Goal: Task Accomplishment & Management: Manage account settings

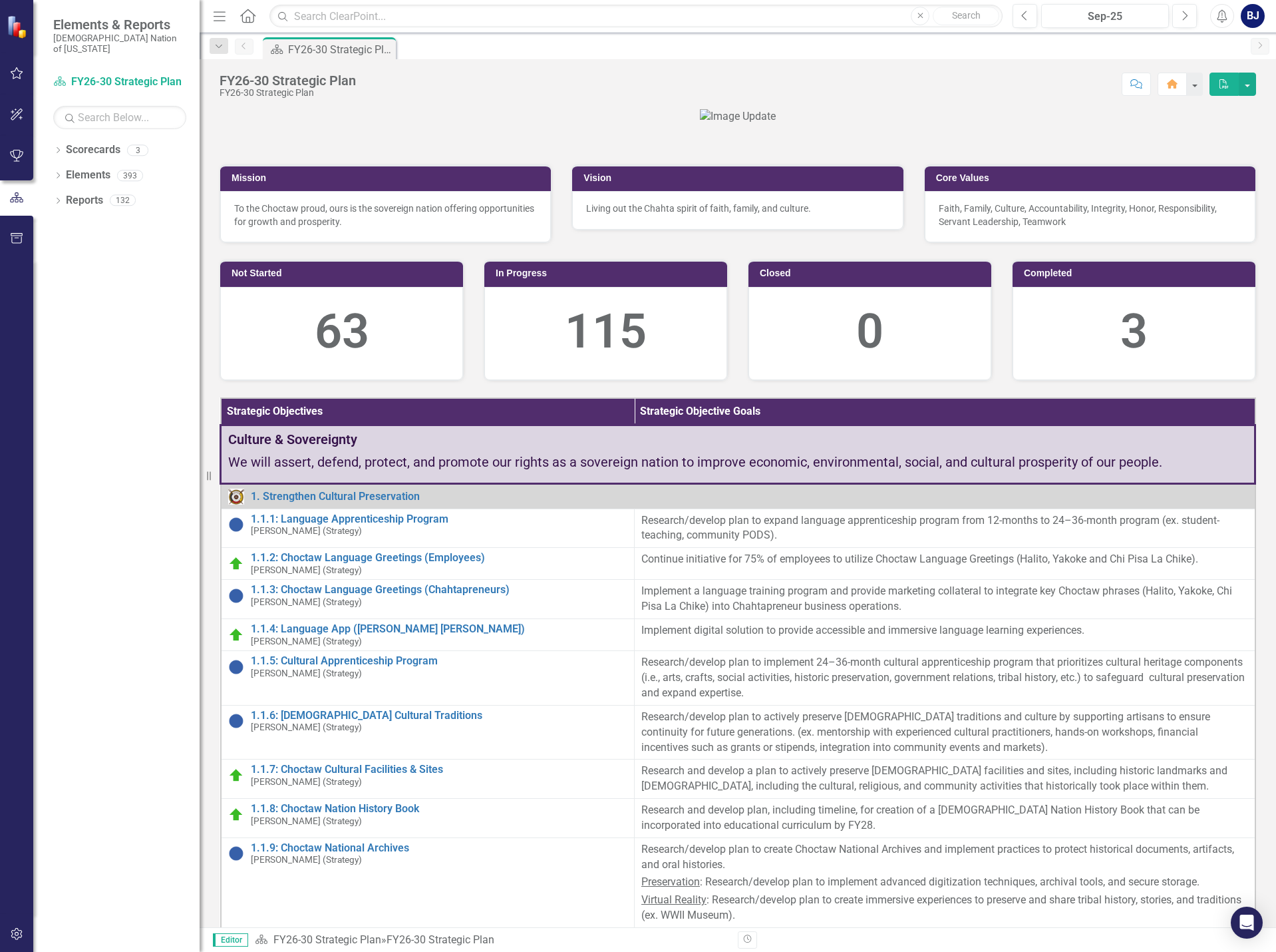
click at [24, 78] on button "button" at bounding box center [16, 74] width 30 height 28
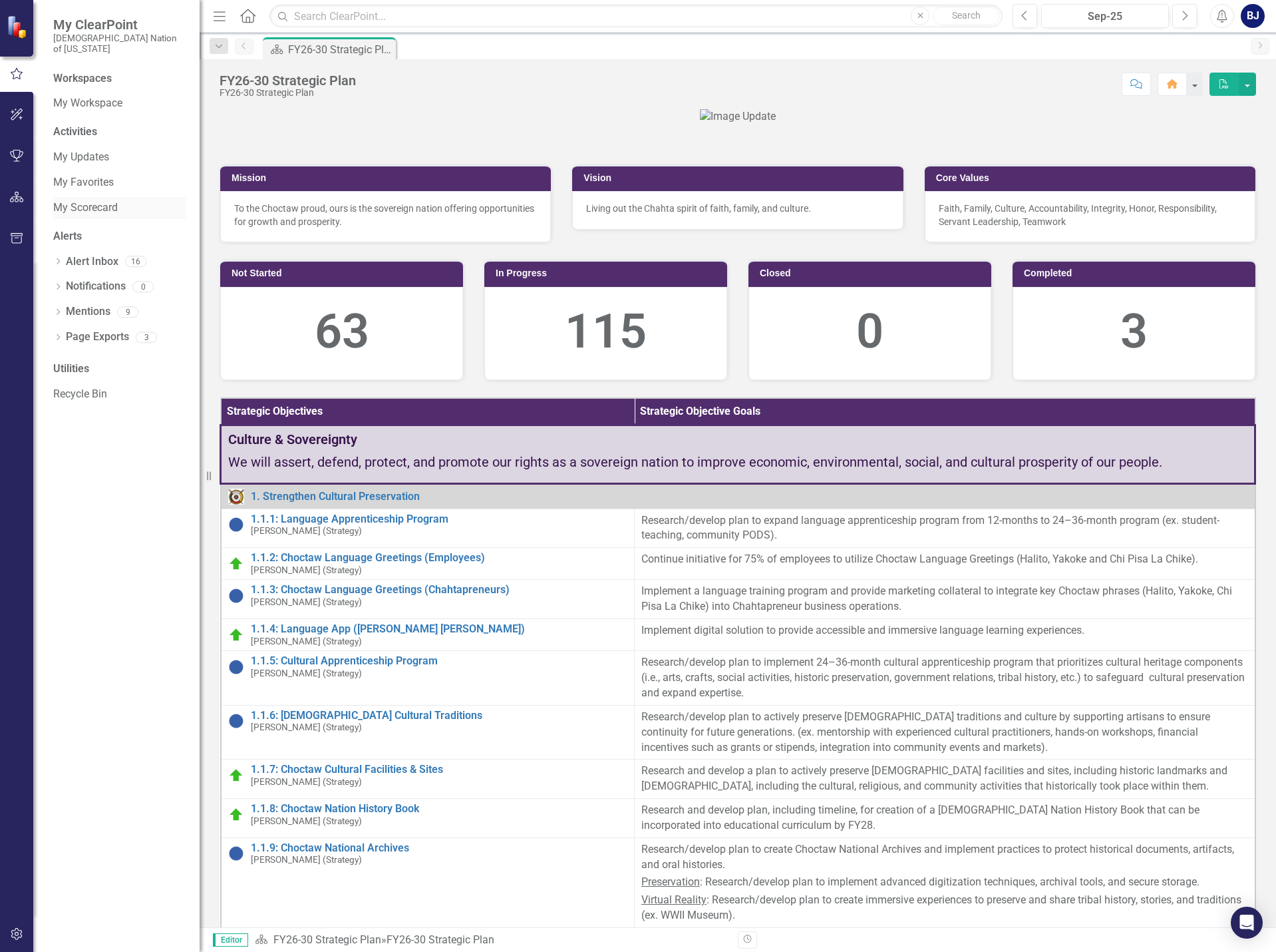
click at [87, 201] on link "My Scorecard" at bounding box center [120, 208] width 133 height 15
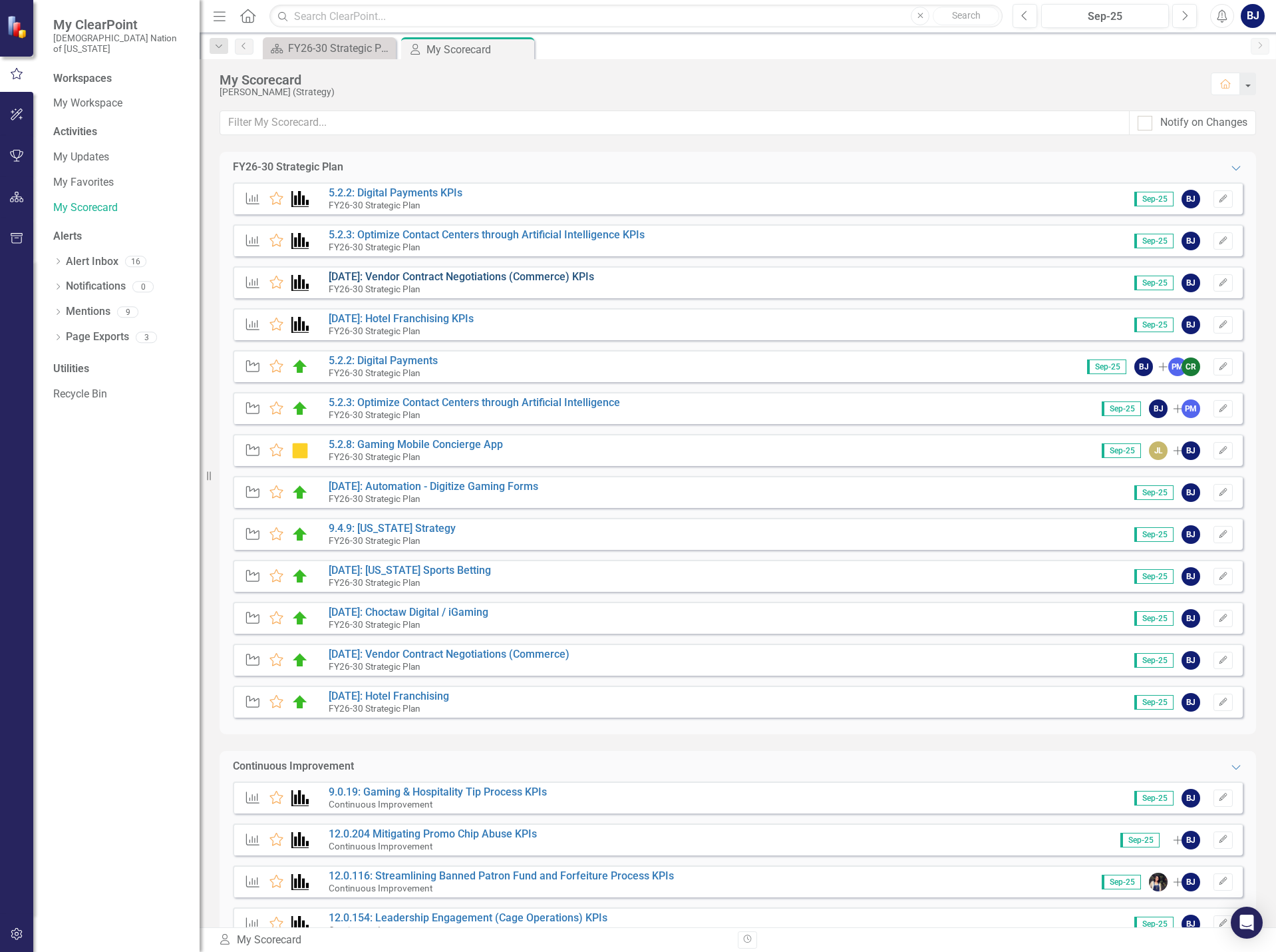
click at [466, 272] on link "[DATE]: Vendor Contract Negotiations (Commerce) KPIs" at bounding box center [461, 277] width 266 height 13
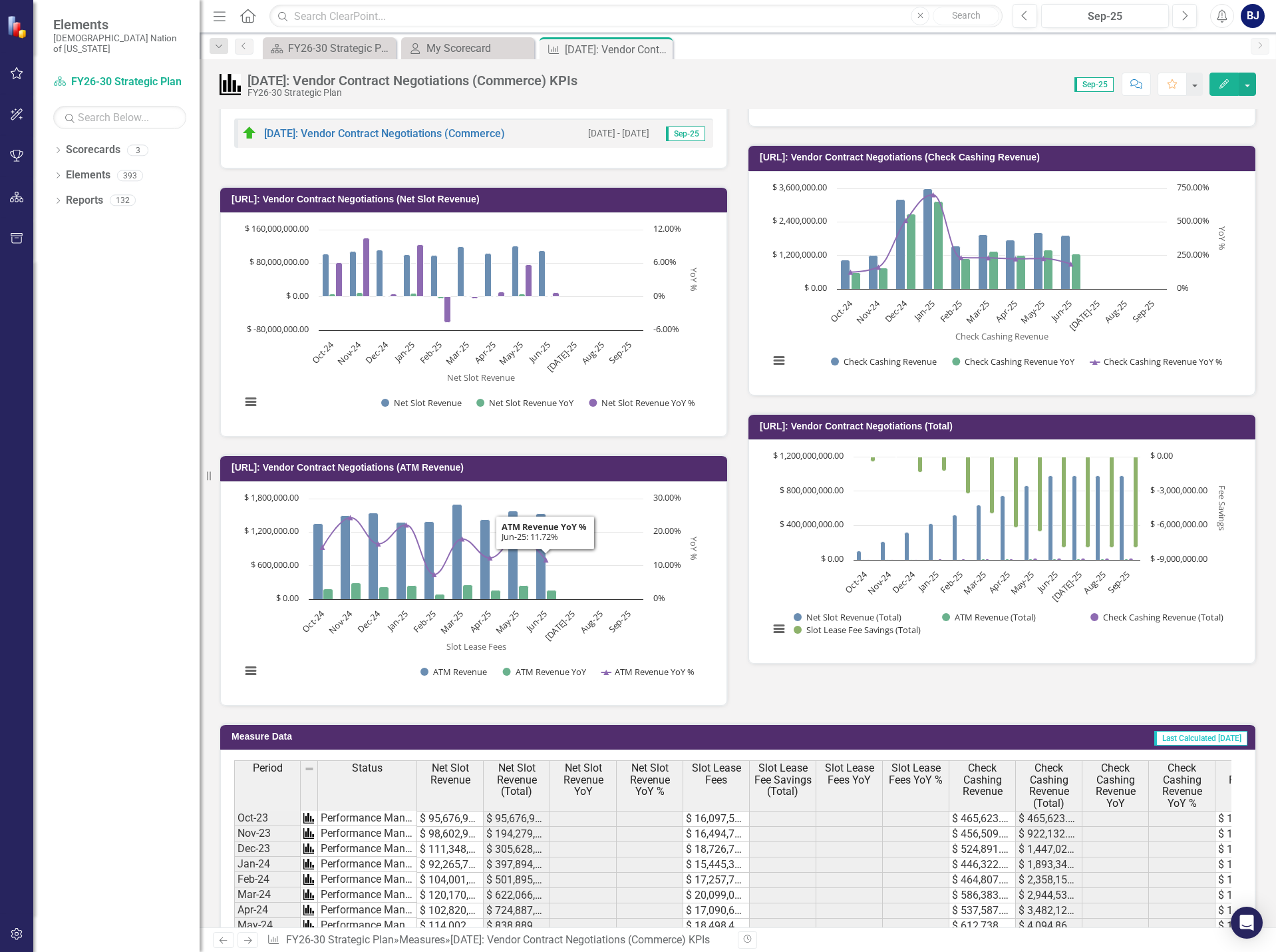
scroll to position [998, 0]
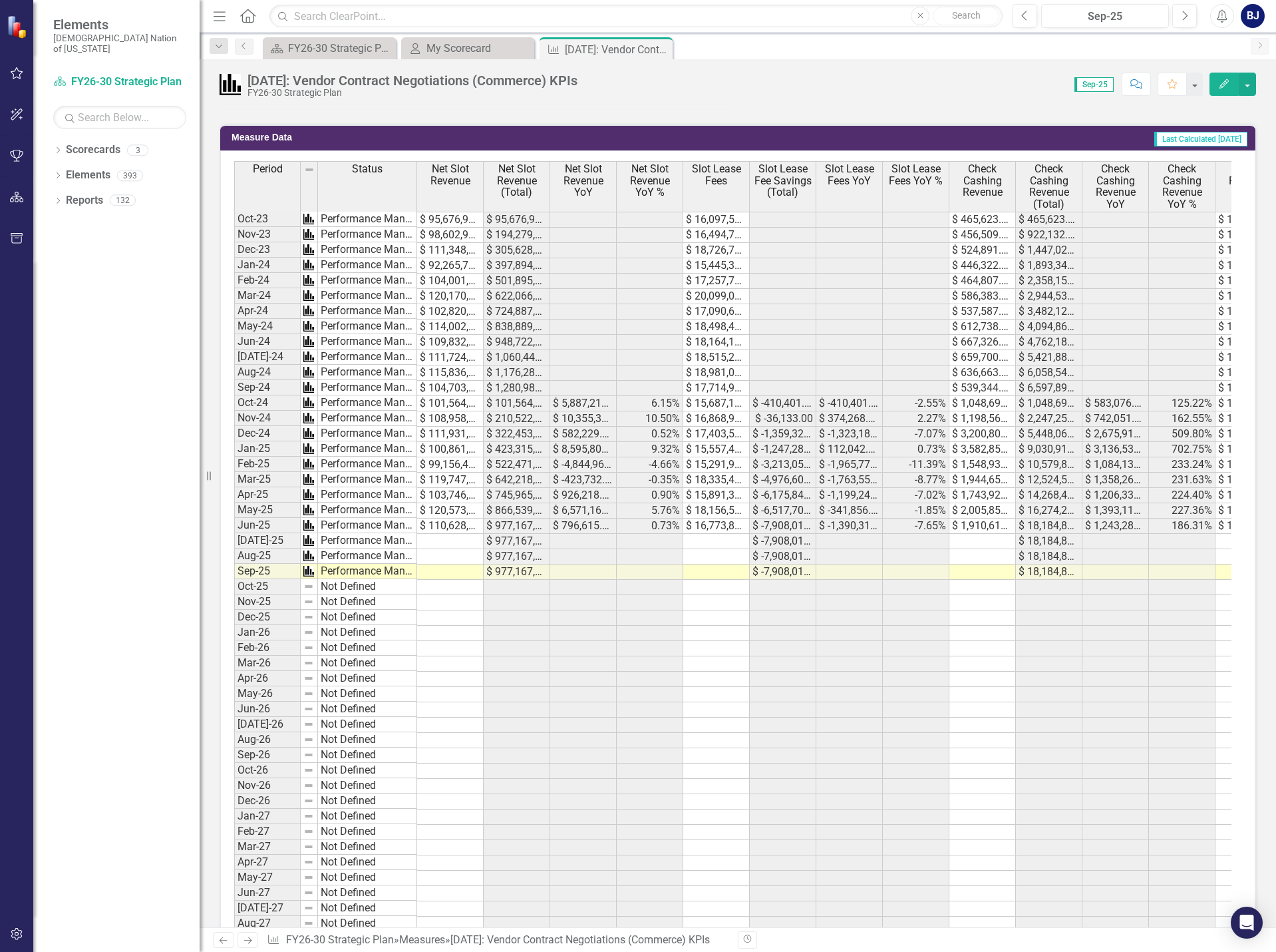
click at [470, 536] on td at bounding box center [450, 541] width 66 height 15
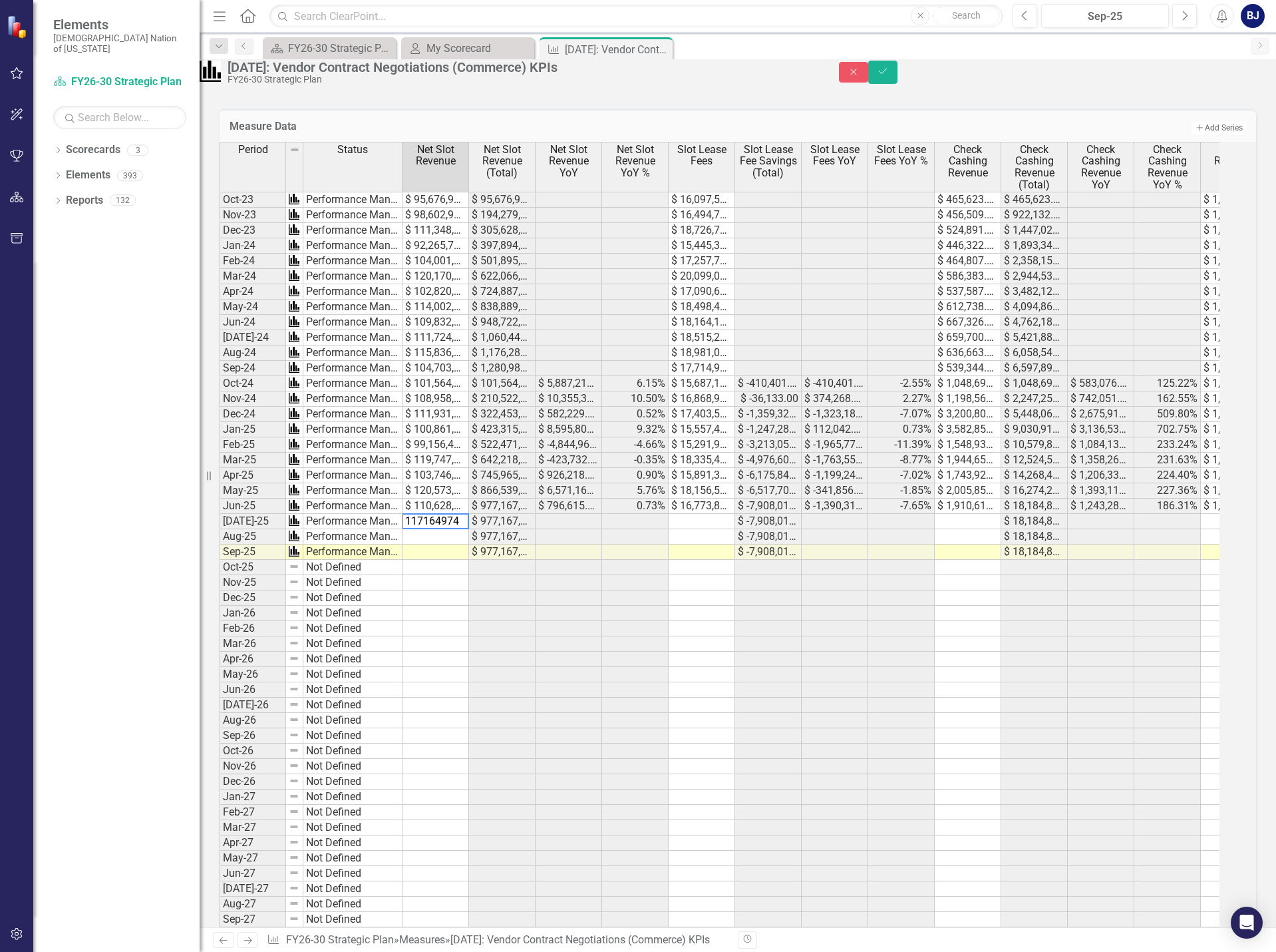
click at [447, 545] on td at bounding box center [436, 536] width 66 height 15
click at [441, 560] on td at bounding box center [436, 552] width 66 height 15
type textarea "98037"
click at [889, 76] on icon "Save" at bounding box center [882, 71] width 12 height 9
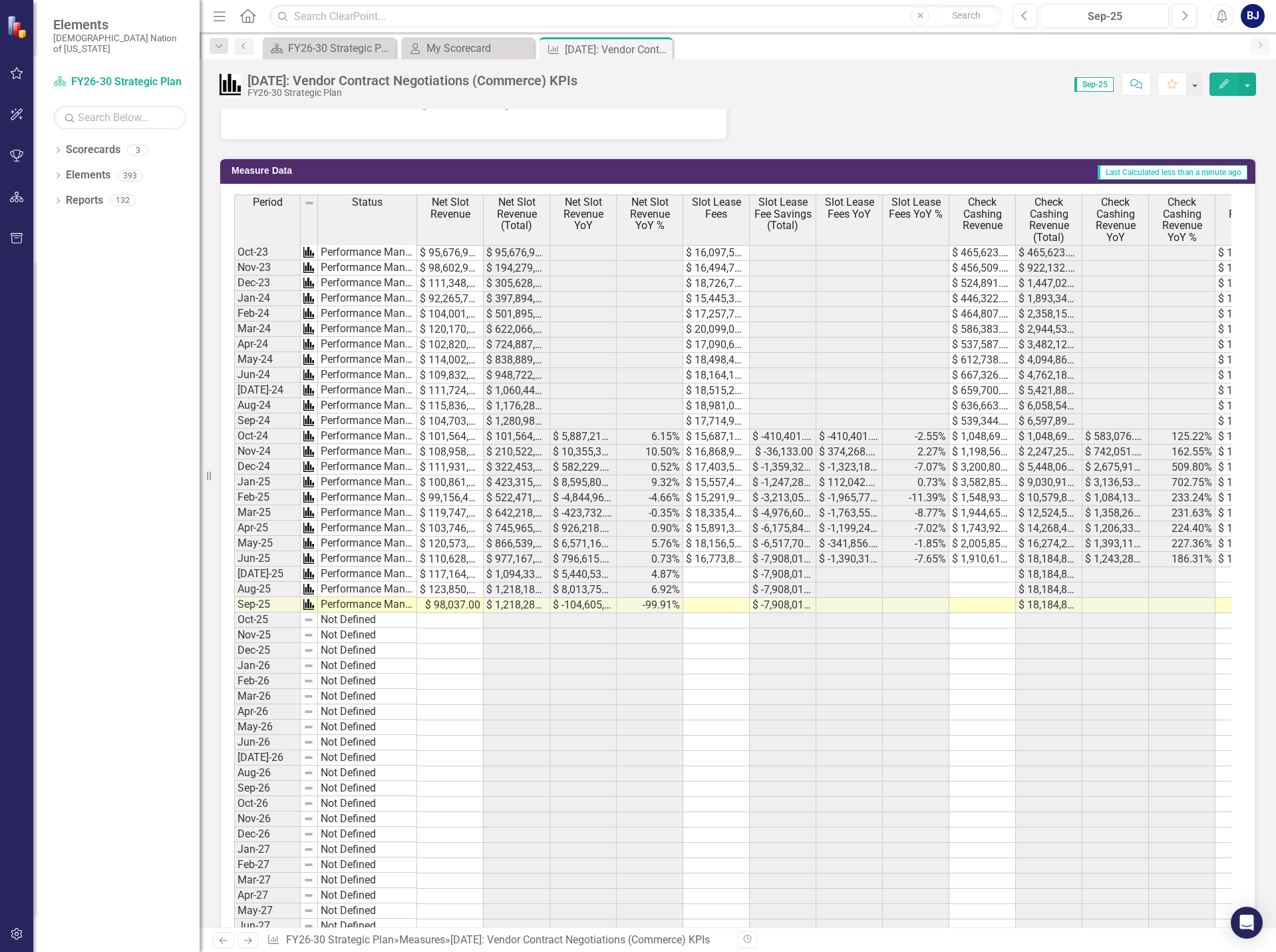
scroll to position [932, 0]
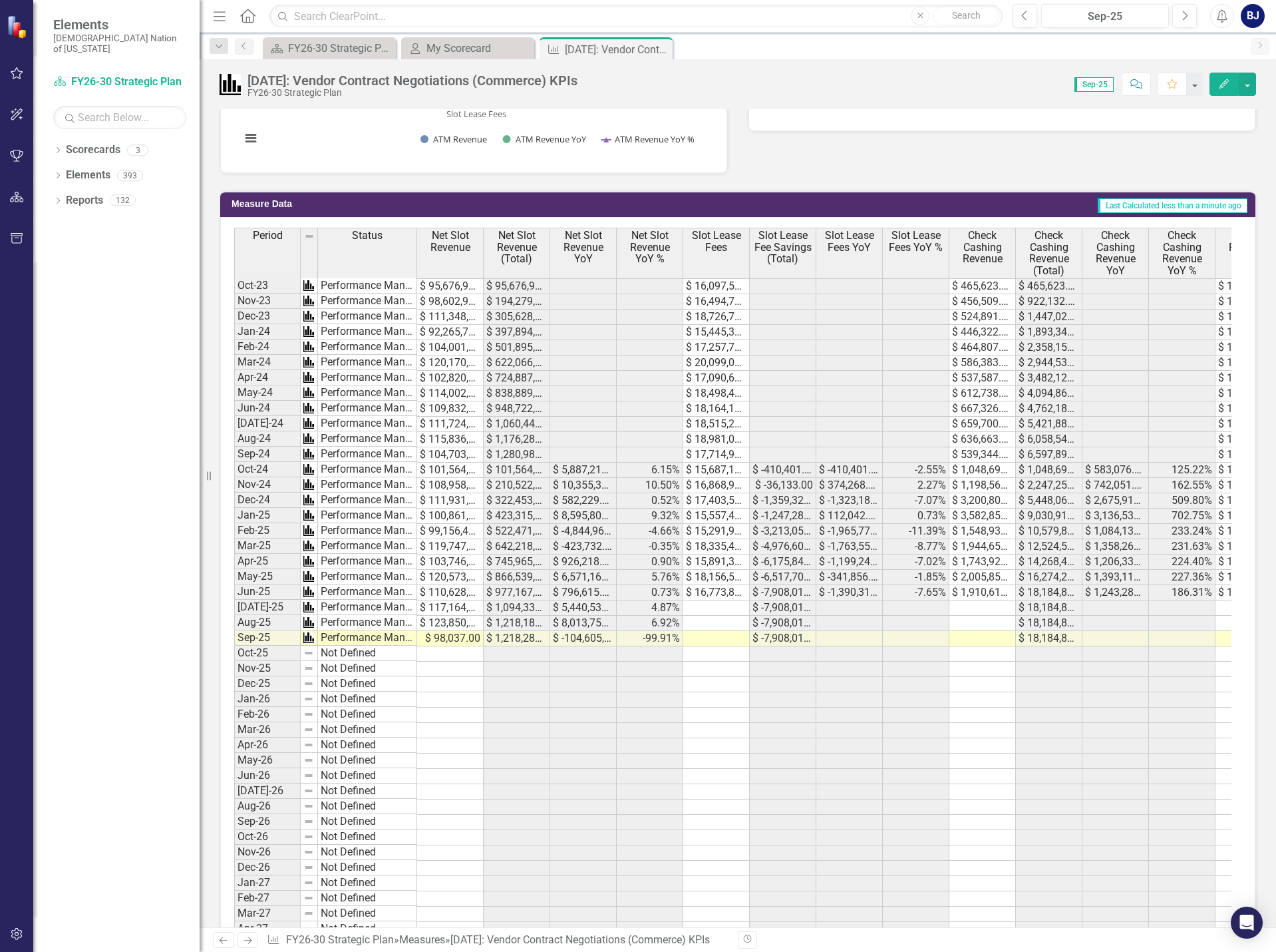
click at [718, 602] on td at bounding box center [716, 607] width 66 height 15
click at [727, 607] on td at bounding box center [716, 607] width 66 height 15
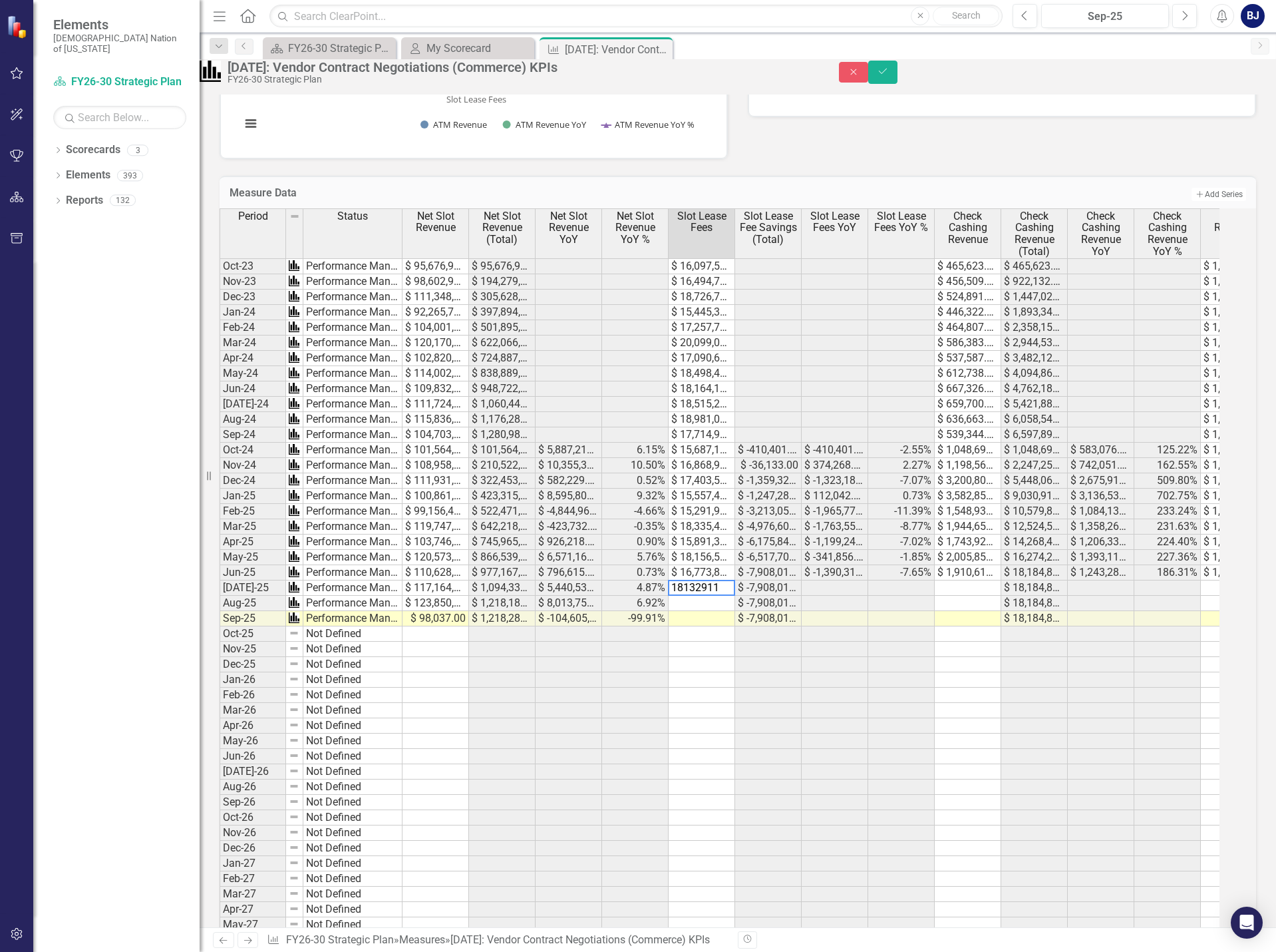
click at [700, 611] on td at bounding box center [702, 603] width 66 height 15
click at [700, 611] on textarea "18947212" at bounding box center [702, 604] width 67 height 16
click at [700, 626] on td at bounding box center [702, 618] width 66 height 15
type textarea "15278263"
click at [962, 595] on td at bounding box center [967, 587] width 66 height 15
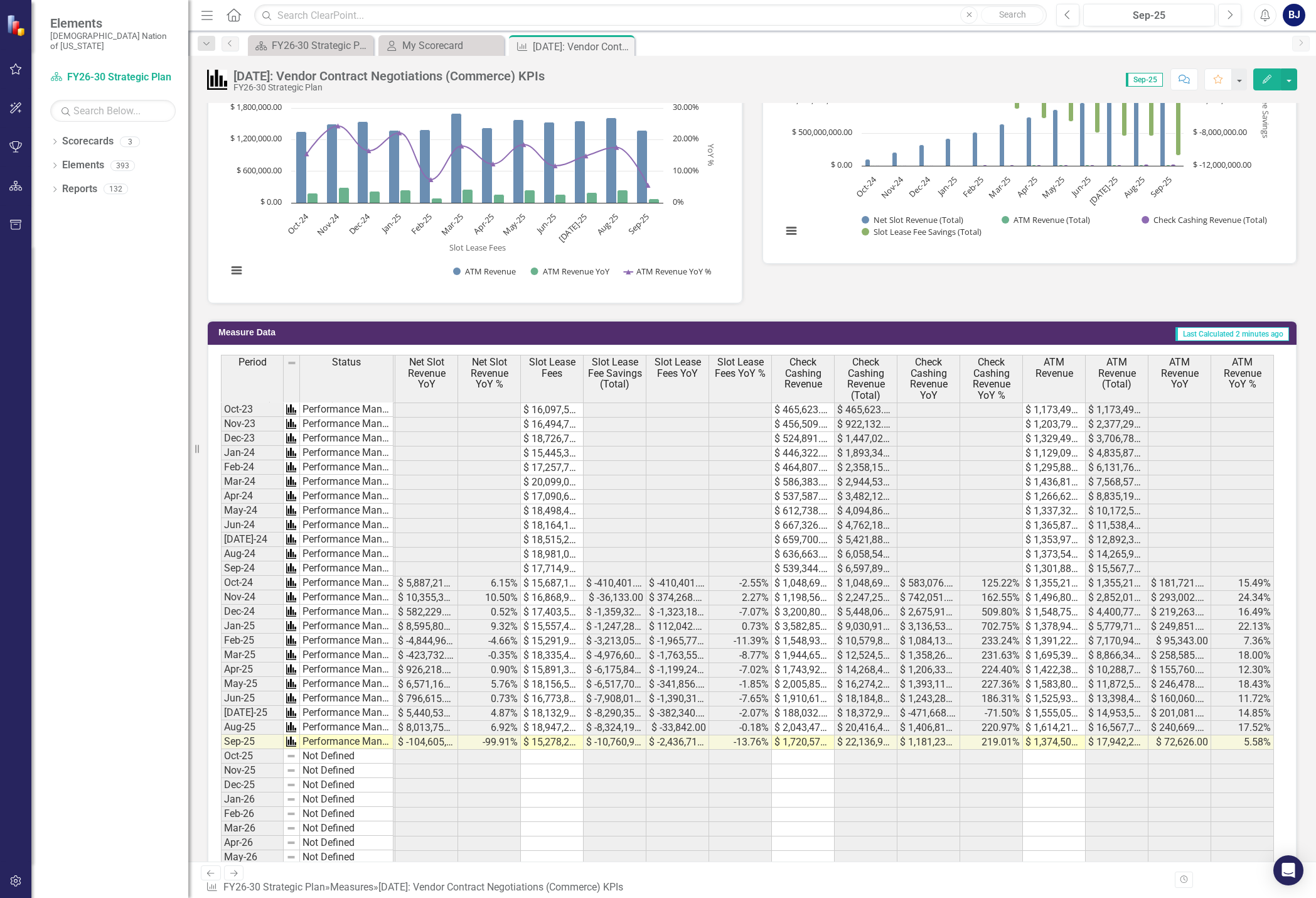
scroll to position [768, 0]
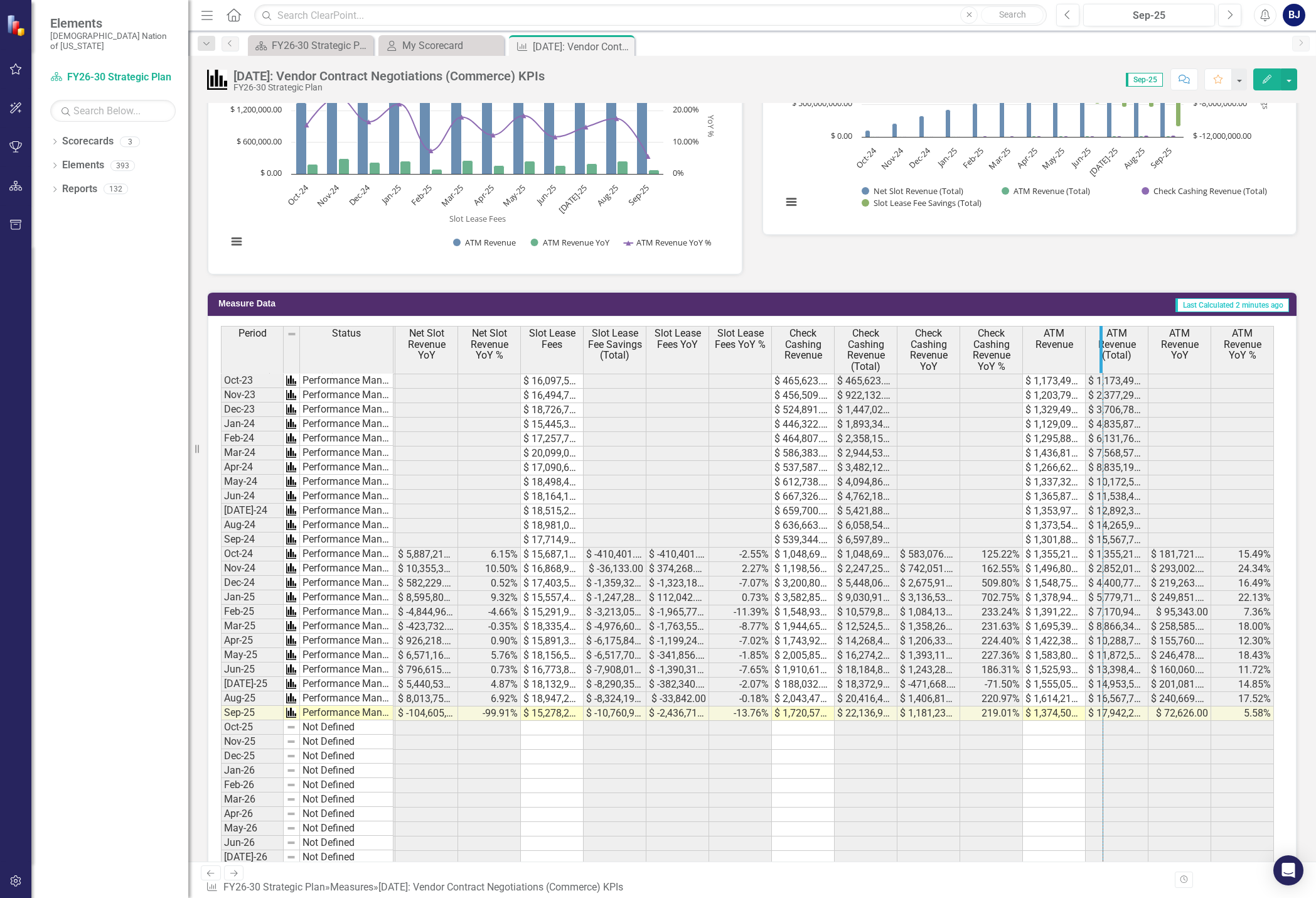
drag, startPoint x: 1084, startPoint y: 361, endPoint x: 1102, endPoint y: 360, distance: 18.0
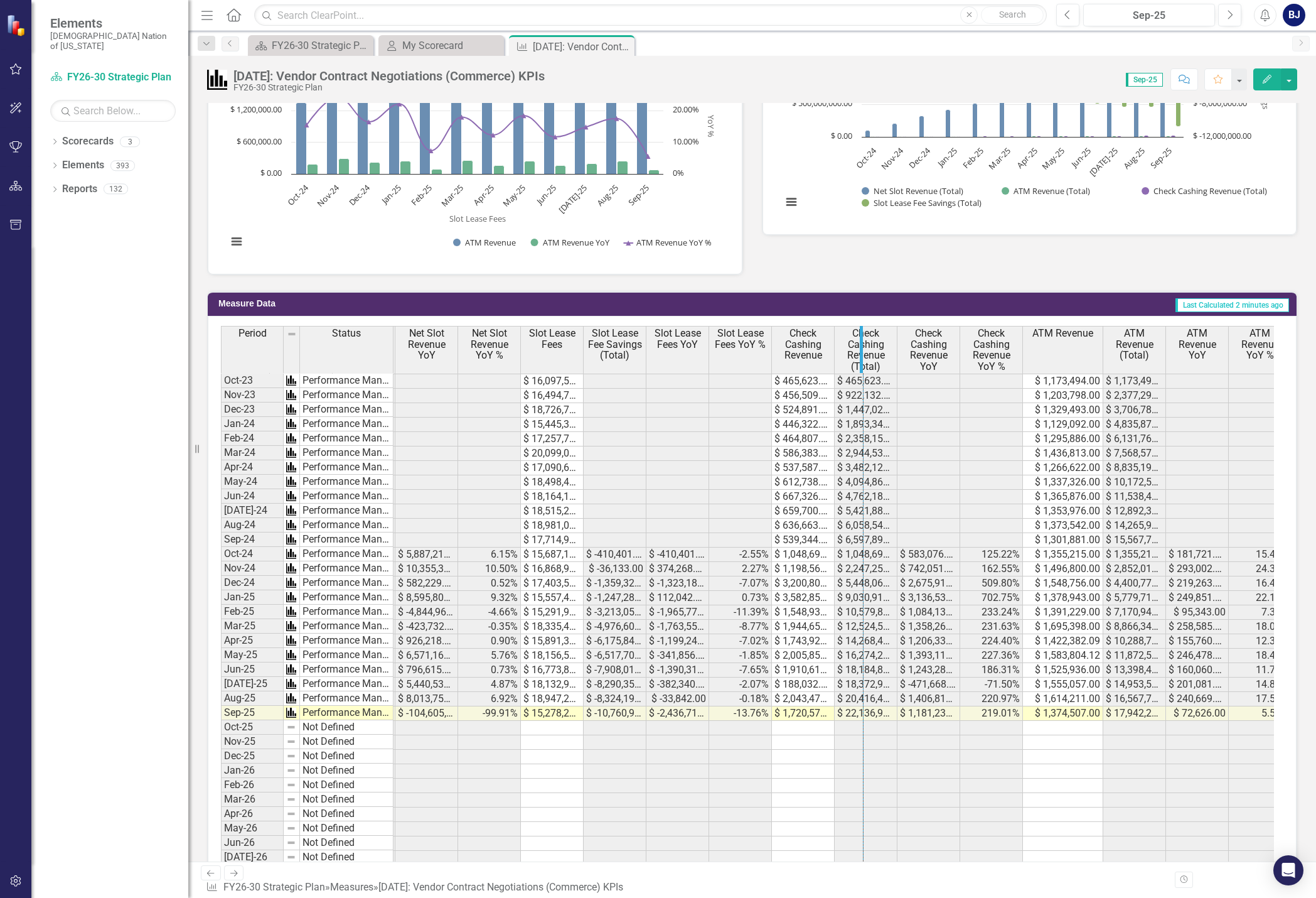
drag, startPoint x: 833, startPoint y: 352, endPoint x: 862, endPoint y: 352, distance: 29.0
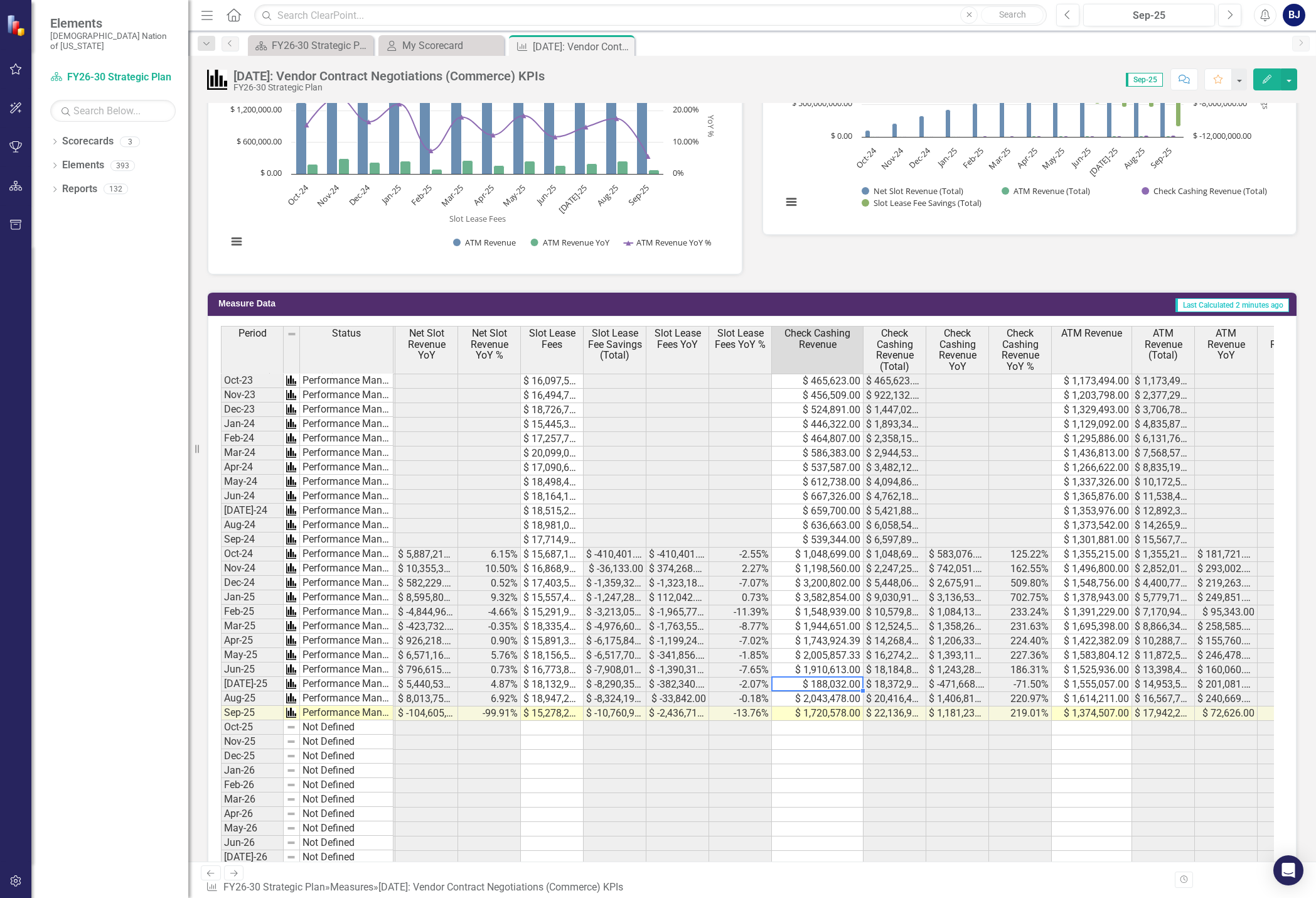
click at [822, 684] on td "$ 188,032.00" at bounding box center [817, 684] width 92 height 15
click at [825, 687] on td "$ 188,032.00" at bounding box center [817, 684] width 92 height 15
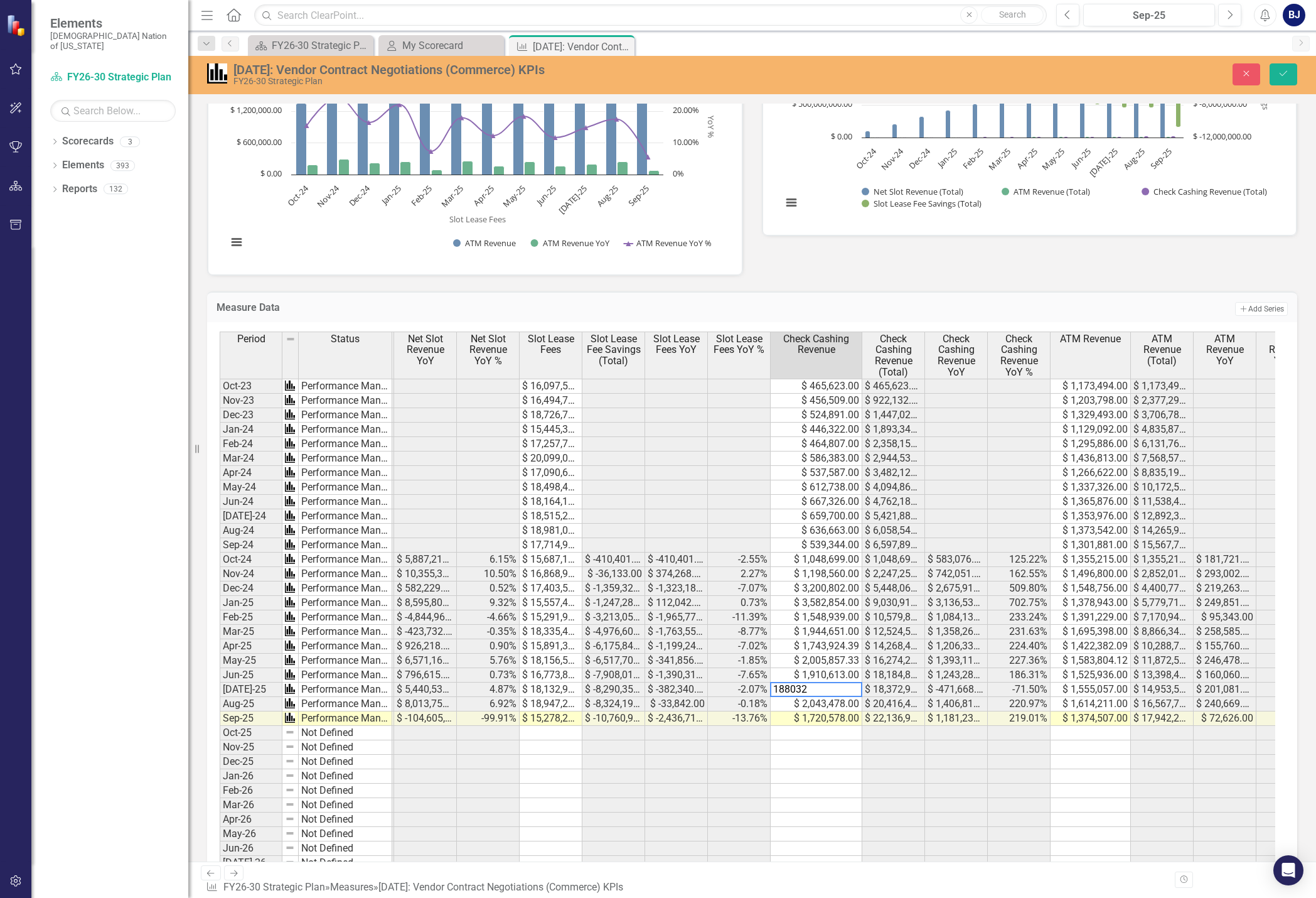
click at [789, 684] on textarea "188032" at bounding box center [816, 689] width 92 height 15
type textarea "1888032"
drag, startPoint x: 1297, startPoint y: 65, endPoint x: 1284, endPoint y: 71, distance: 14.3
click at [1203, 66] on div "Close Save" at bounding box center [1080, 74] width 451 height 22
click at [1203, 71] on icon "Save" at bounding box center [1283, 74] width 11 height 9
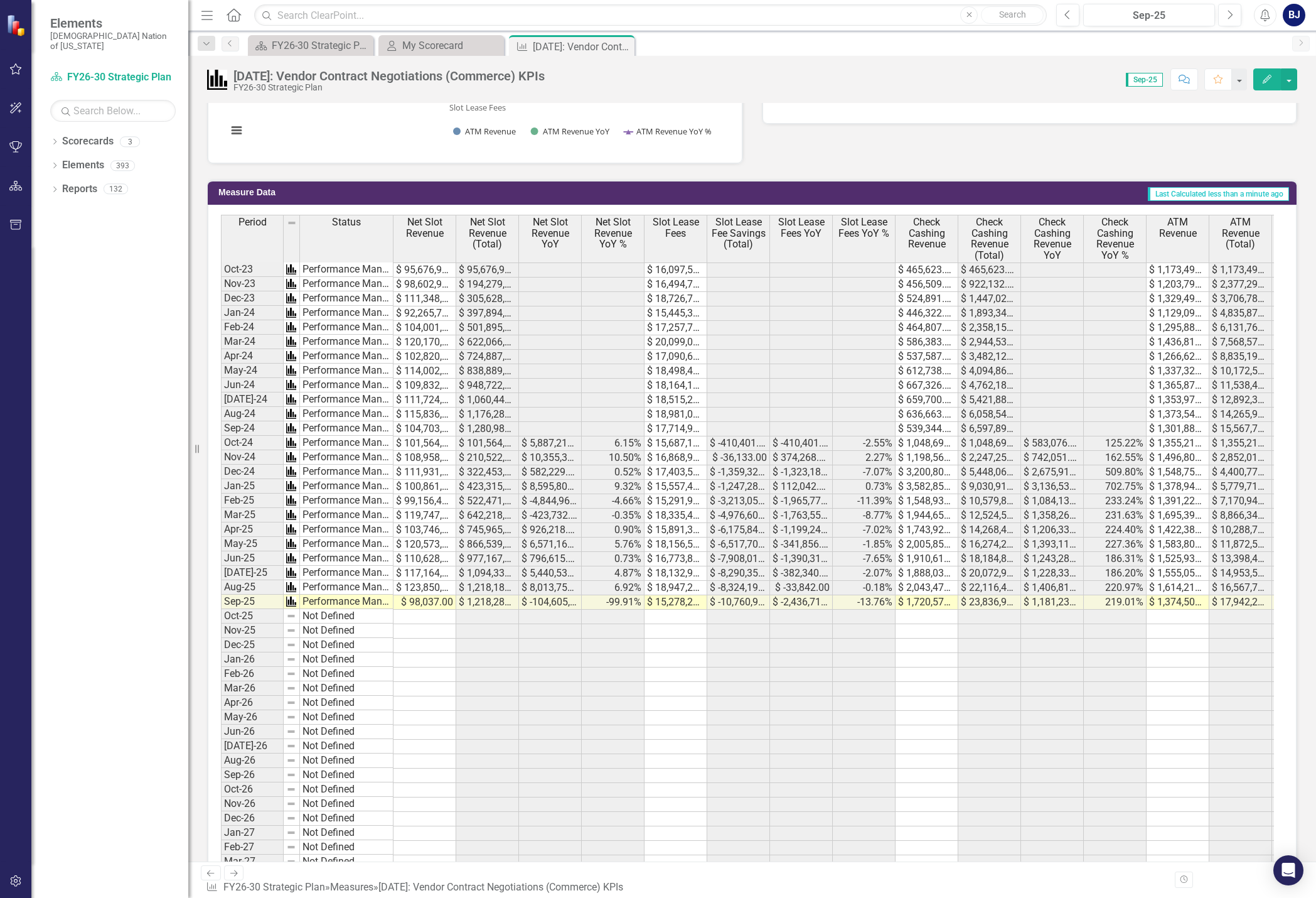
scroll to position [816, 0]
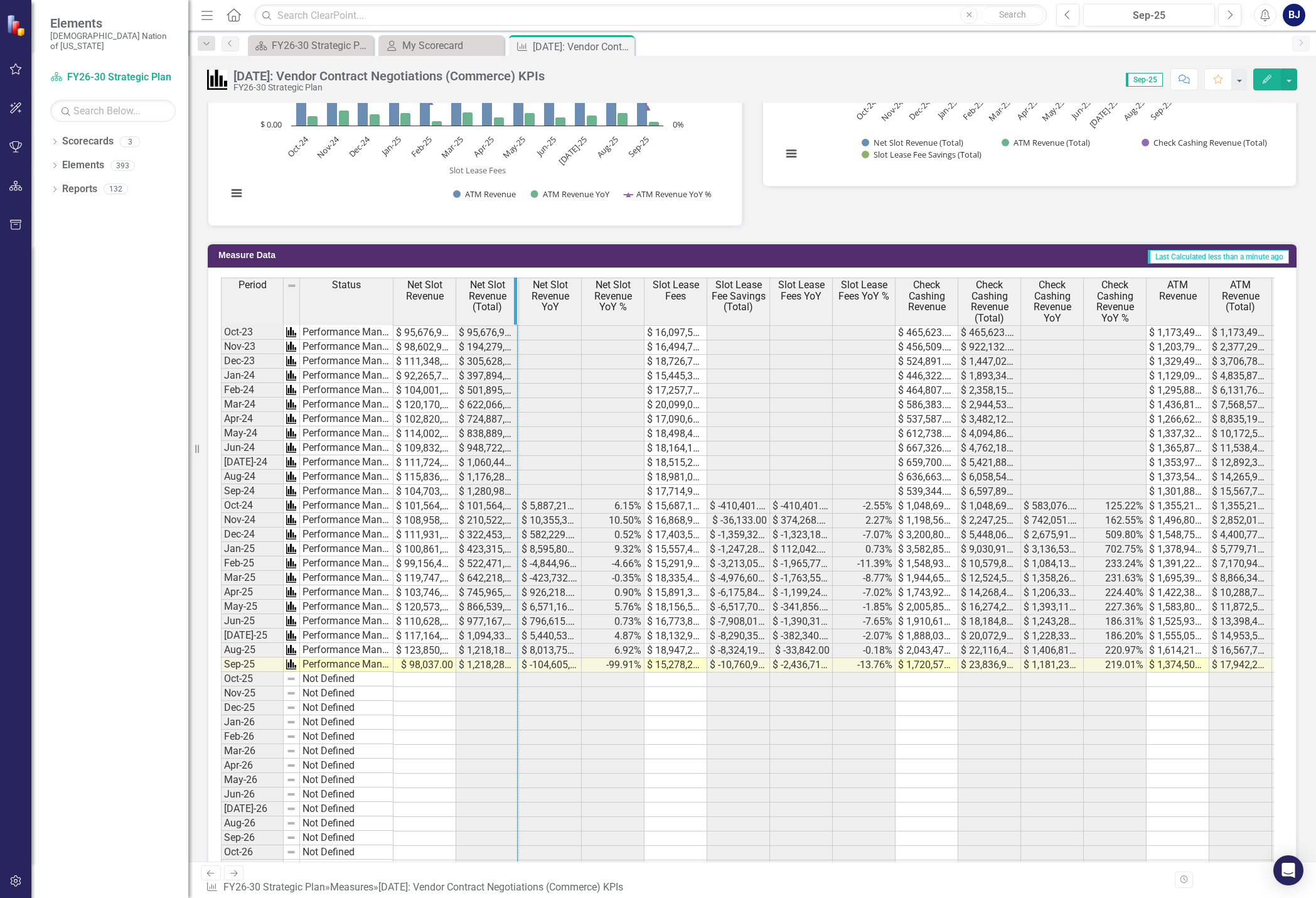
drag, startPoint x: 454, startPoint y: 298, endPoint x: 547, endPoint y: 304, distance: 93.2
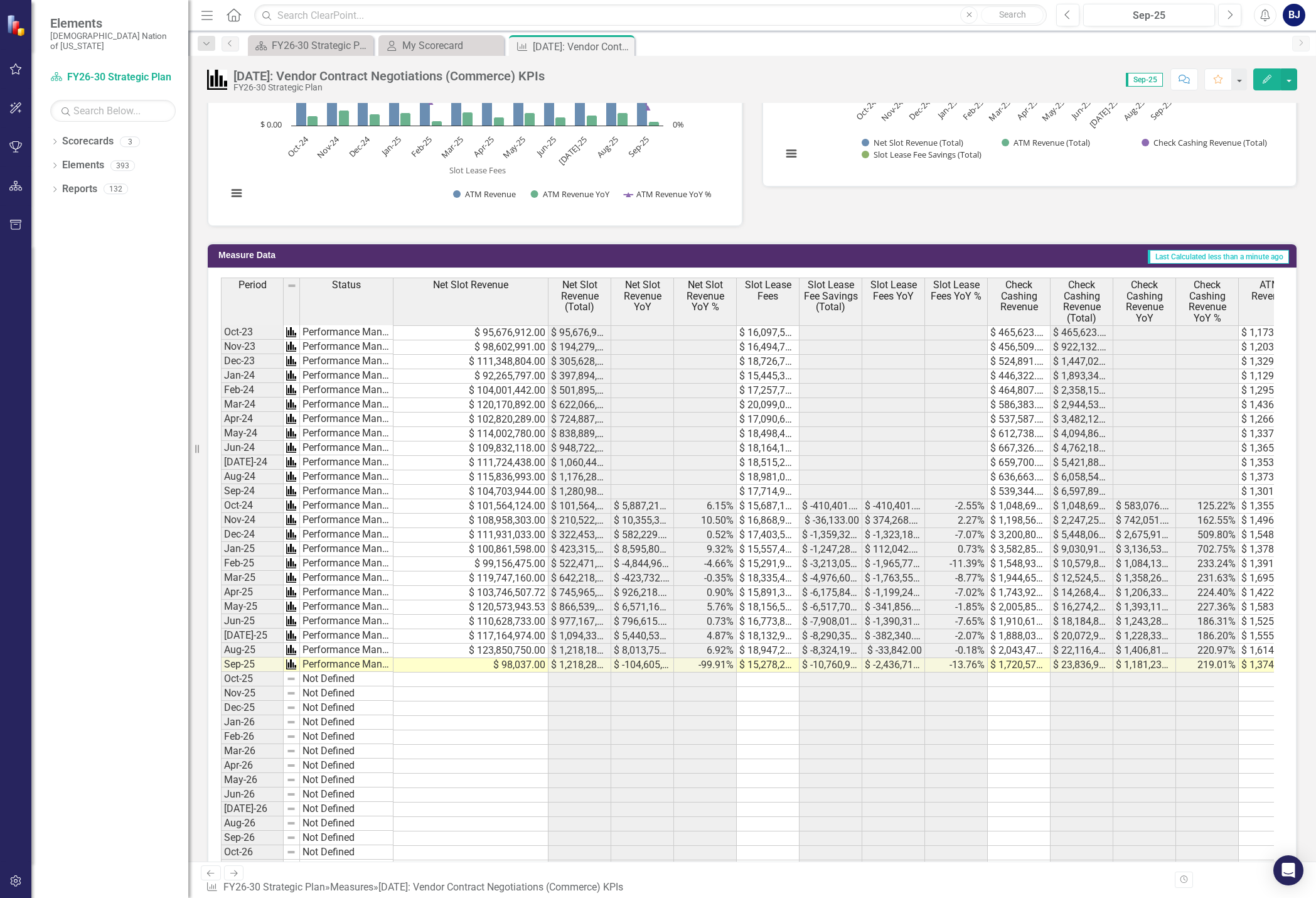
click at [524, 666] on td "$ 98,037.00" at bounding box center [471, 664] width 155 height 15
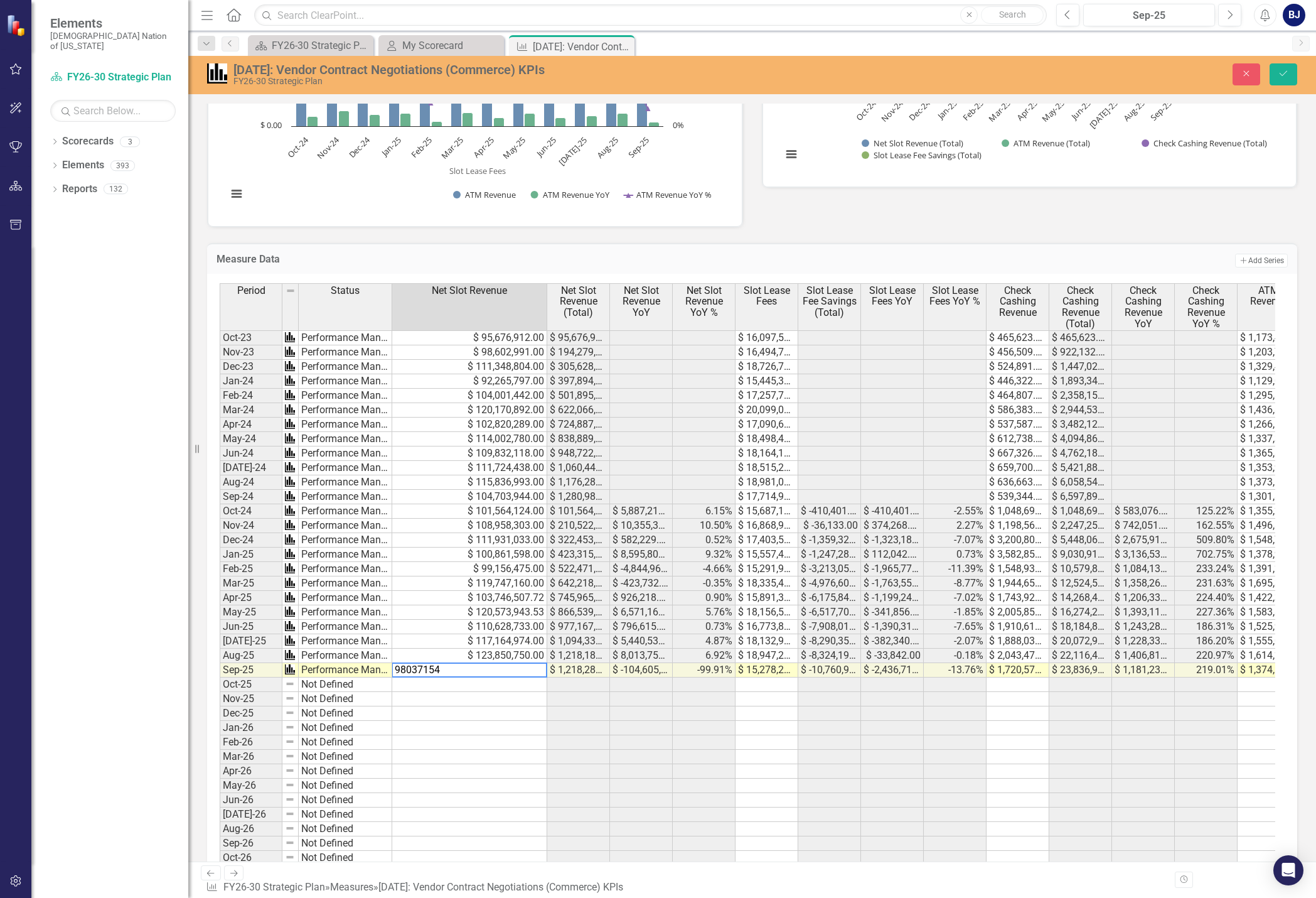
type textarea "98037154"
click at [1203, 74] on button "Save" at bounding box center [1283, 74] width 27 height 22
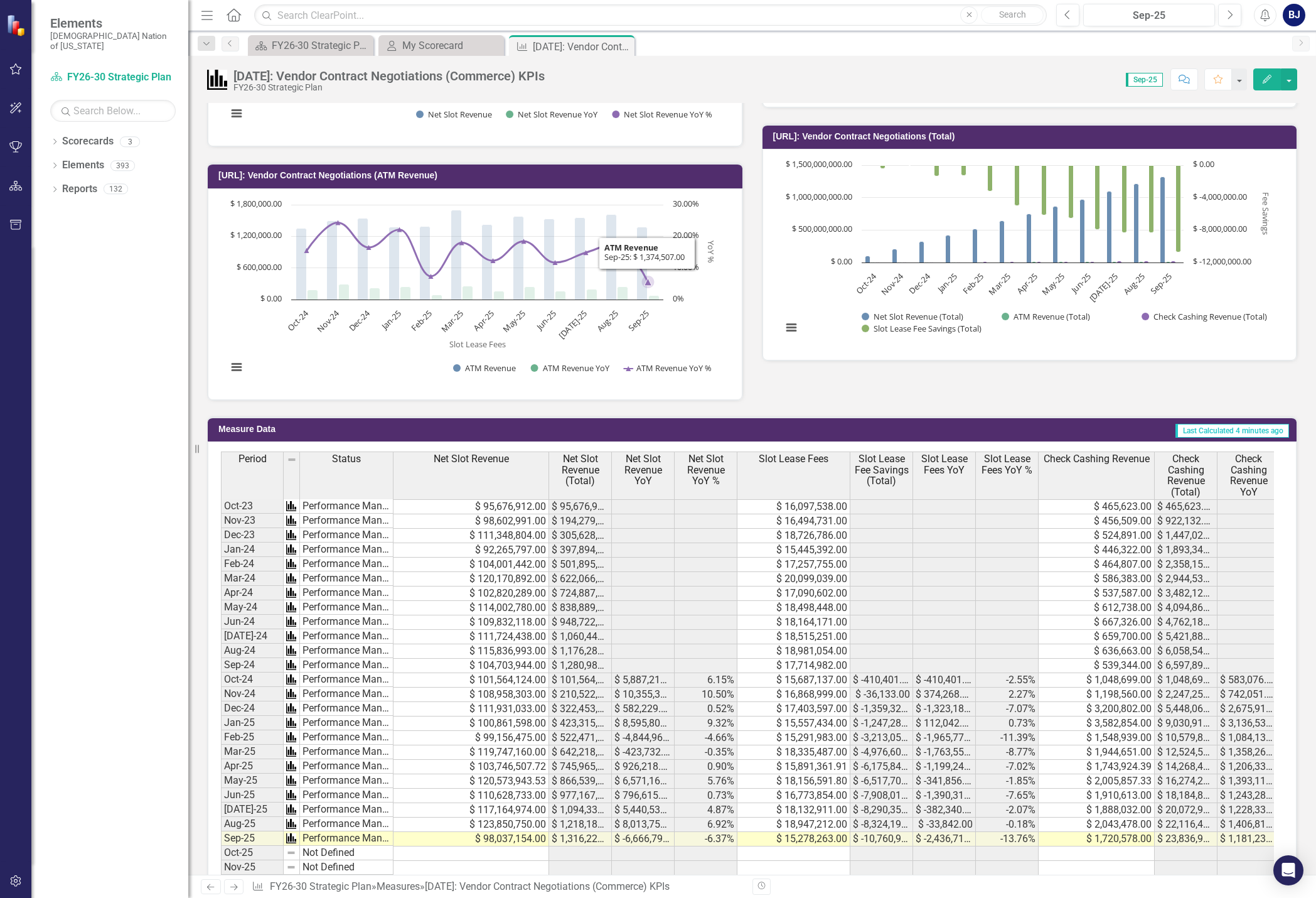
scroll to position [140, 0]
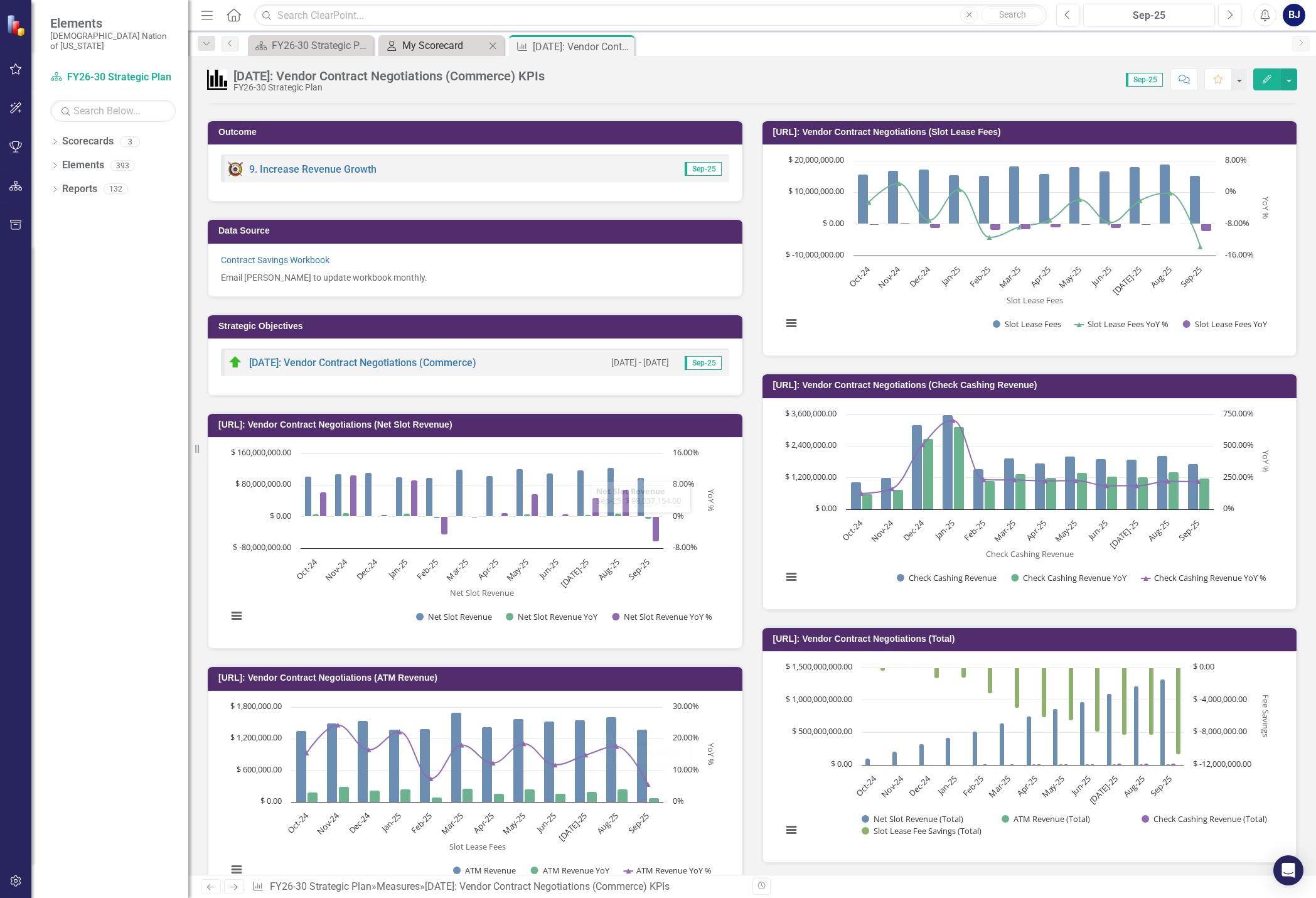
click at [430, 45] on div "My Scorecard" at bounding box center [443, 45] width 83 height 15
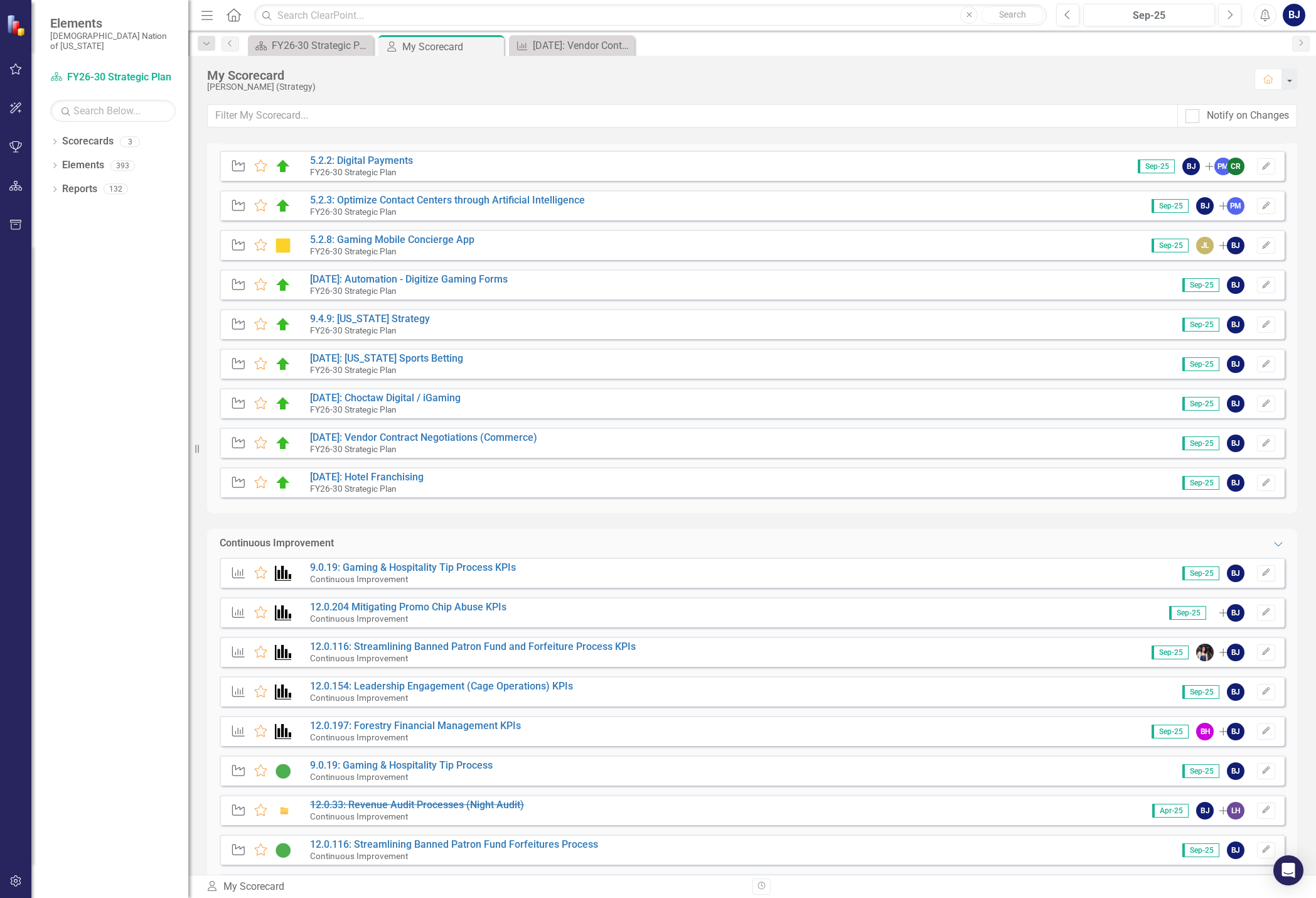
scroll to position [117, 0]
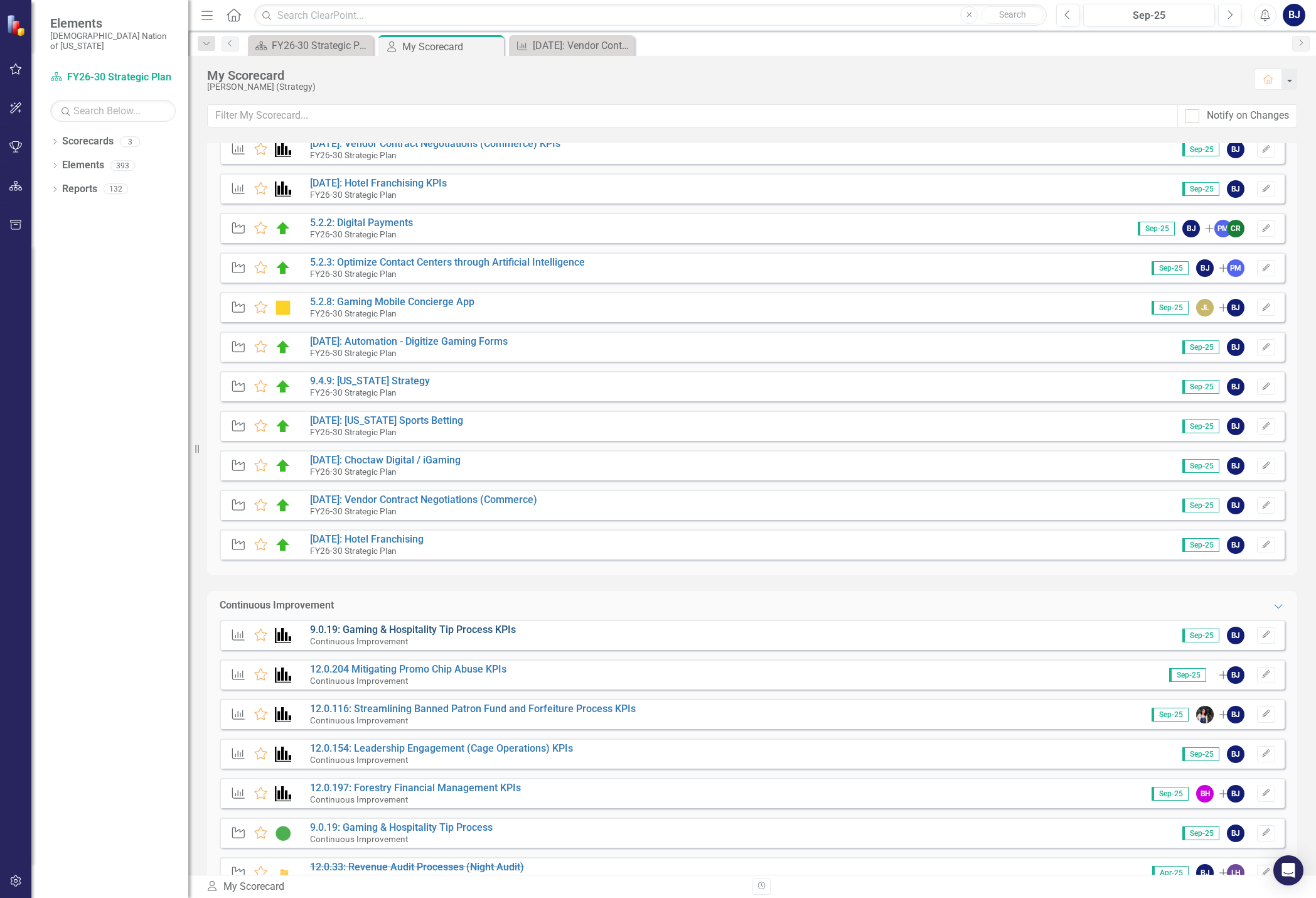
click at [459, 629] on link "9.0.19: Gaming & Hospitality Tip Process KPIs" at bounding box center [412, 629] width 206 height 12
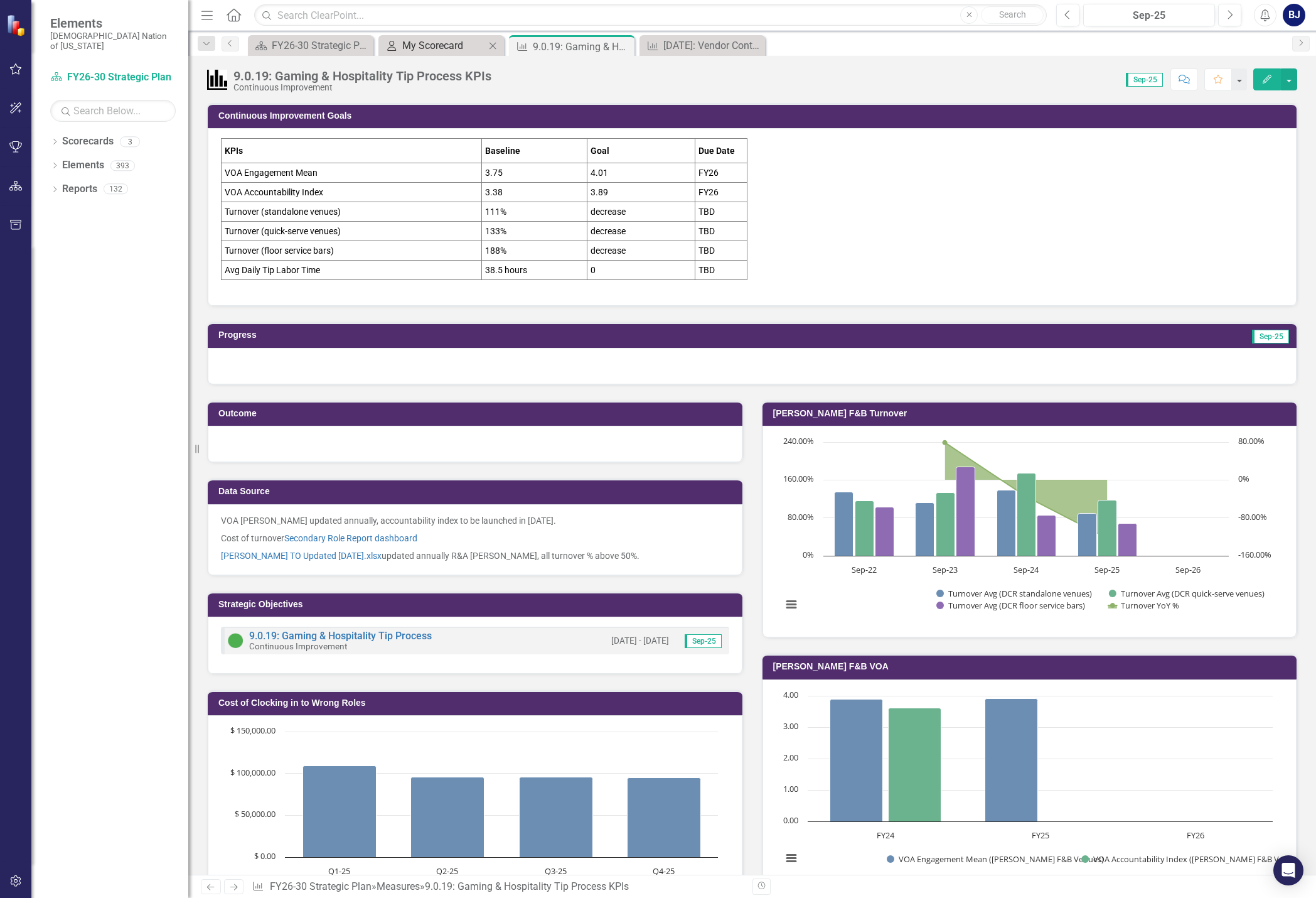
click at [433, 48] on div "My Scorecard" at bounding box center [443, 45] width 83 height 15
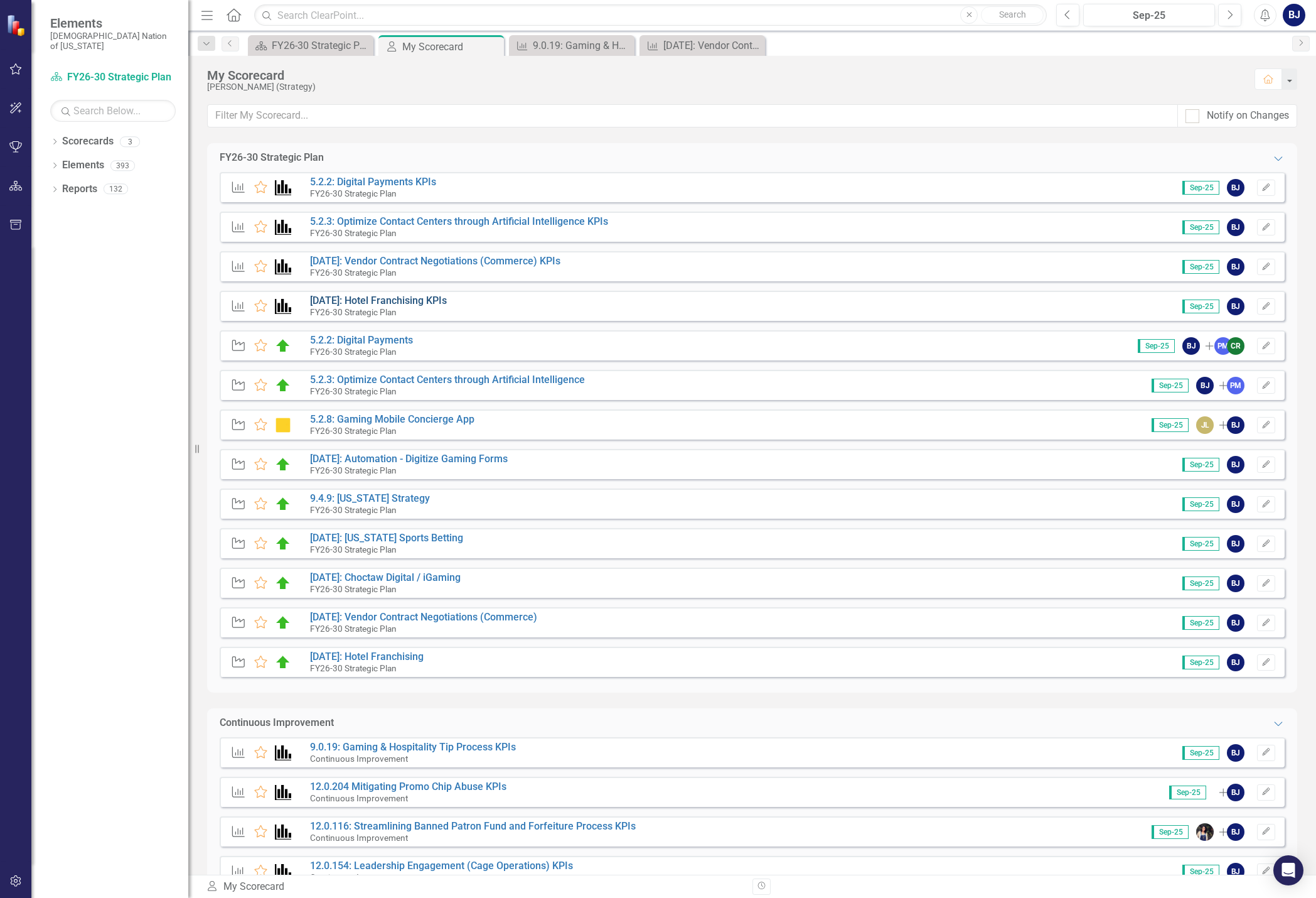
click at [390, 302] on link "[DATE]: Hotel Franchising KPIs" at bounding box center [378, 300] width 137 height 12
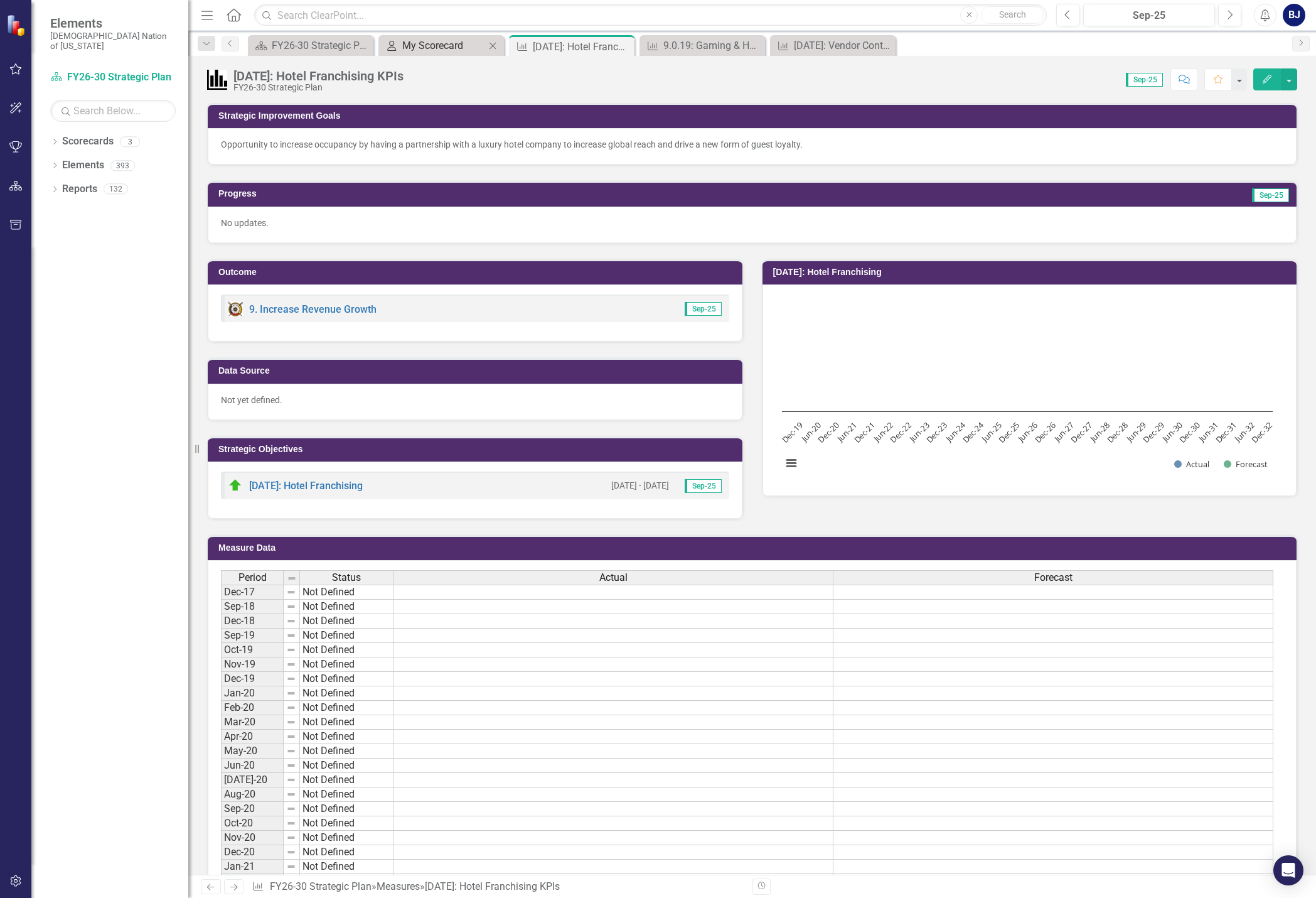
click at [448, 50] on div "My Scorecard" at bounding box center [443, 45] width 83 height 15
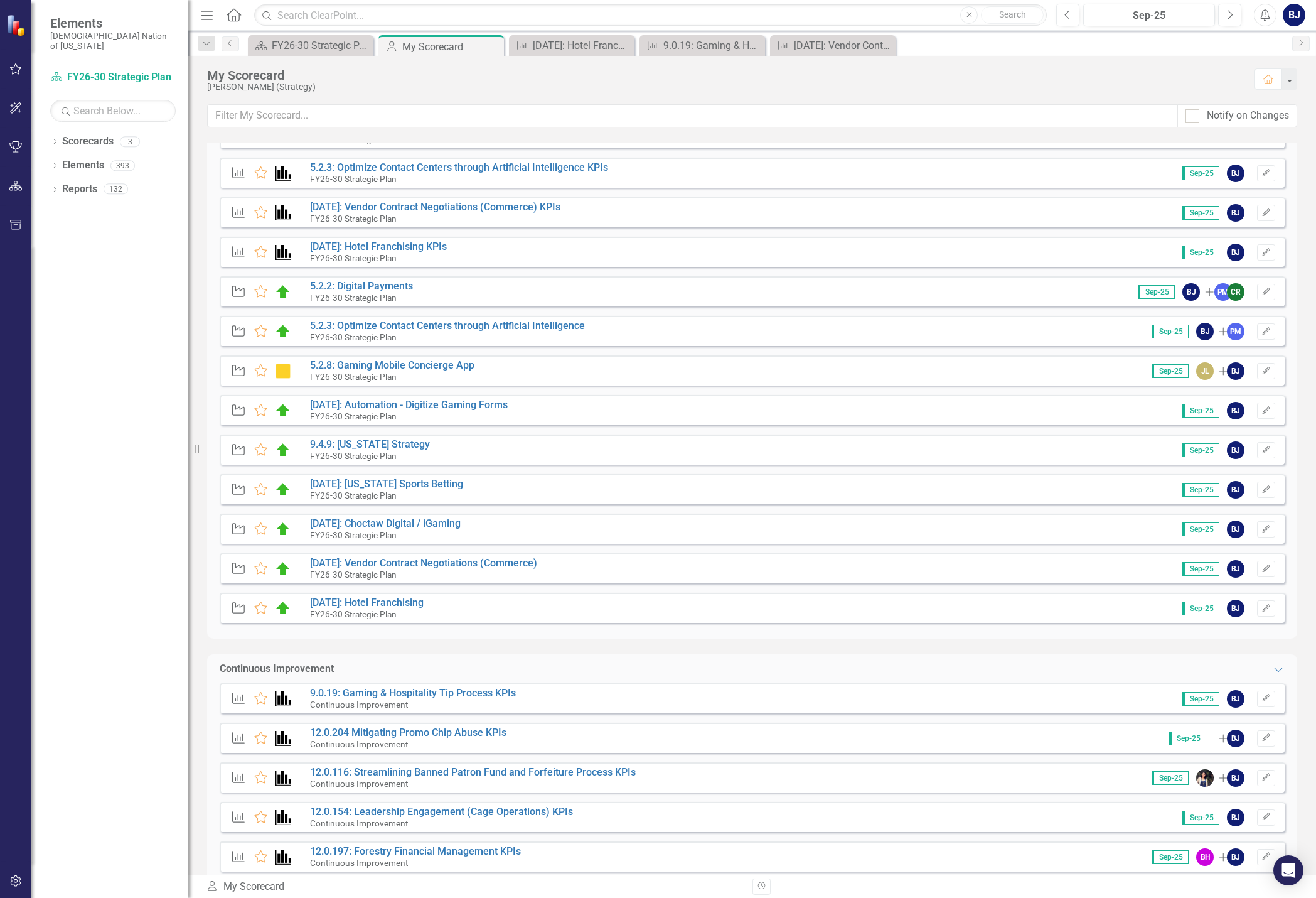
scroll to position [188, 0]
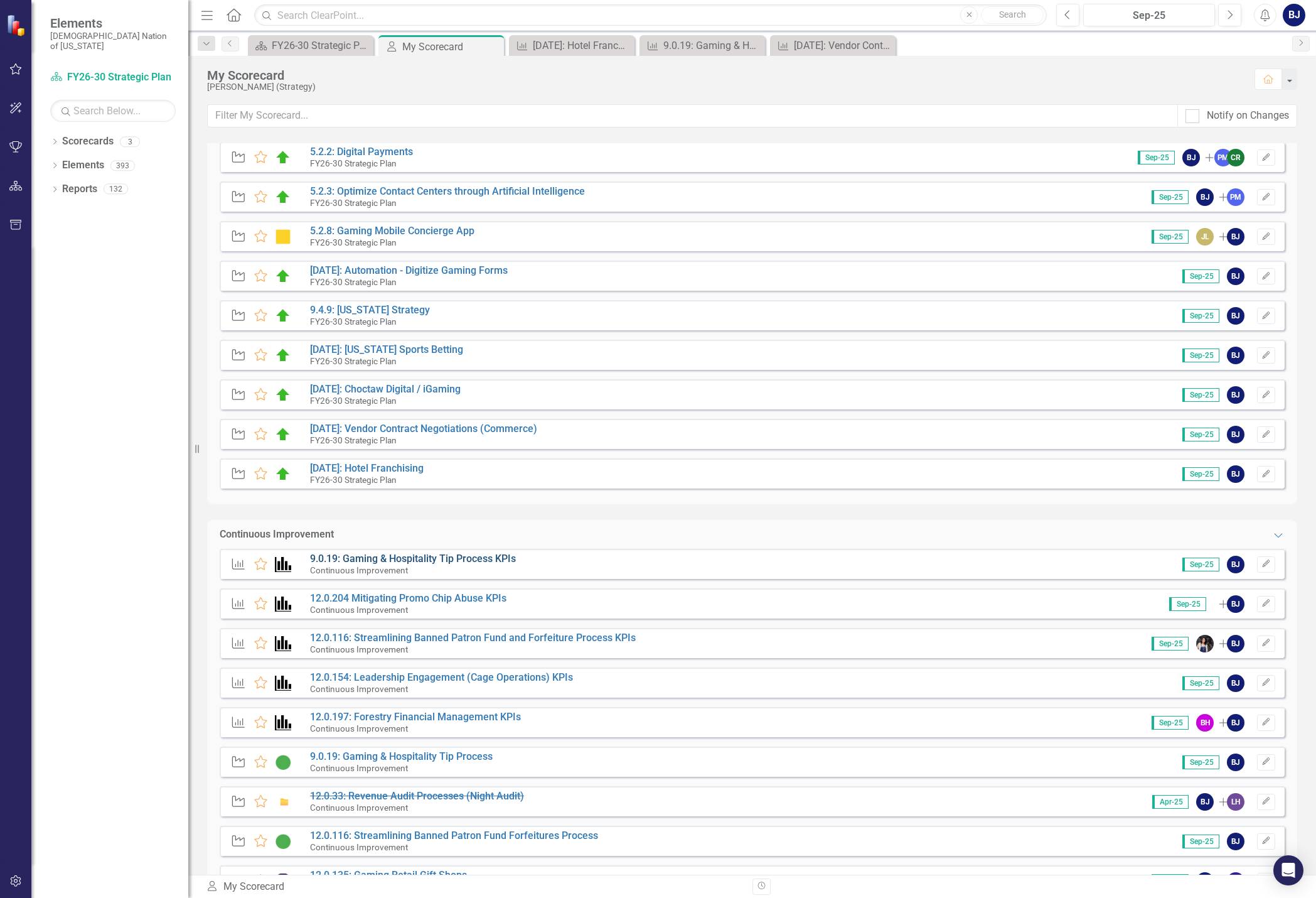
click at [450, 562] on link "9.0.19: Gaming & Hospitality Tip Process KPIs" at bounding box center [412, 558] width 206 height 12
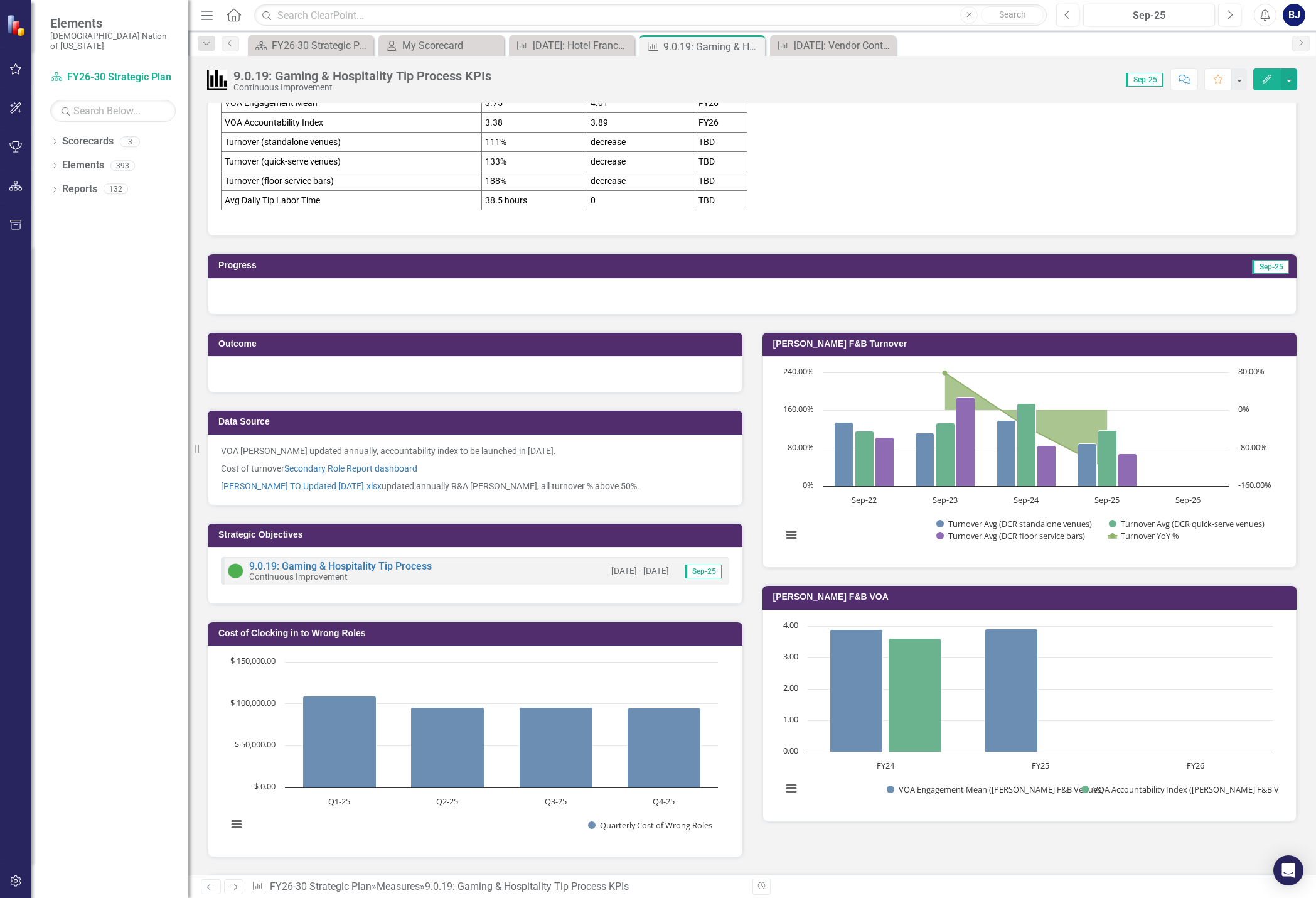
scroll to position [51, 0]
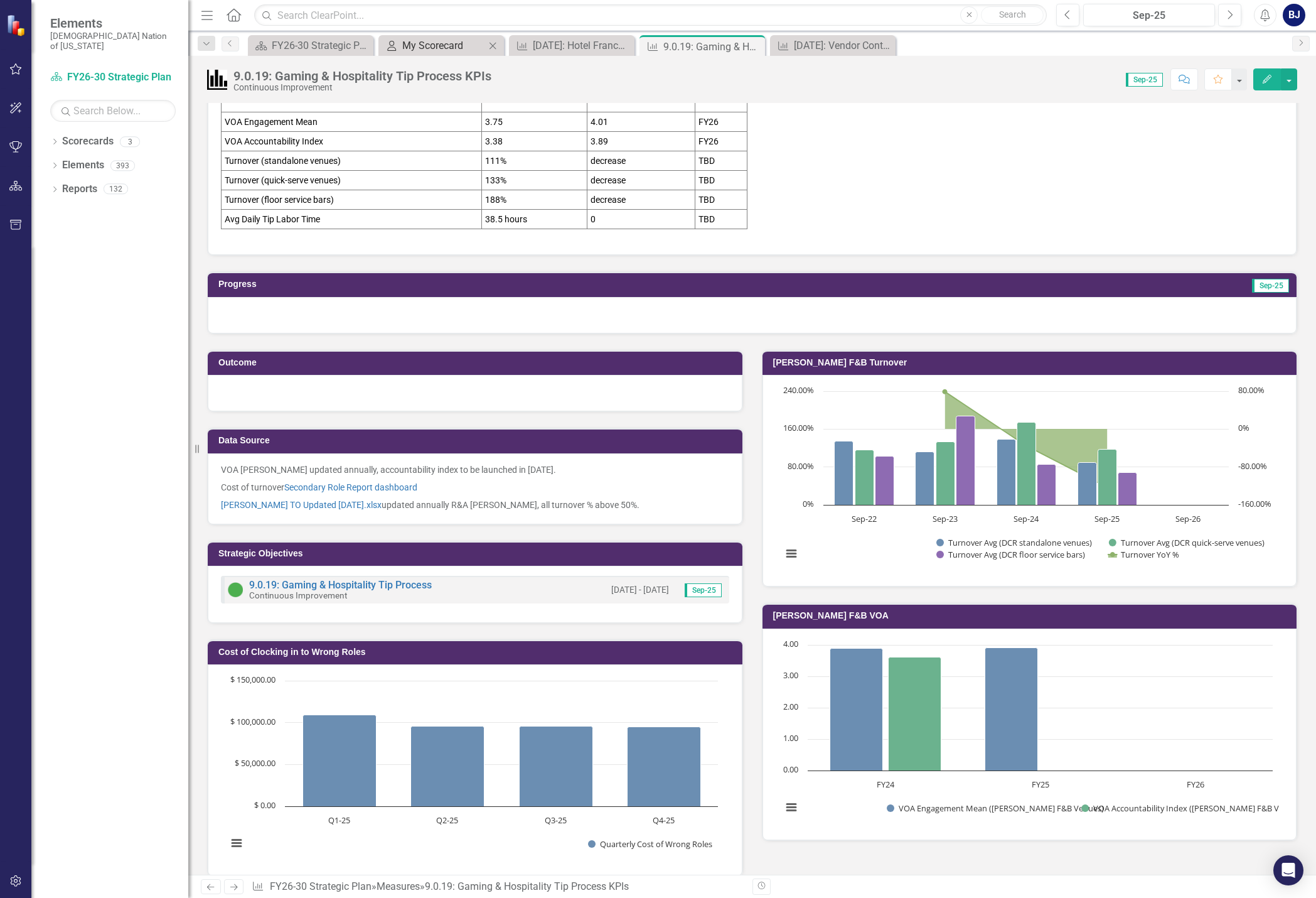
click at [412, 46] on div "My Scorecard" at bounding box center [443, 45] width 83 height 15
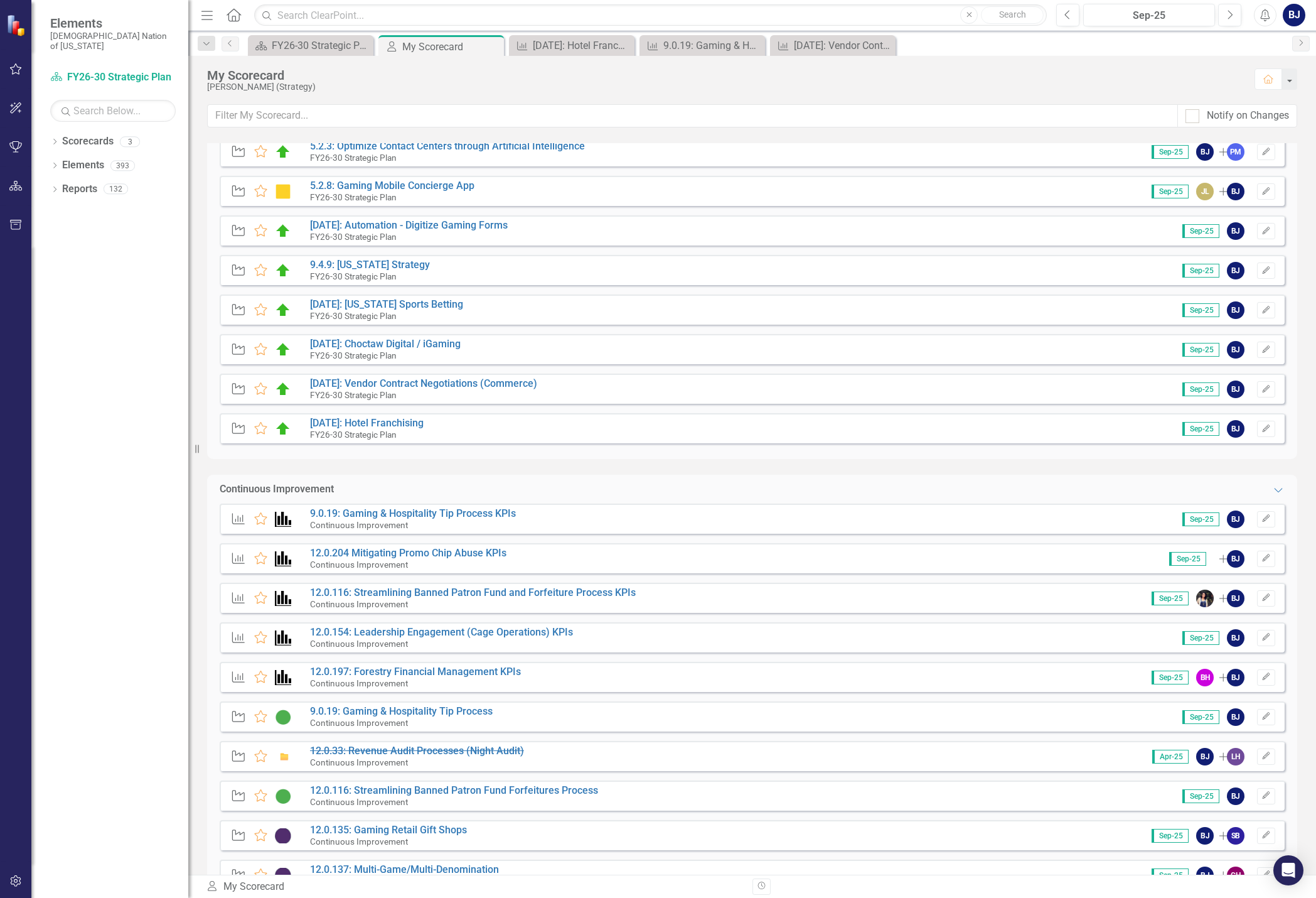
scroll to position [251, 0]
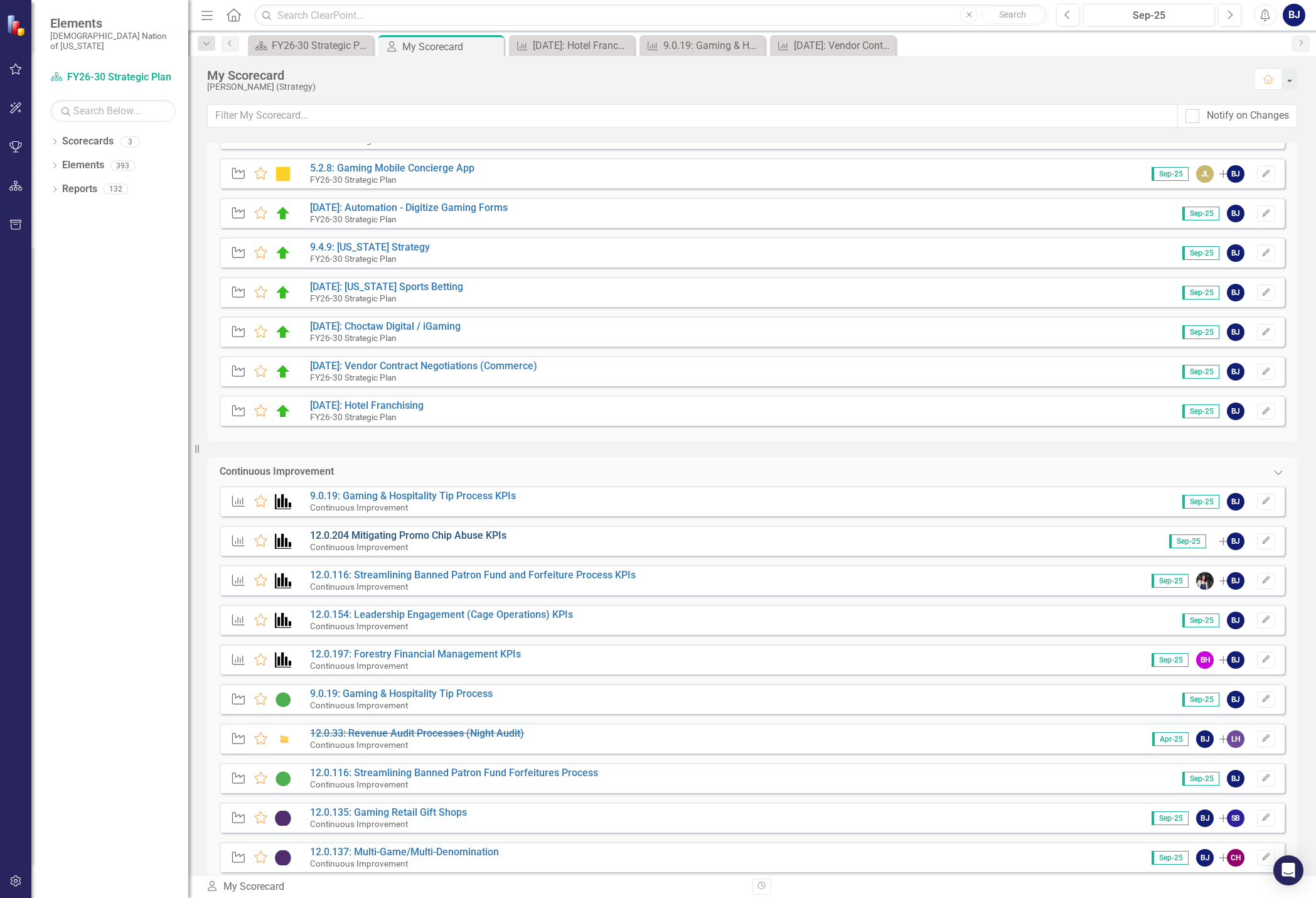
click at [432, 538] on link "12.0.204 Mitigating Promo Chip Abuse KPIs" at bounding box center [408, 535] width 197 height 12
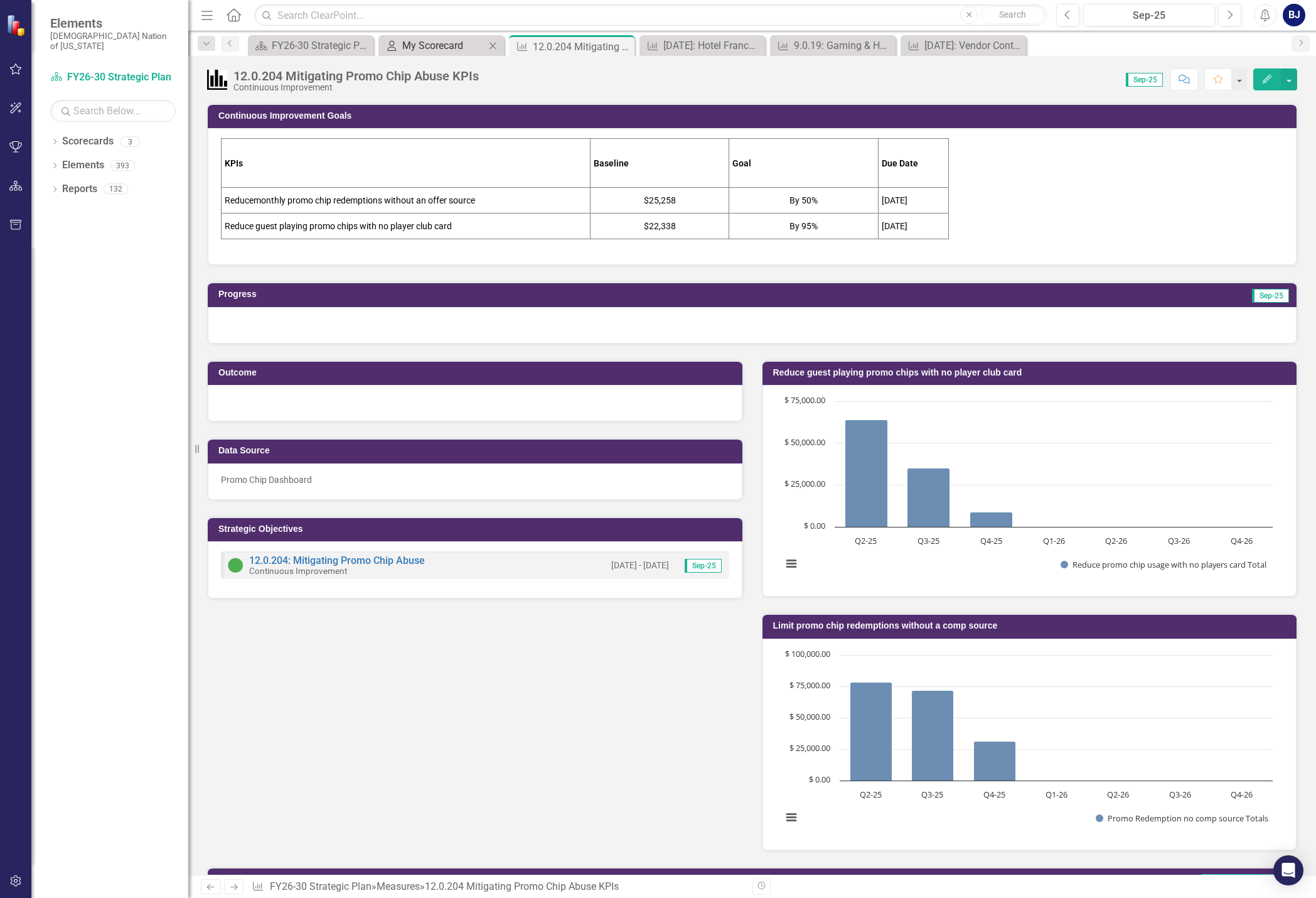
click at [425, 51] on div "My Scorecard" at bounding box center [443, 45] width 83 height 15
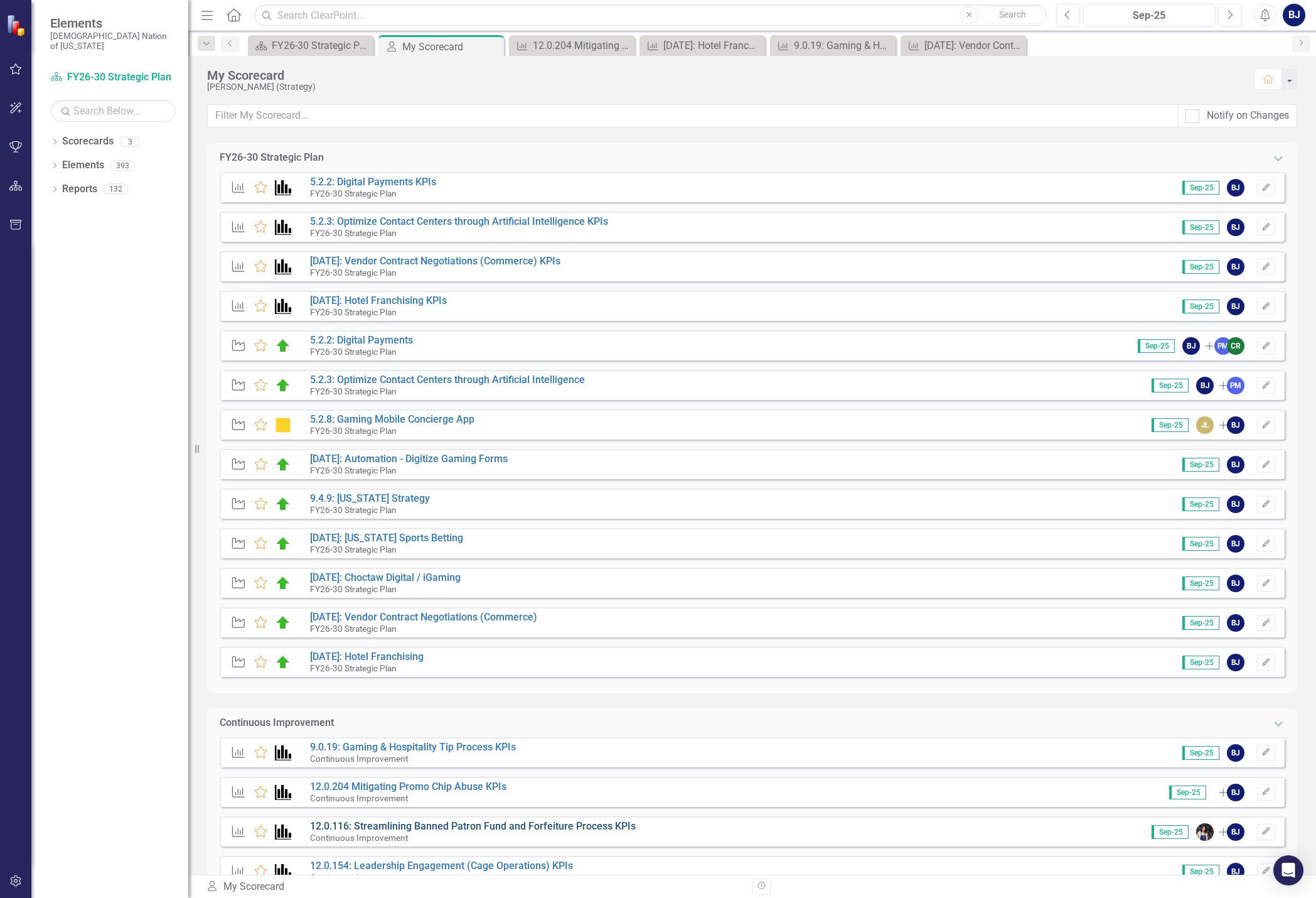
click at [565, 823] on link "12.0.116: Streamlining Banned Patron Fund and Forfeiture Process KPIs" at bounding box center [472, 826] width 326 height 12
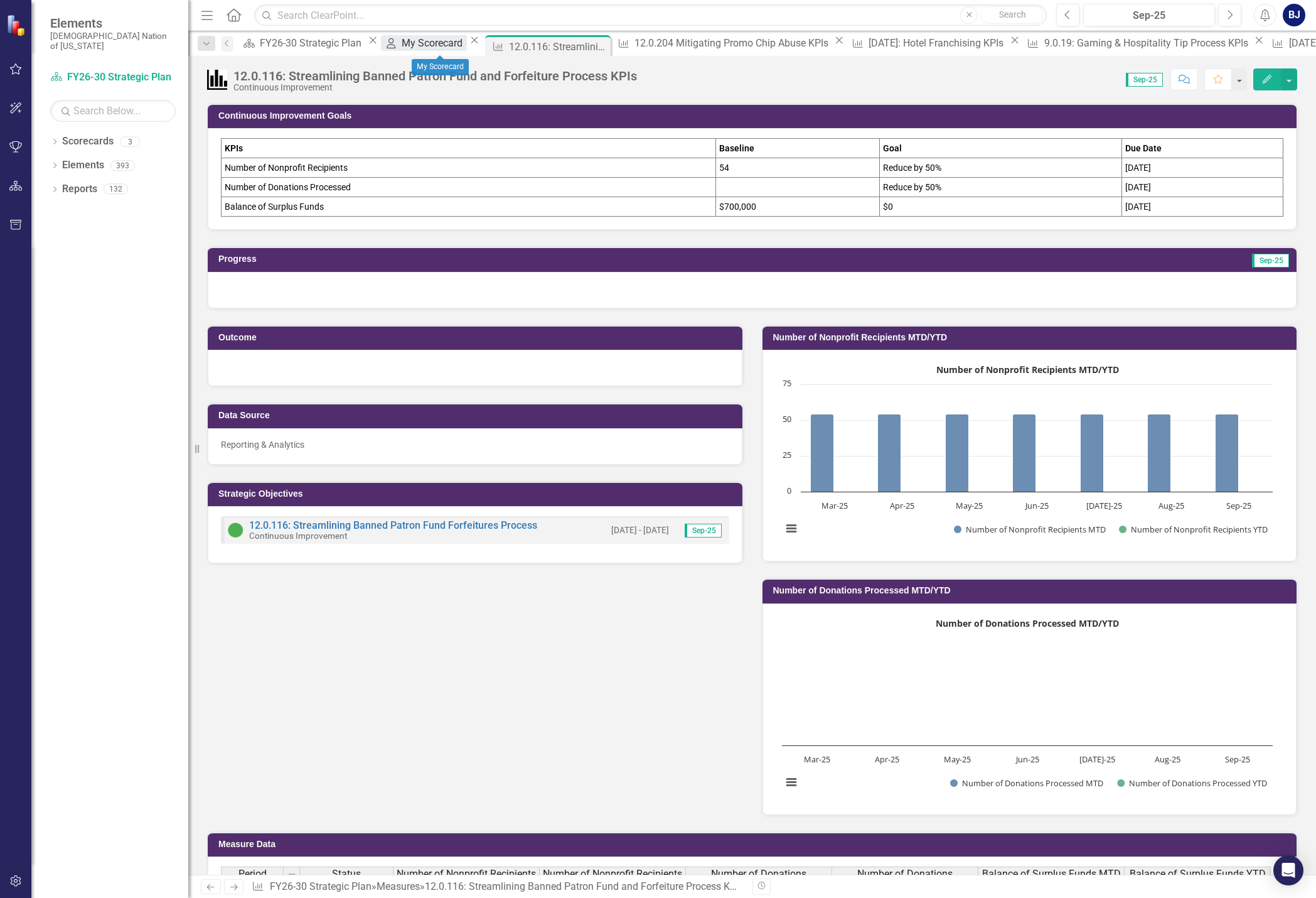
click at [459, 45] on div "My Scorecard" at bounding box center [434, 43] width 65 height 15
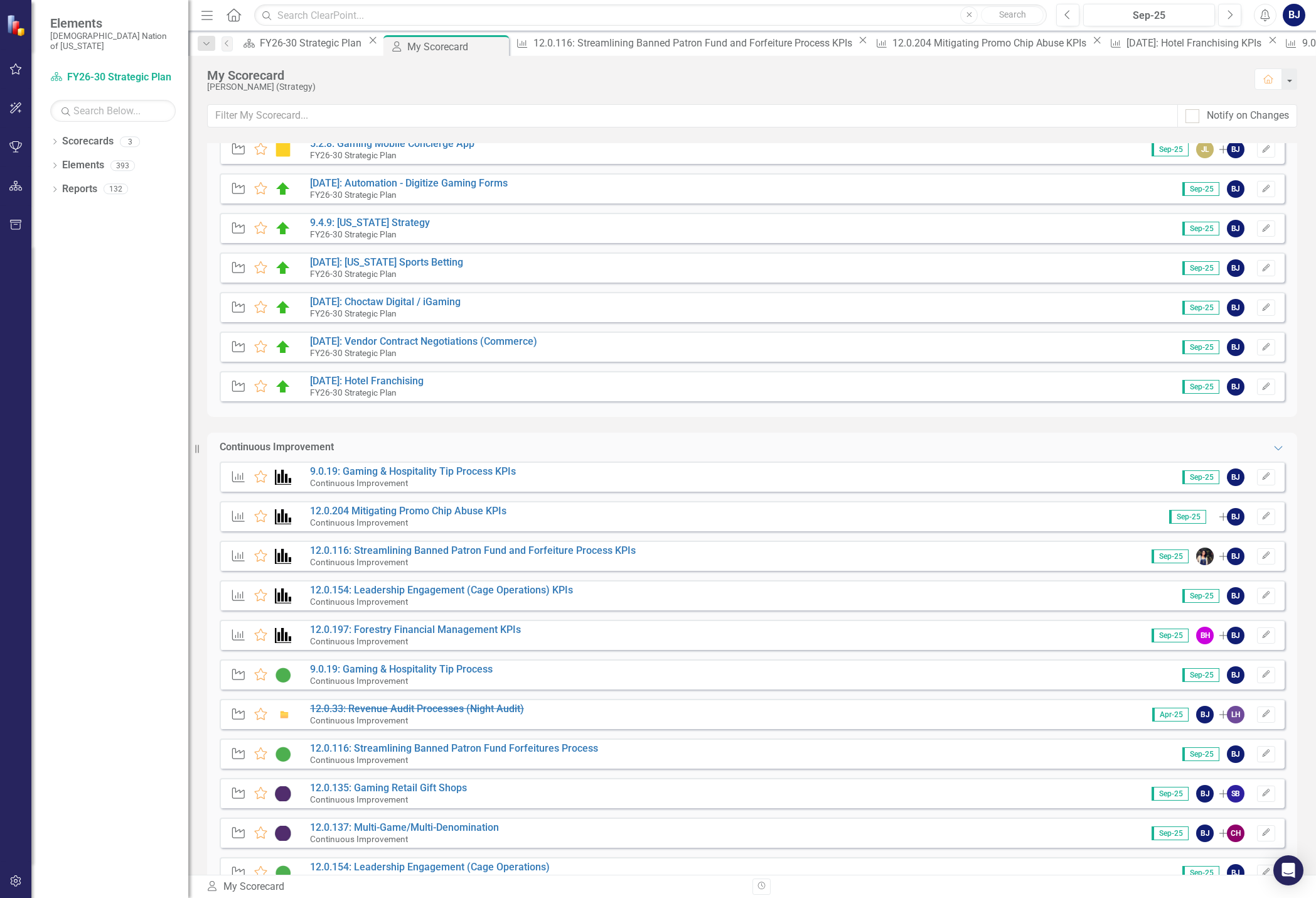
scroll to position [377, 0]
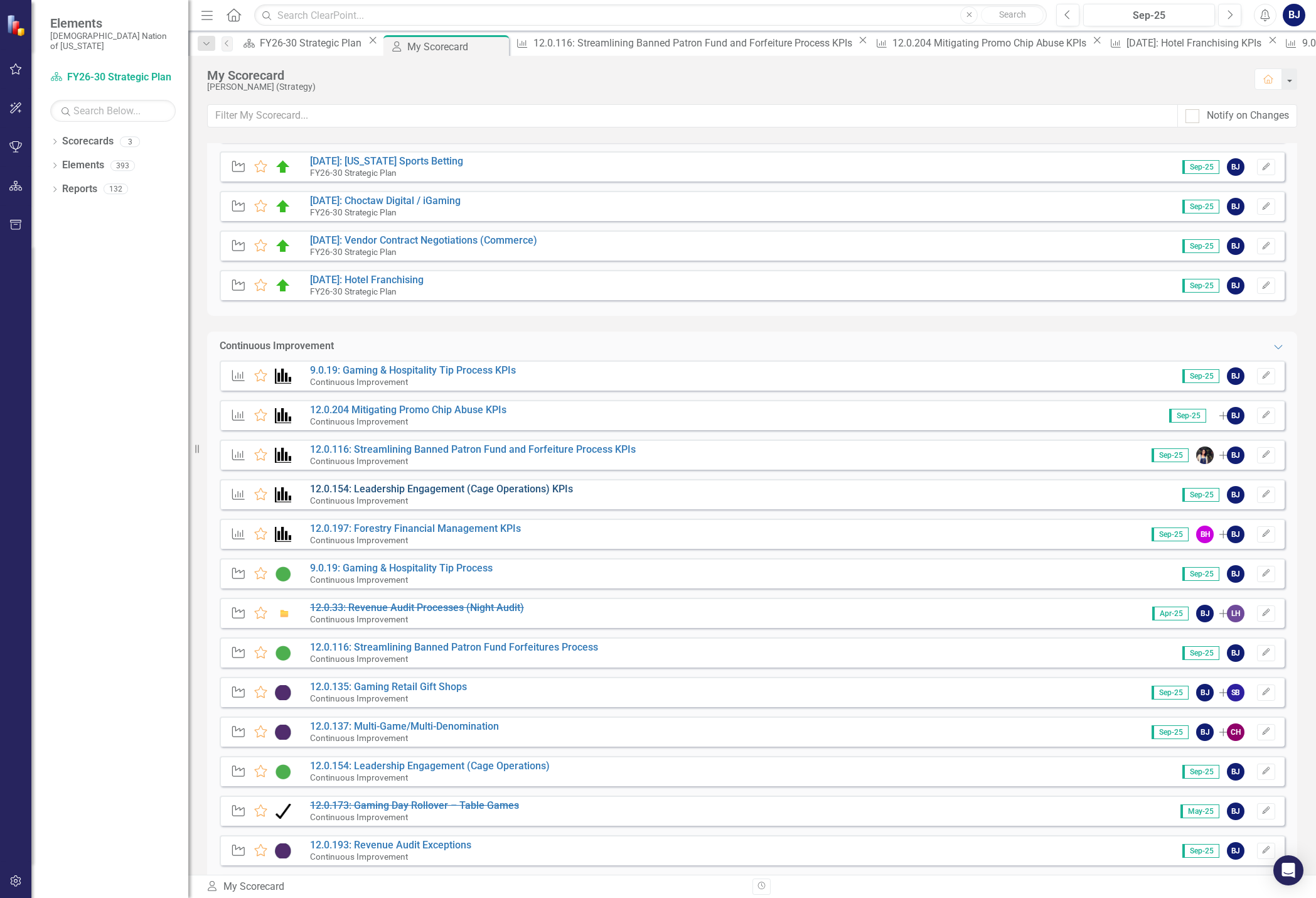
click at [458, 493] on link "12.0.154: Leadership Engagement (Cage Operations) KPIs" at bounding box center [441, 489] width 263 height 12
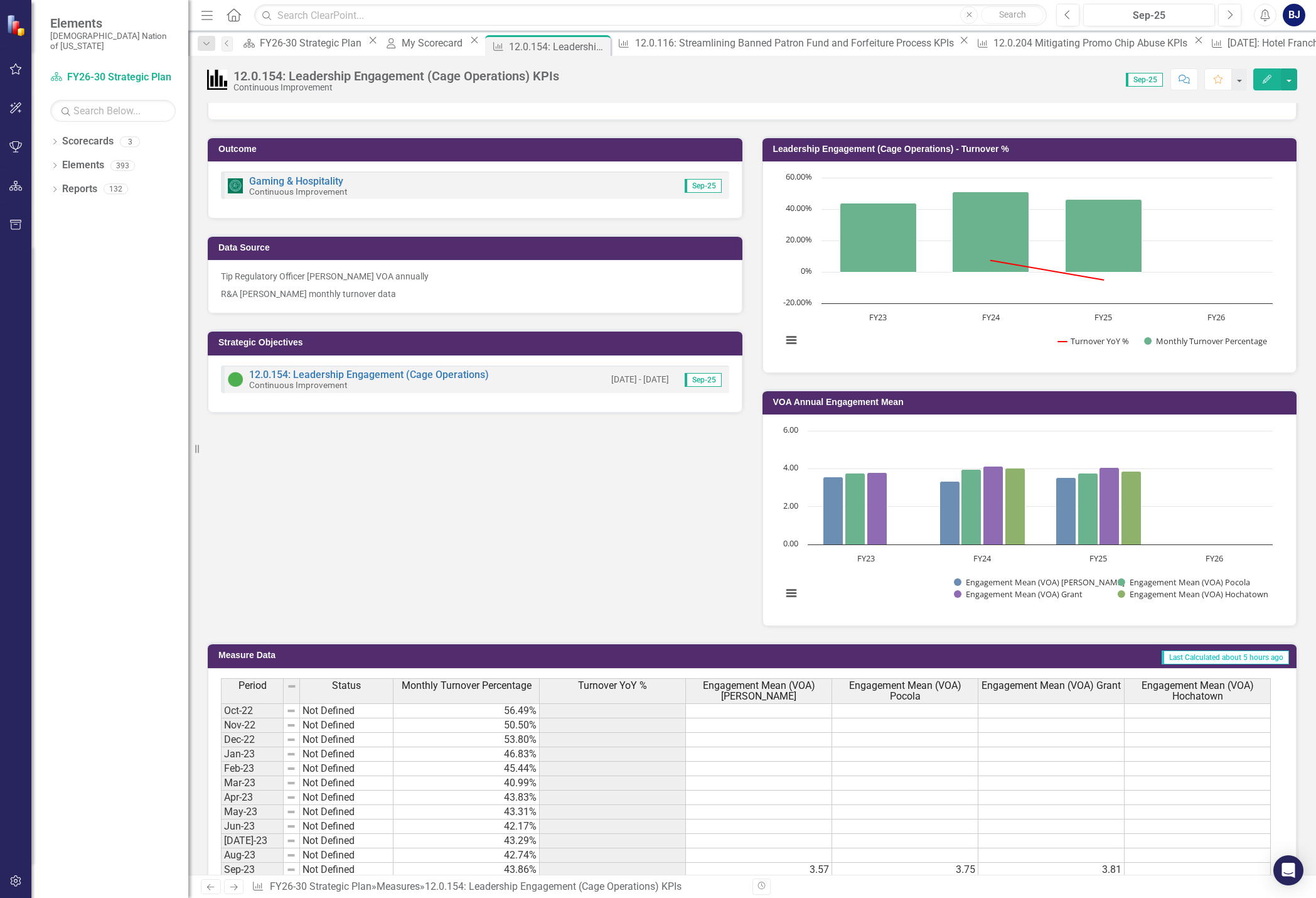
scroll to position [279, 0]
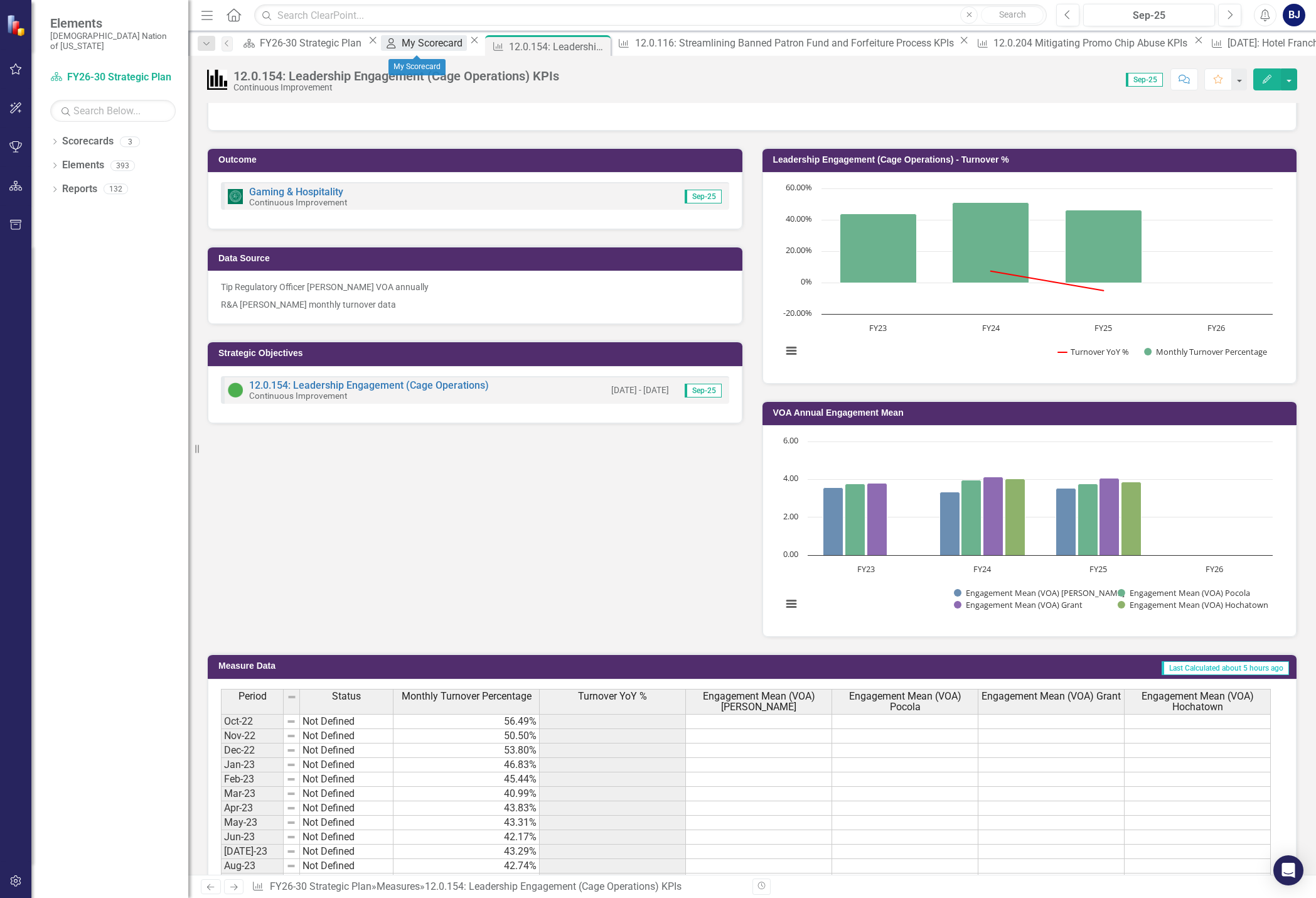
click at [412, 44] on div "My Scorecard" at bounding box center [434, 43] width 65 height 15
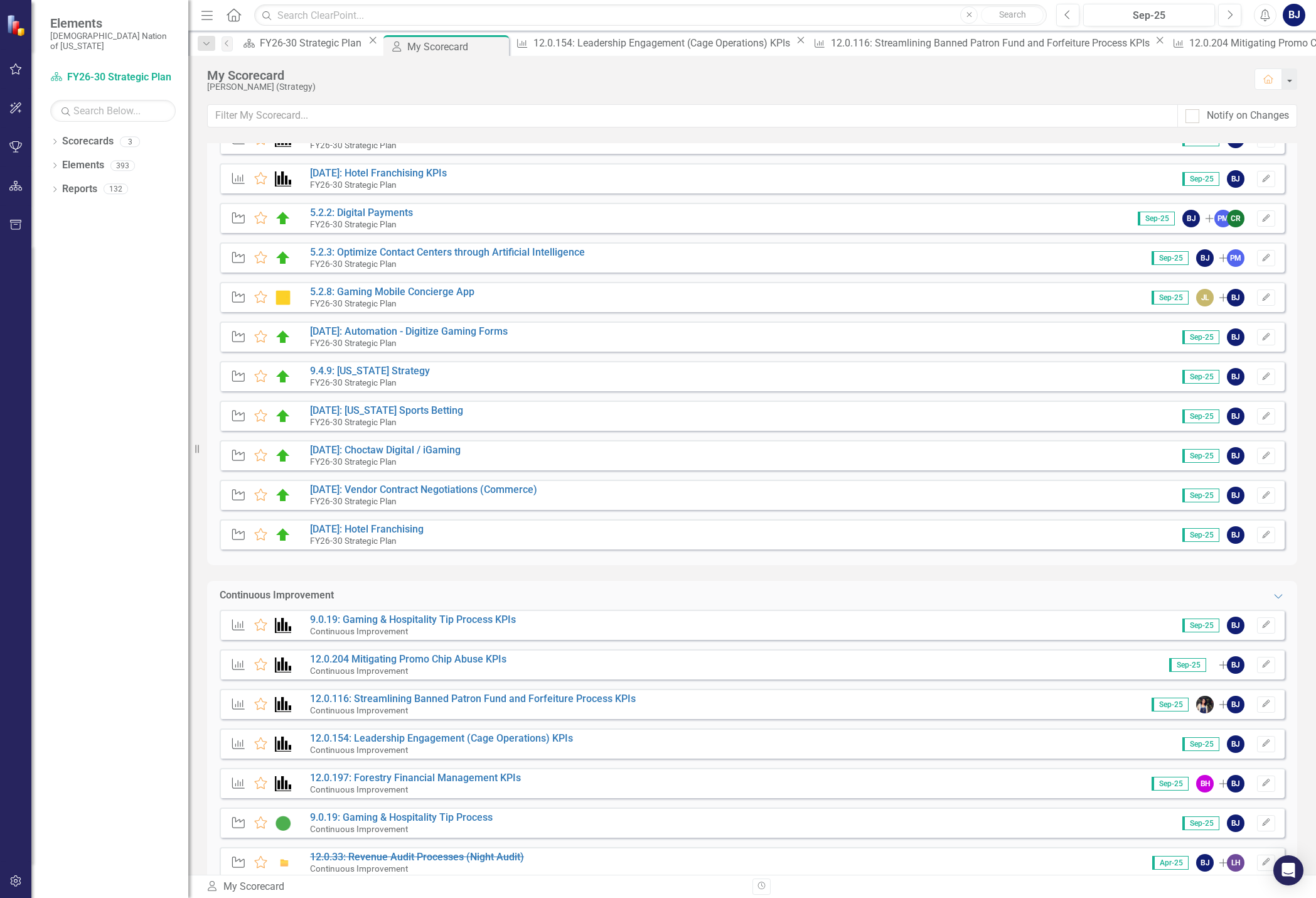
scroll to position [188, 0]
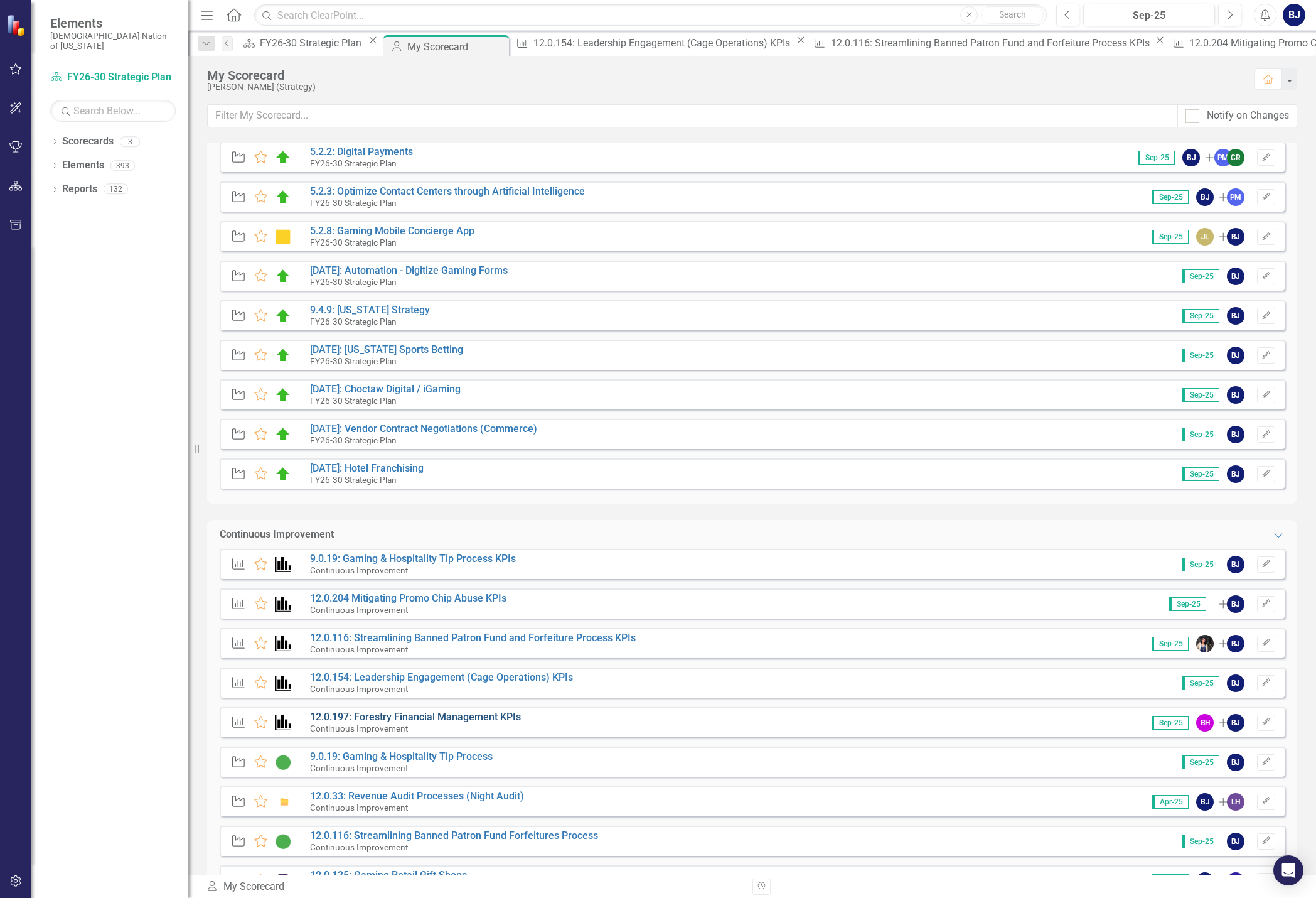
click at [477, 715] on link "12.0.197: Forestry Financial Management KPIs" at bounding box center [415, 717] width 210 height 12
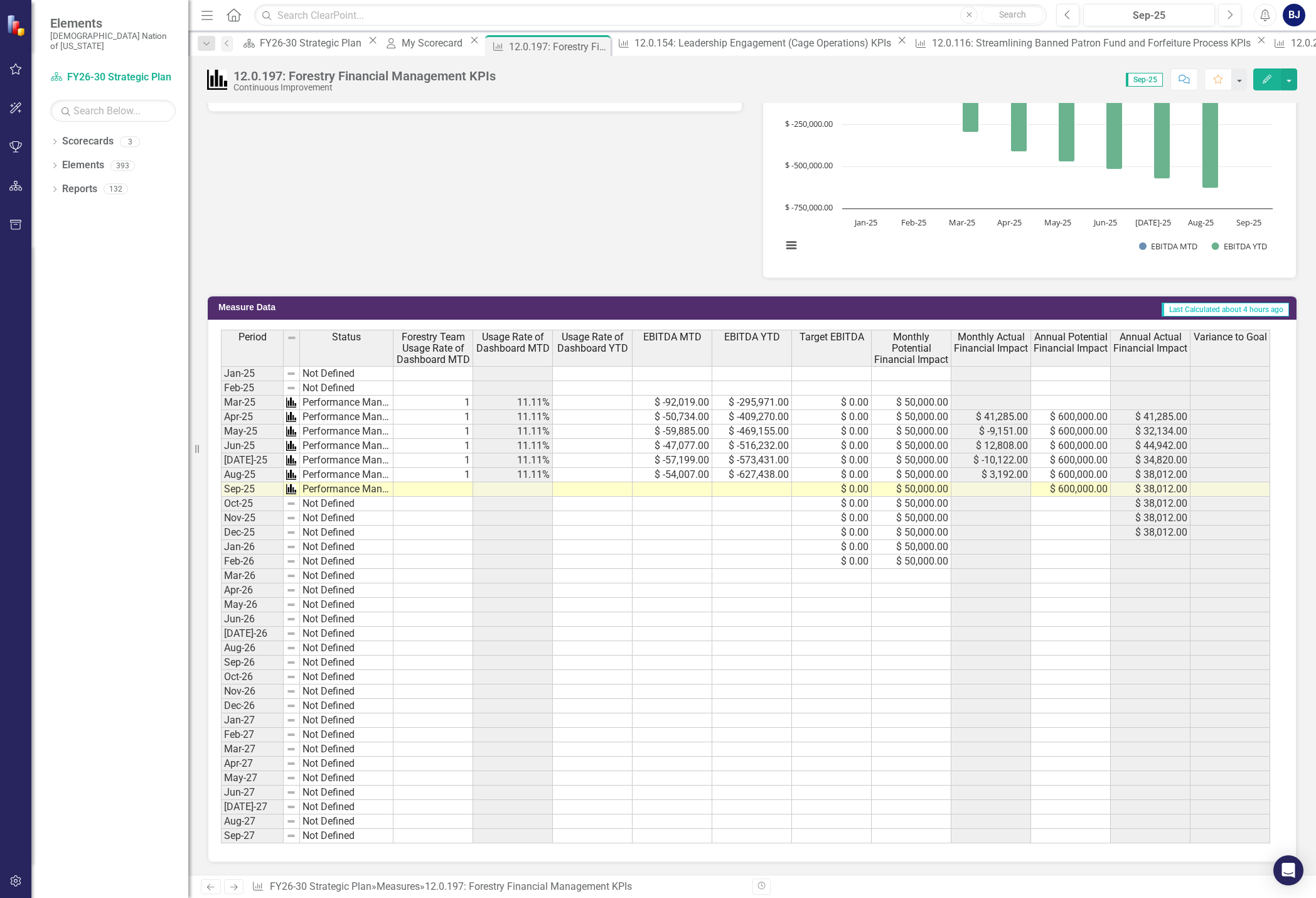
scroll to position [801, 0]
click at [636, 45] on div "12.0.154: Leadership Engagement (Cage Operations) KPIs" at bounding box center [764, 43] width 260 height 15
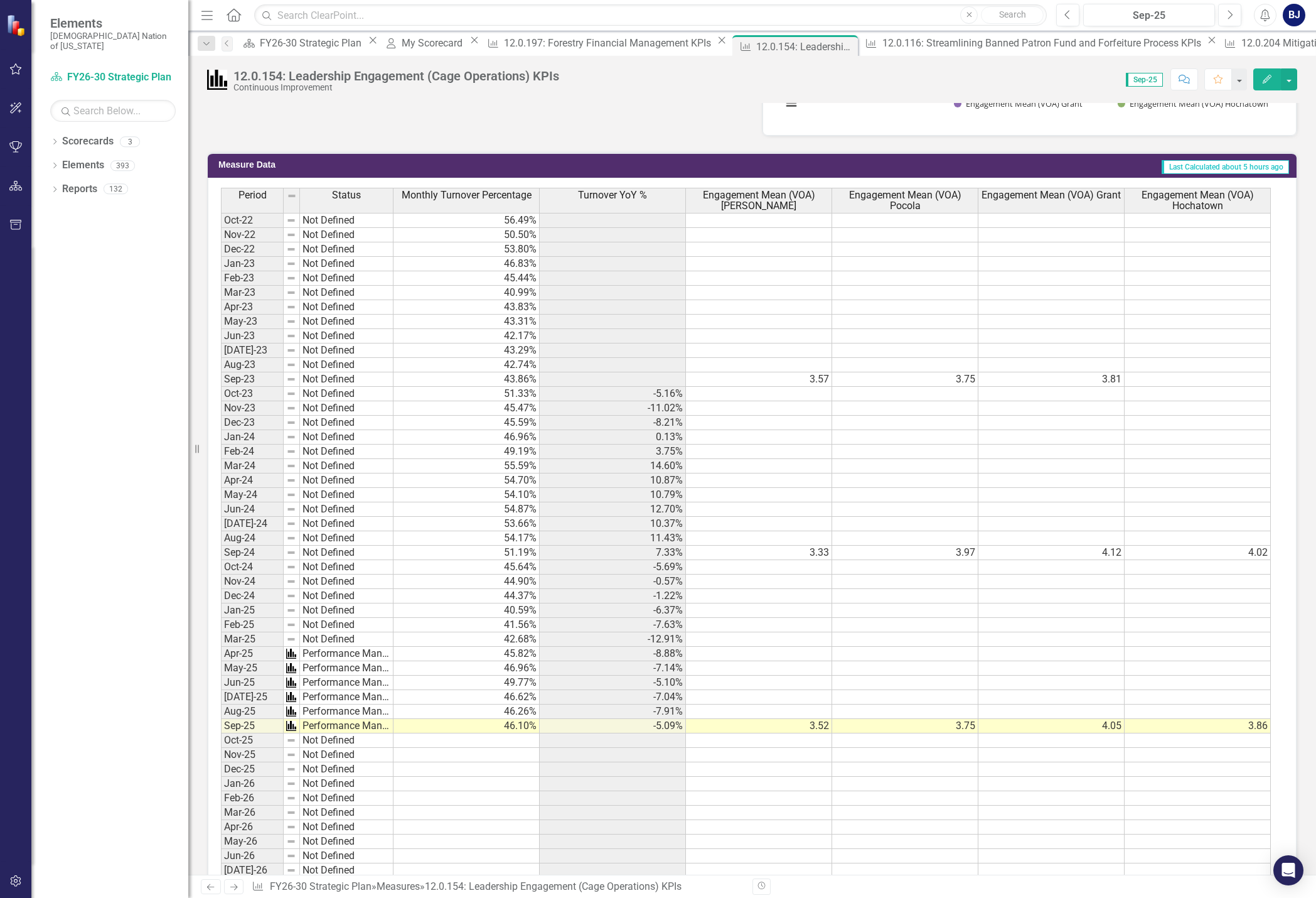
scroll to position [718, 0]
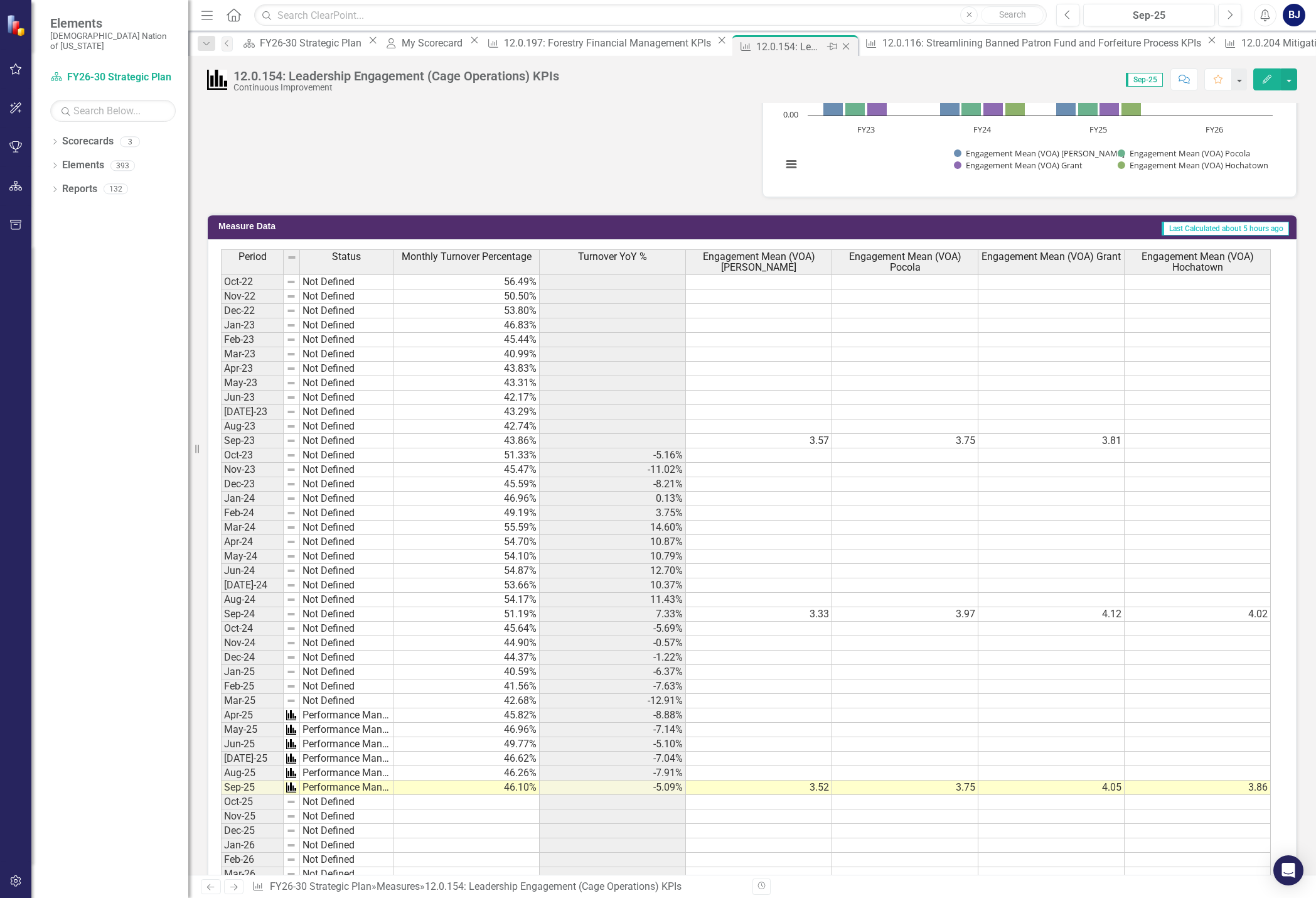
click at [839, 44] on icon "Close" at bounding box center [845, 46] width 13 height 10
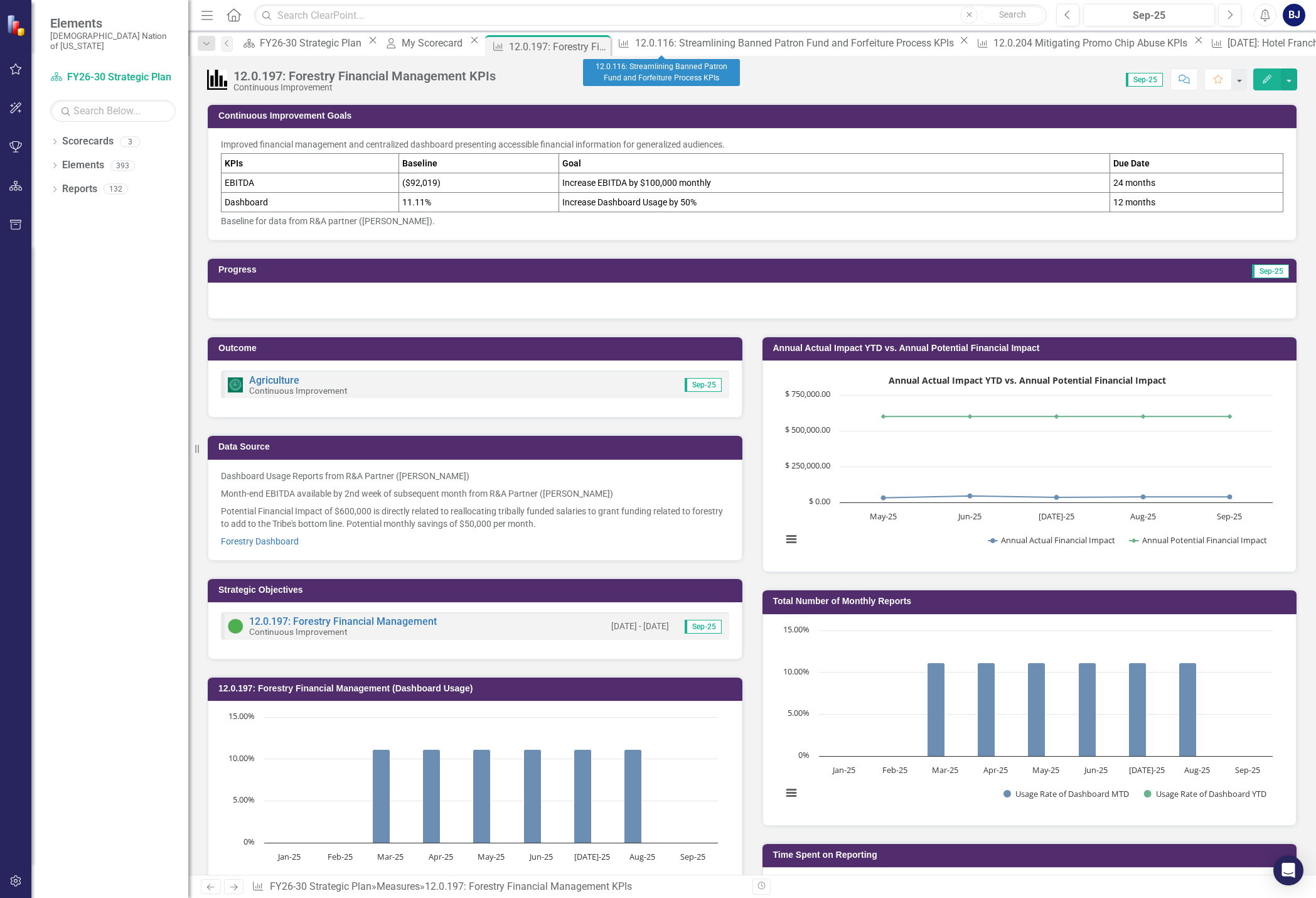
click at [961, 44] on icon at bounding box center [964, 40] width 7 height 7
click at [833, 42] on icon "Close" at bounding box center [839, 40] width 13 height 10
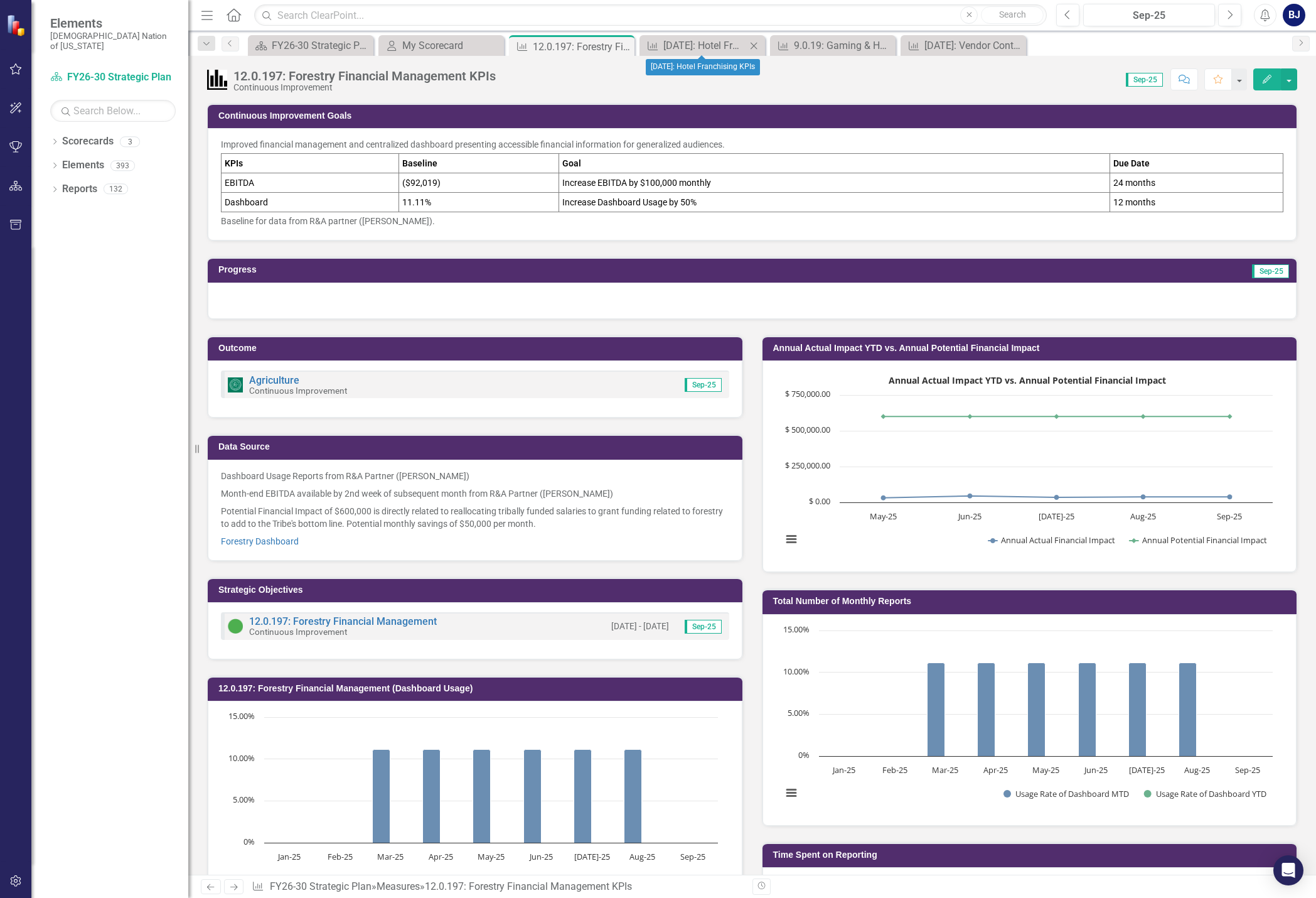
click at [747, 46] on icon "Close" at bounding box center [753, 46] width 13 height 10
click at [750, 45] on icon "Close" at bounding box center [753, 46] width 13 height 10
click at [751, 43] on icon at bounding box center [754, 45] width 7 height 7
click at [623, 48] on icon "Close" at bounding box center [622, 46] width 13 height 10
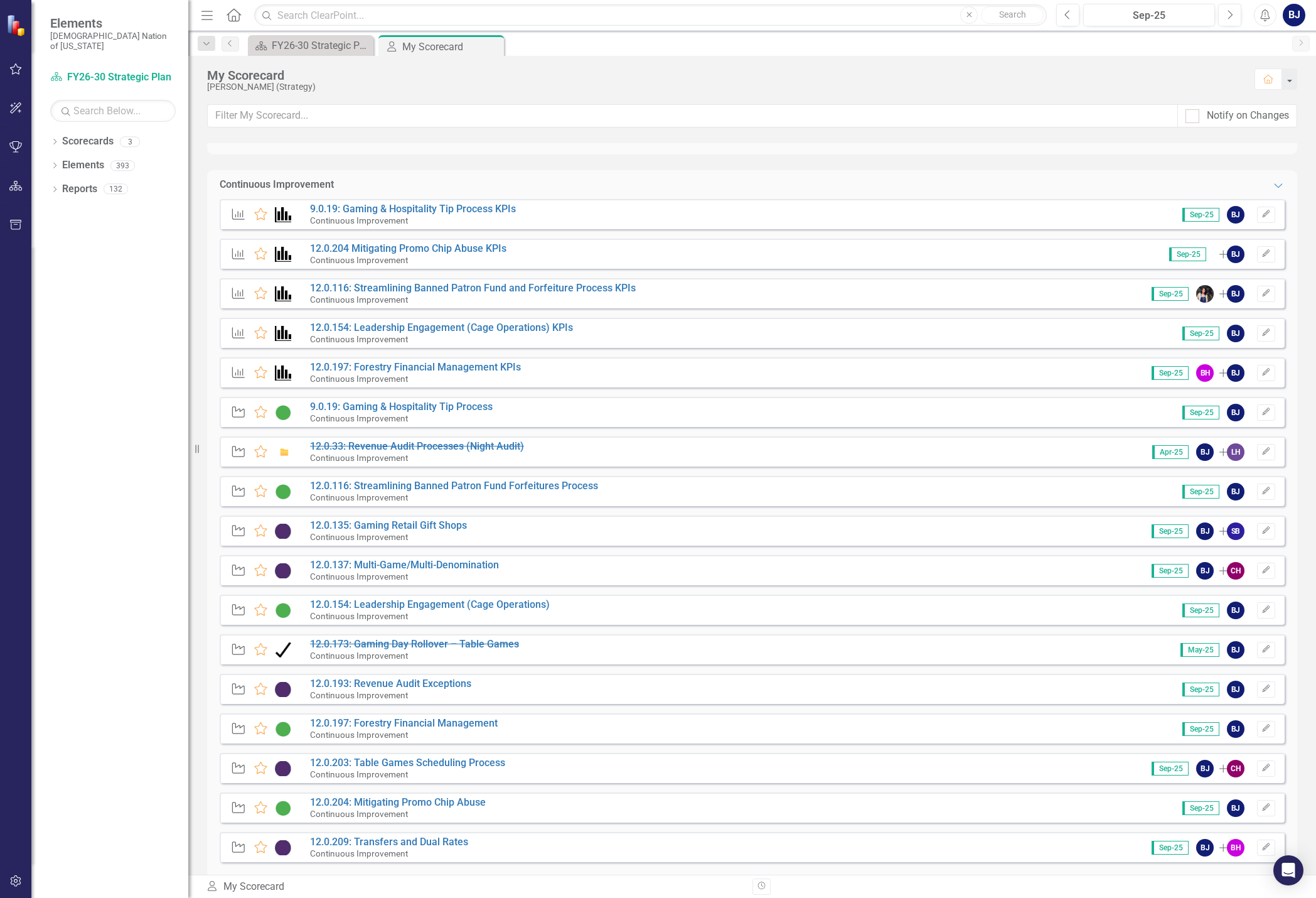
scroll to position [556, 0]
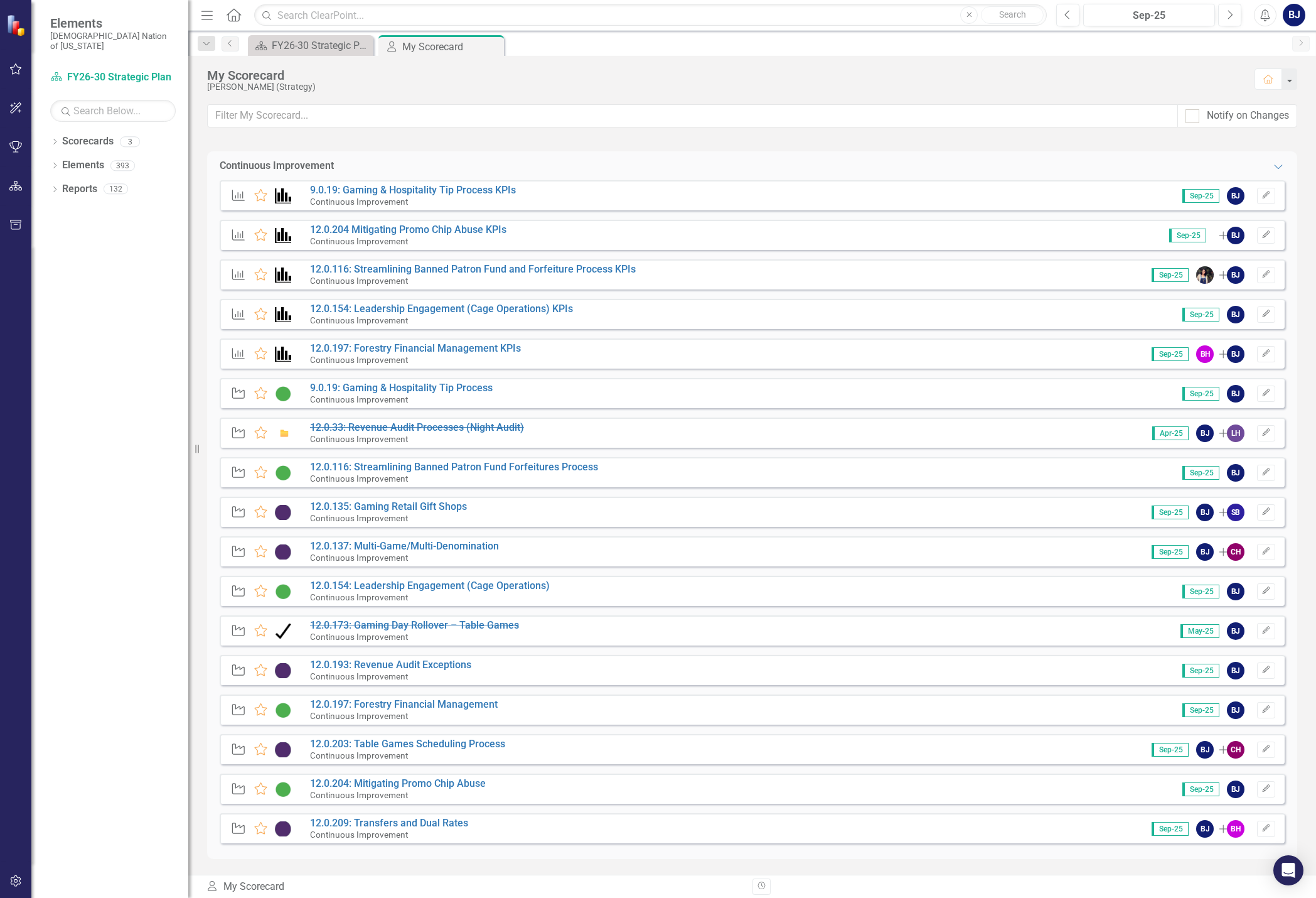
click at [491, 574] on div "Measure Favorite 9.0.19: Gaming & Hospitality Tip Process KPIs Continuous Impro…" at bounding box center [752, 519] width 1064 height 679
click at [486, 592] on link "12.0.154: Leadership Engagement (Cage Operations)" at bounding box center [430, 586] width 240 height 12
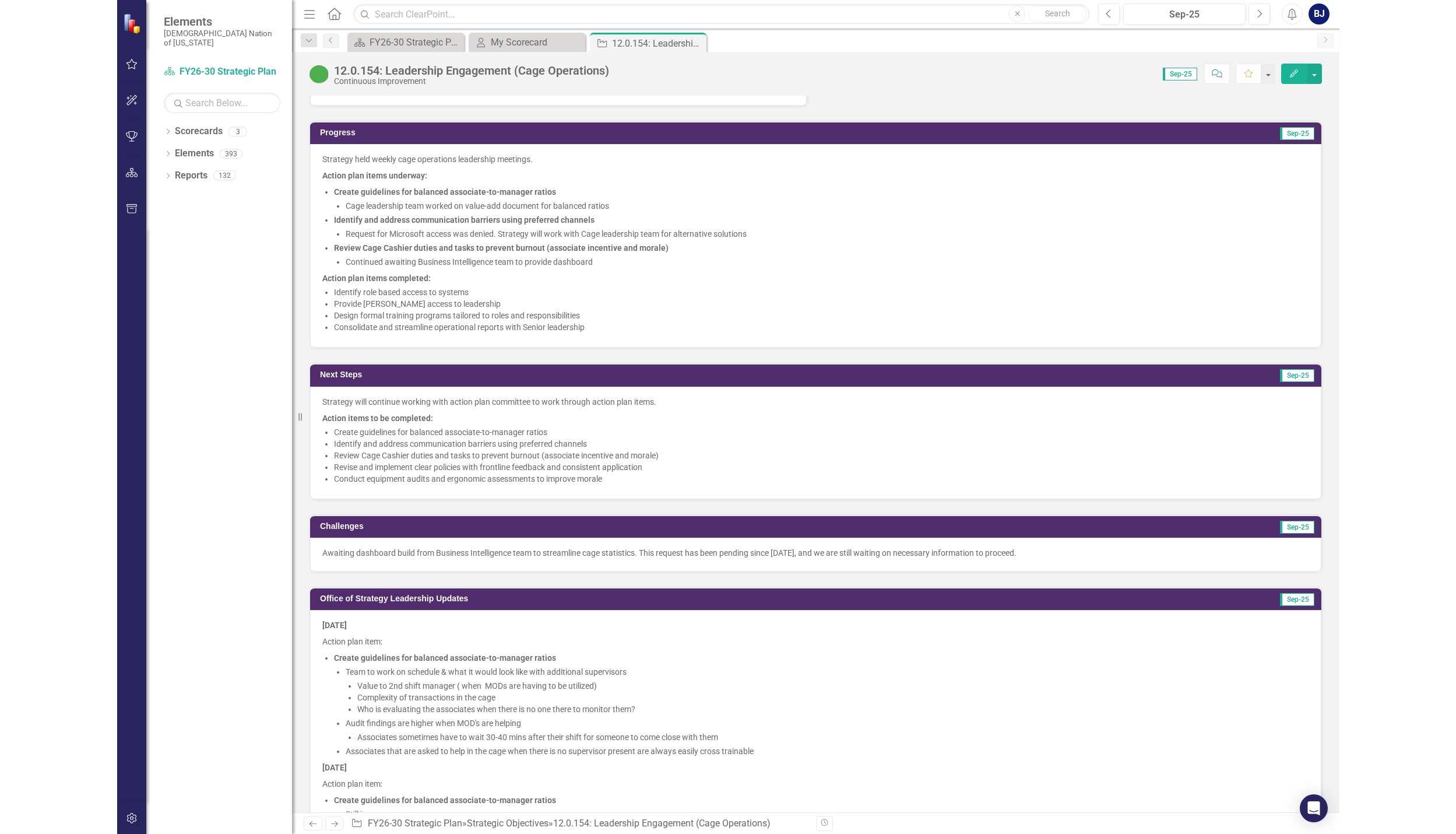
scroll to position [700, 0]
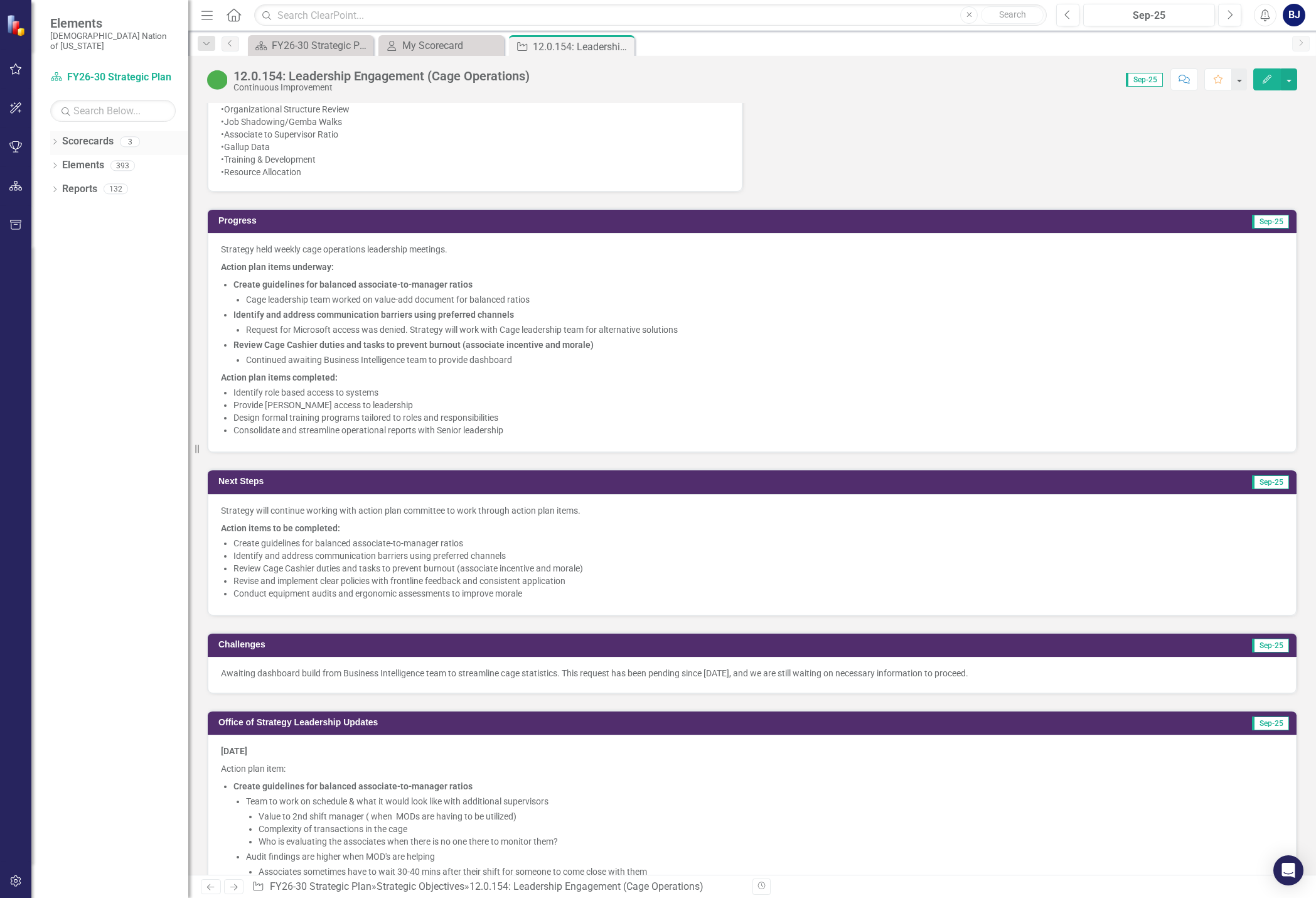
click at [55, 140] on icon "Dropdown" at bounding box center [55, 143] width 9 height 7
click at [52, 258] on icon "Dropdown" at bounding box center [55, 261] width 9 height 7
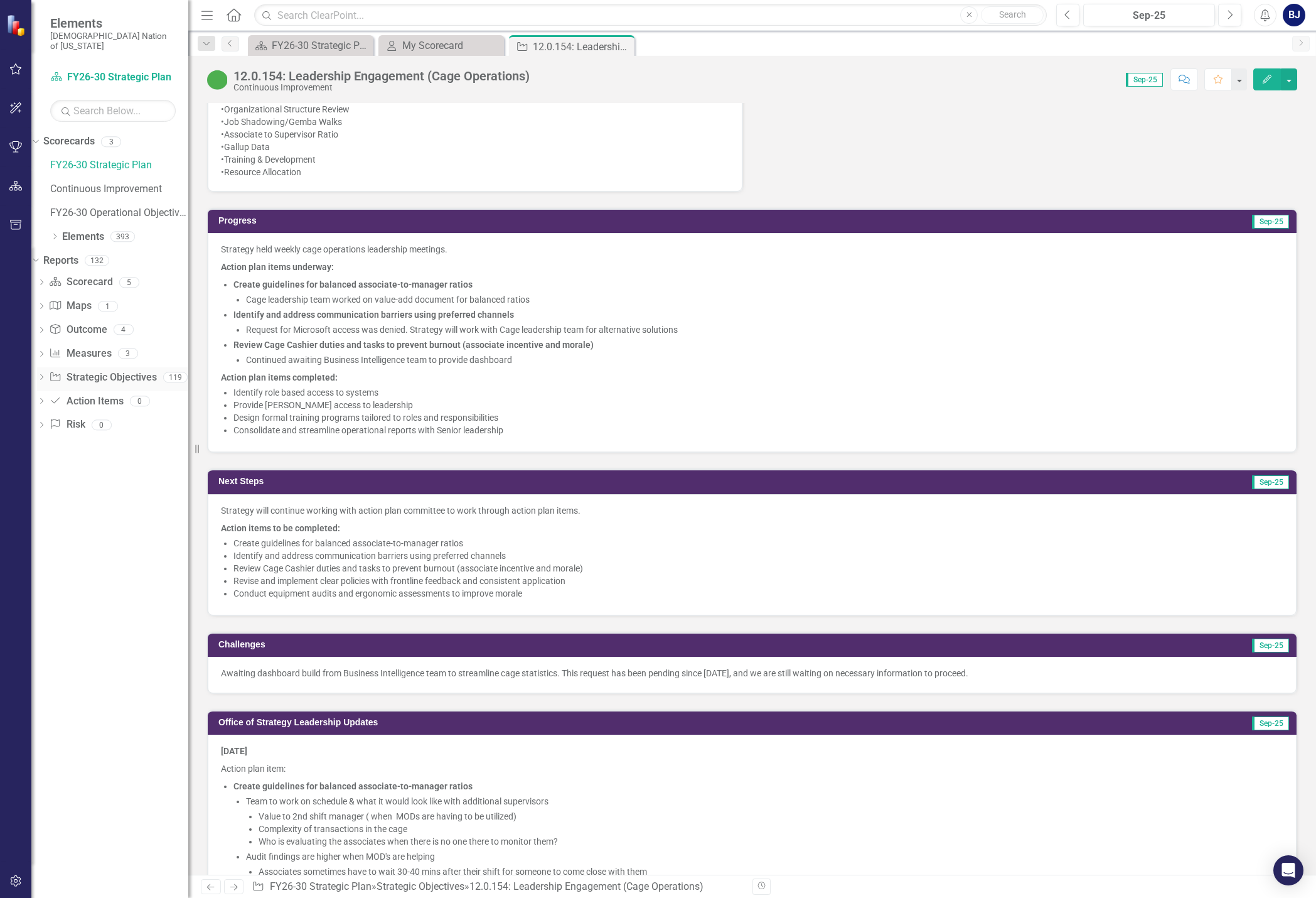
click at [44, 374] on icon at bounding box center [42, 377] width 3 height 6
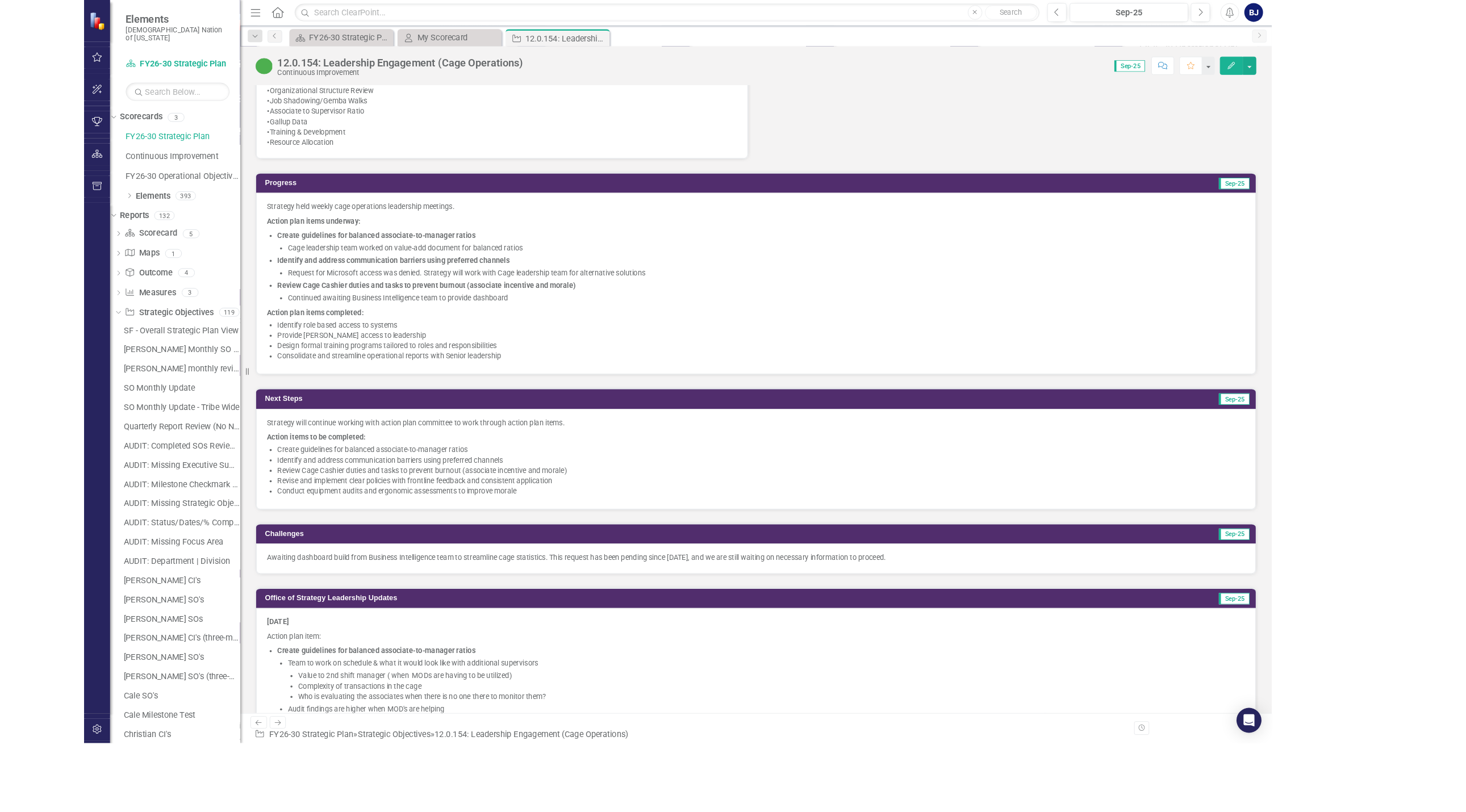
scroll to position [670, 0]
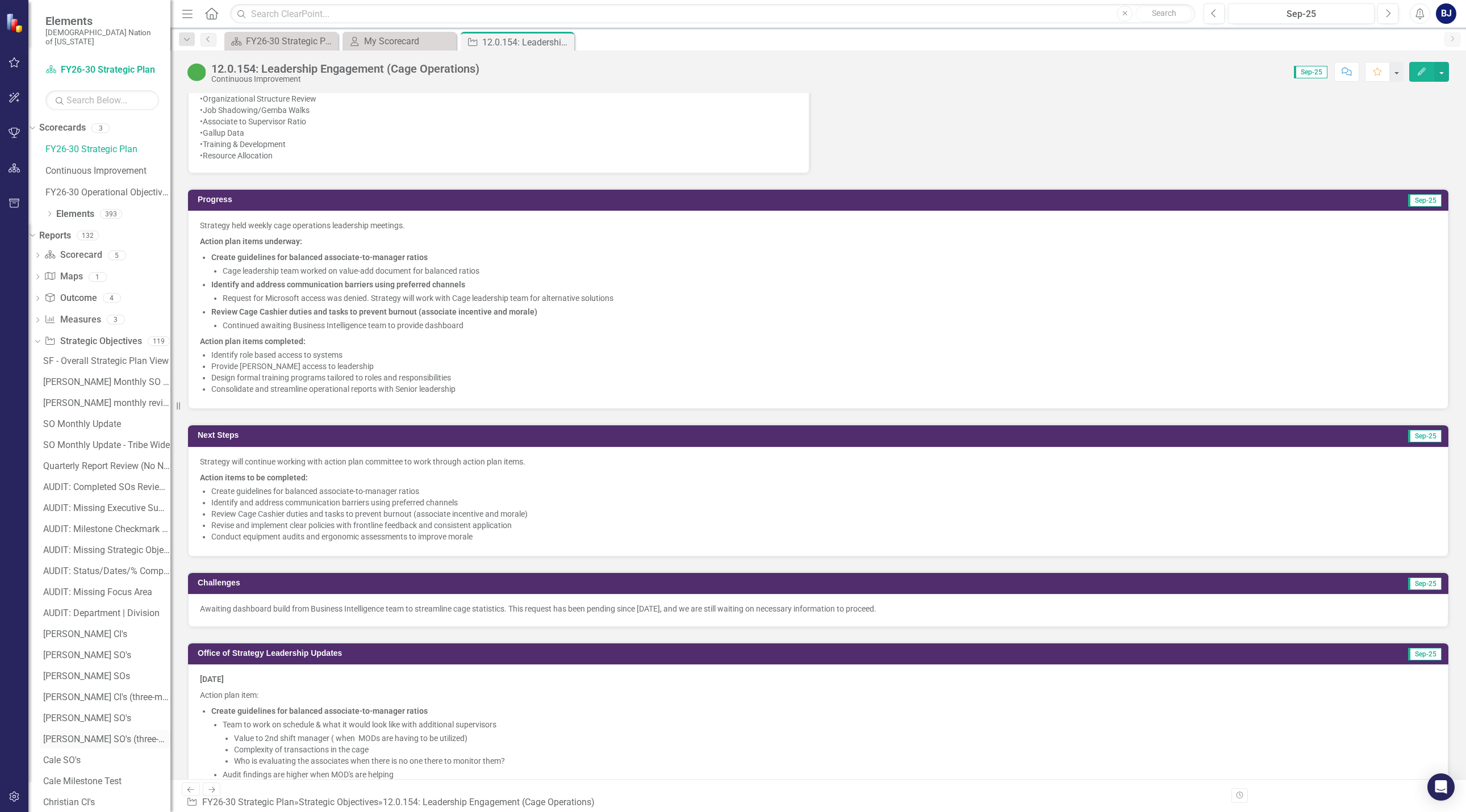
click at [100, 734] on div "[PERSON_NAME] SO's (three-month view)" at bounding box center [107, 738] width 127 height 10
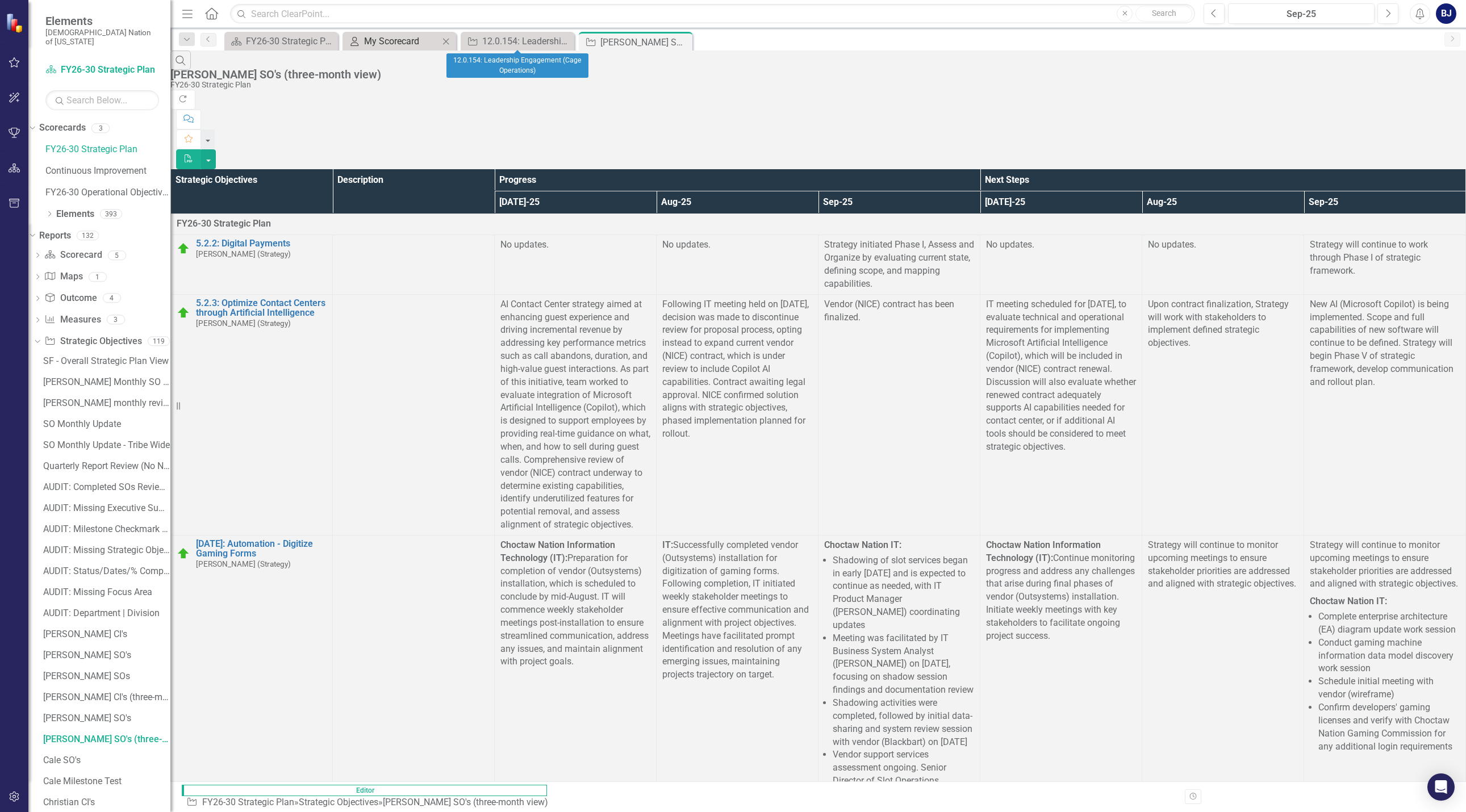
click at [421, 42] on div "My Scorecard" at bounding box center [401, 41] width 75 height 14
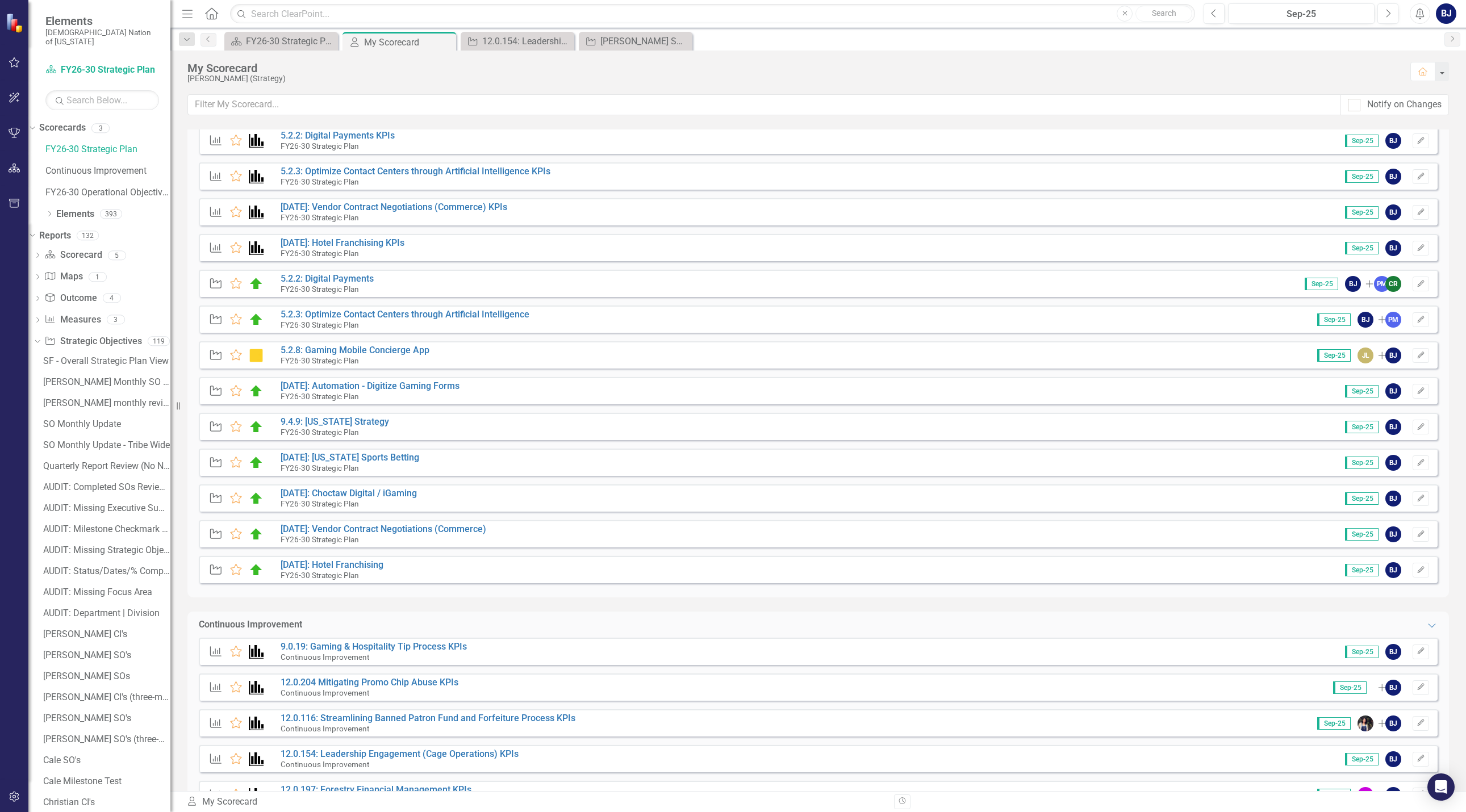
scroll to position [57, 0]
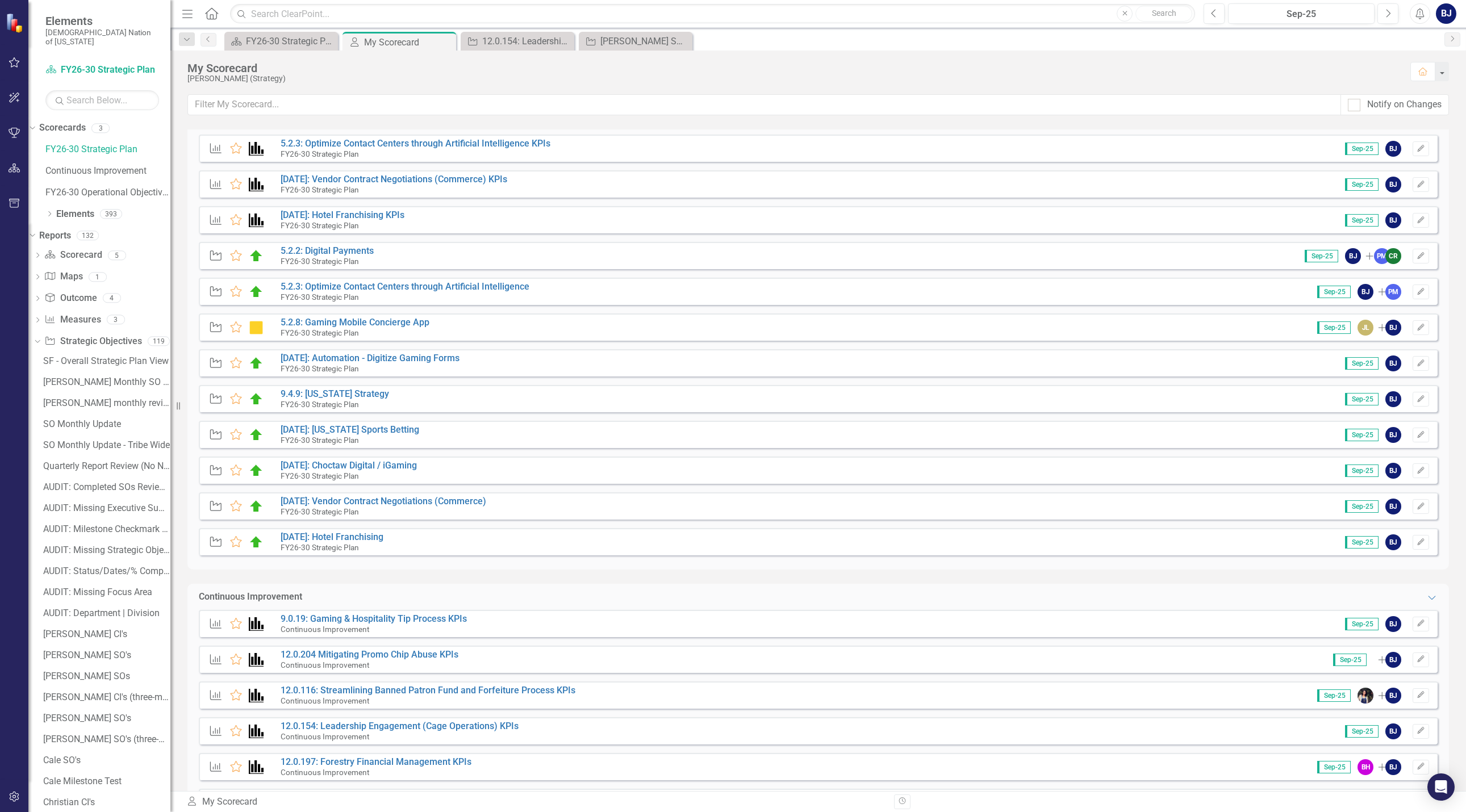
click at [427, 755] on div "Measure Favorite 12.0.197: Forestry Financial Management KPIs Continuous Improv…" at bounding box center [818, 766] width 1238 height 27
click at [425, 756] on link "12.0.197: Forestry Financial Management KPIs" at bounding box center [376, 762] width 191 height 11
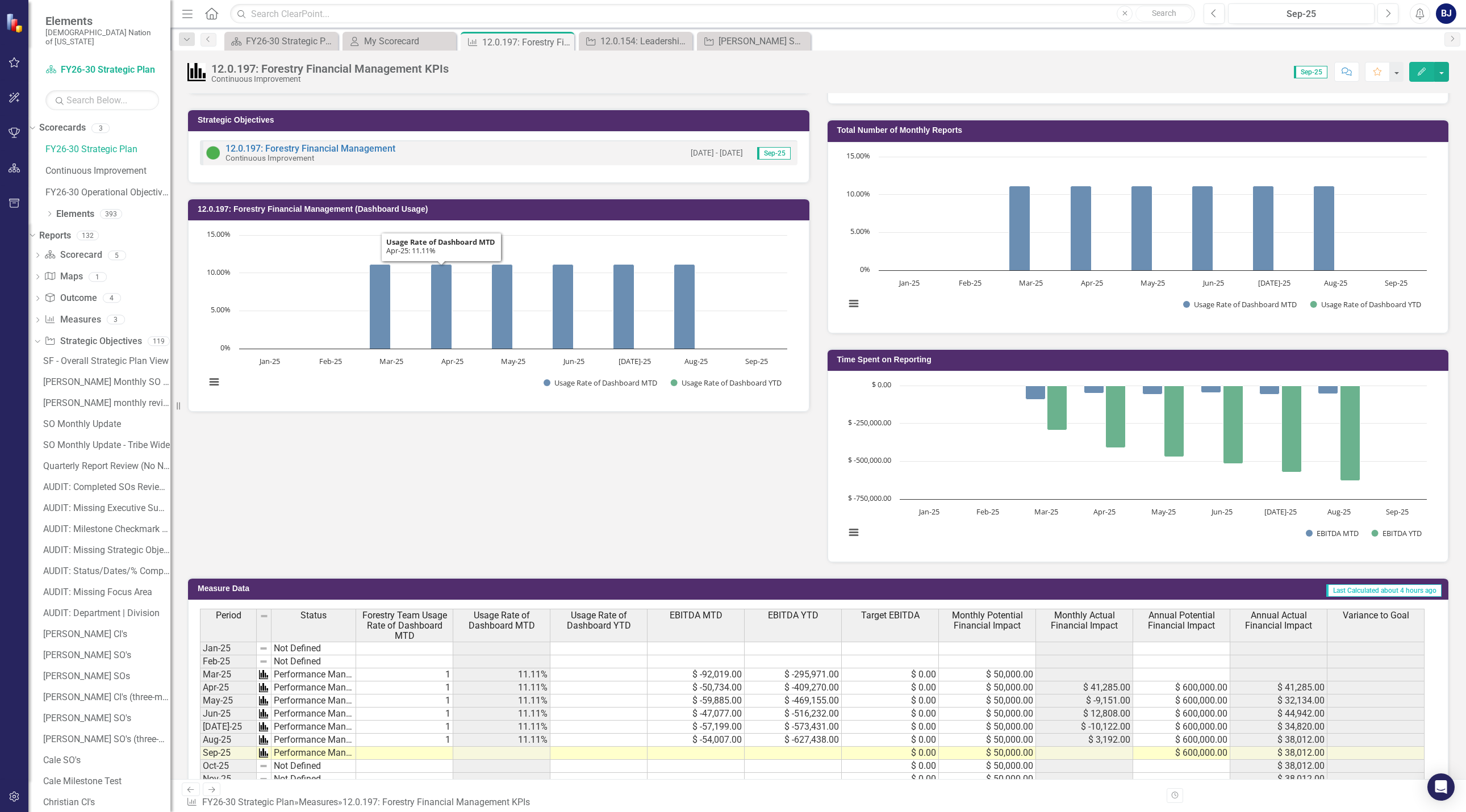
scroll to position [567, 0]
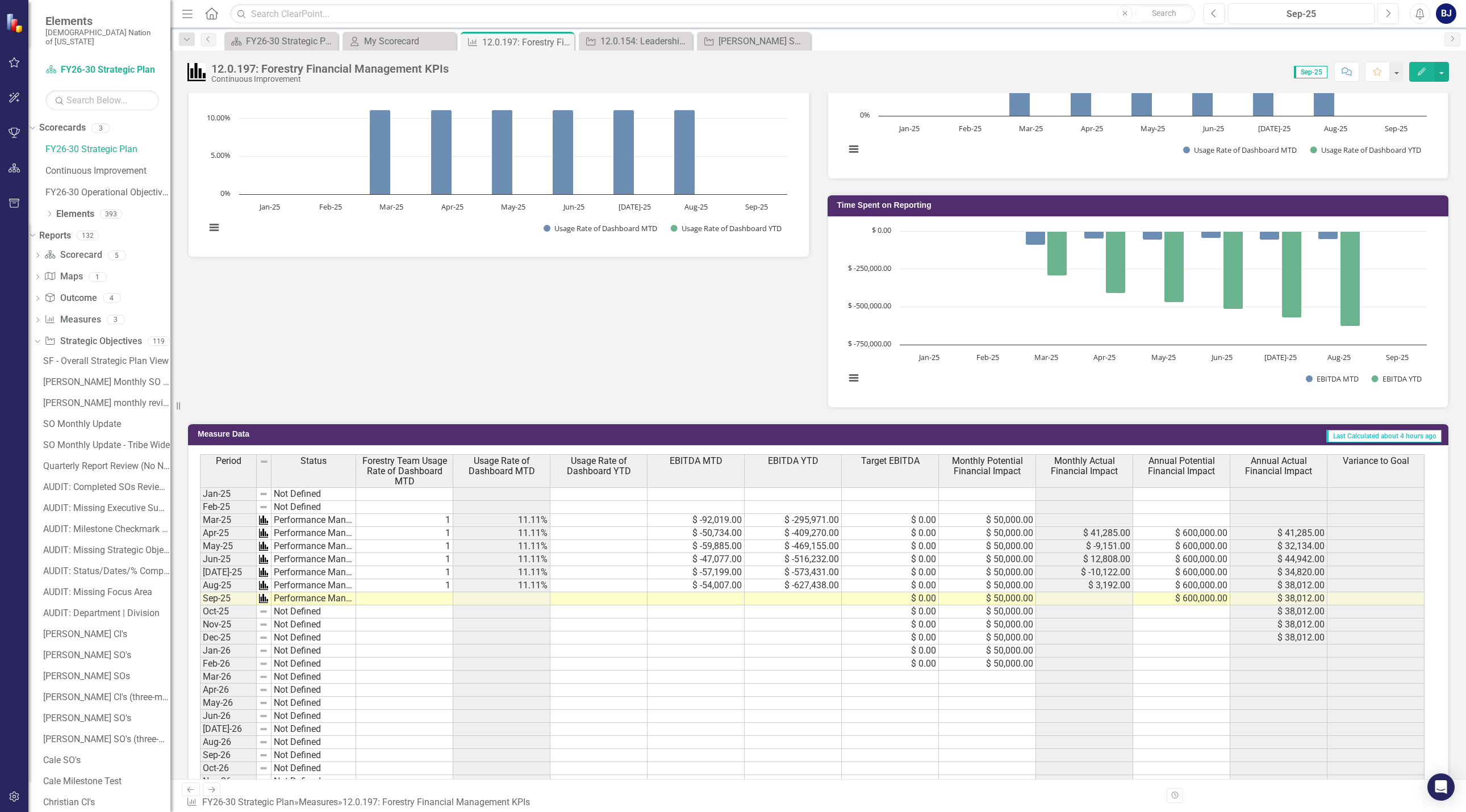
click at [429, 584] on td "1" at bounding box center [404, 585] width 97 height 13
click at [431, 584] on td "1" at bounding box center [404, 585] width 97 height 13
type textarea "1"
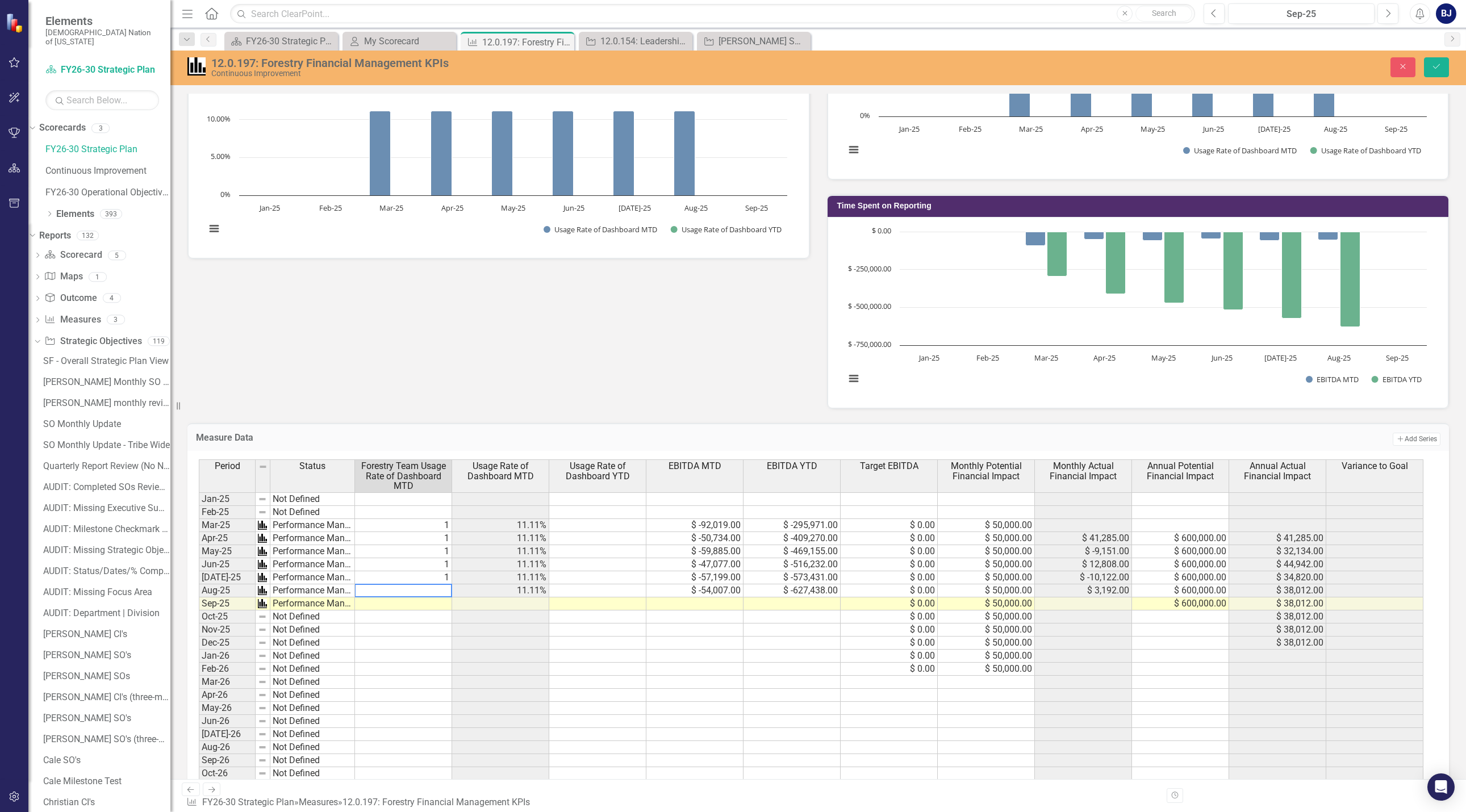
type textarea "0"
click at [1190, 60] on button "Save" at bounding box center [1436, 67] width 25 height 20
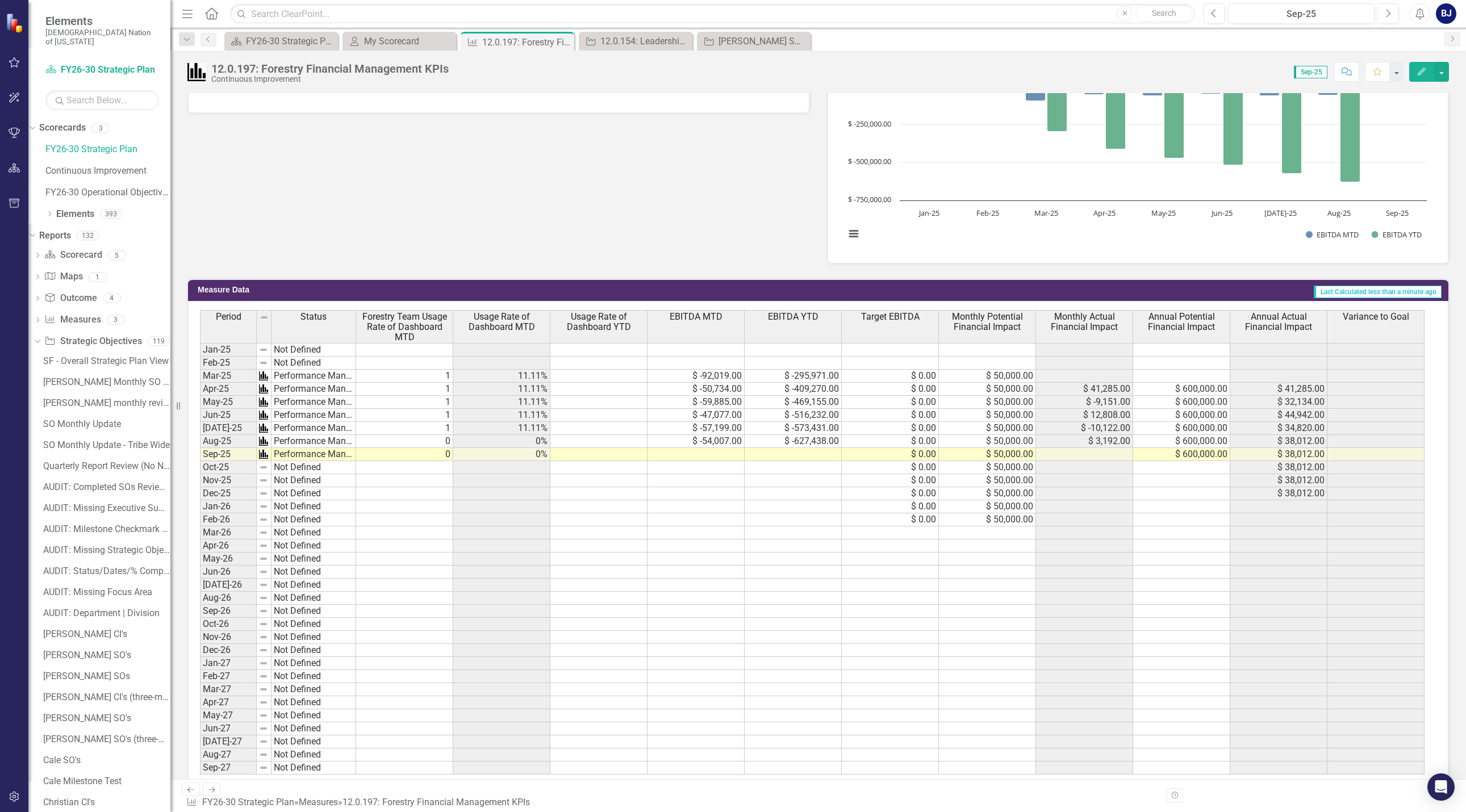
scroll to position [725, 0]
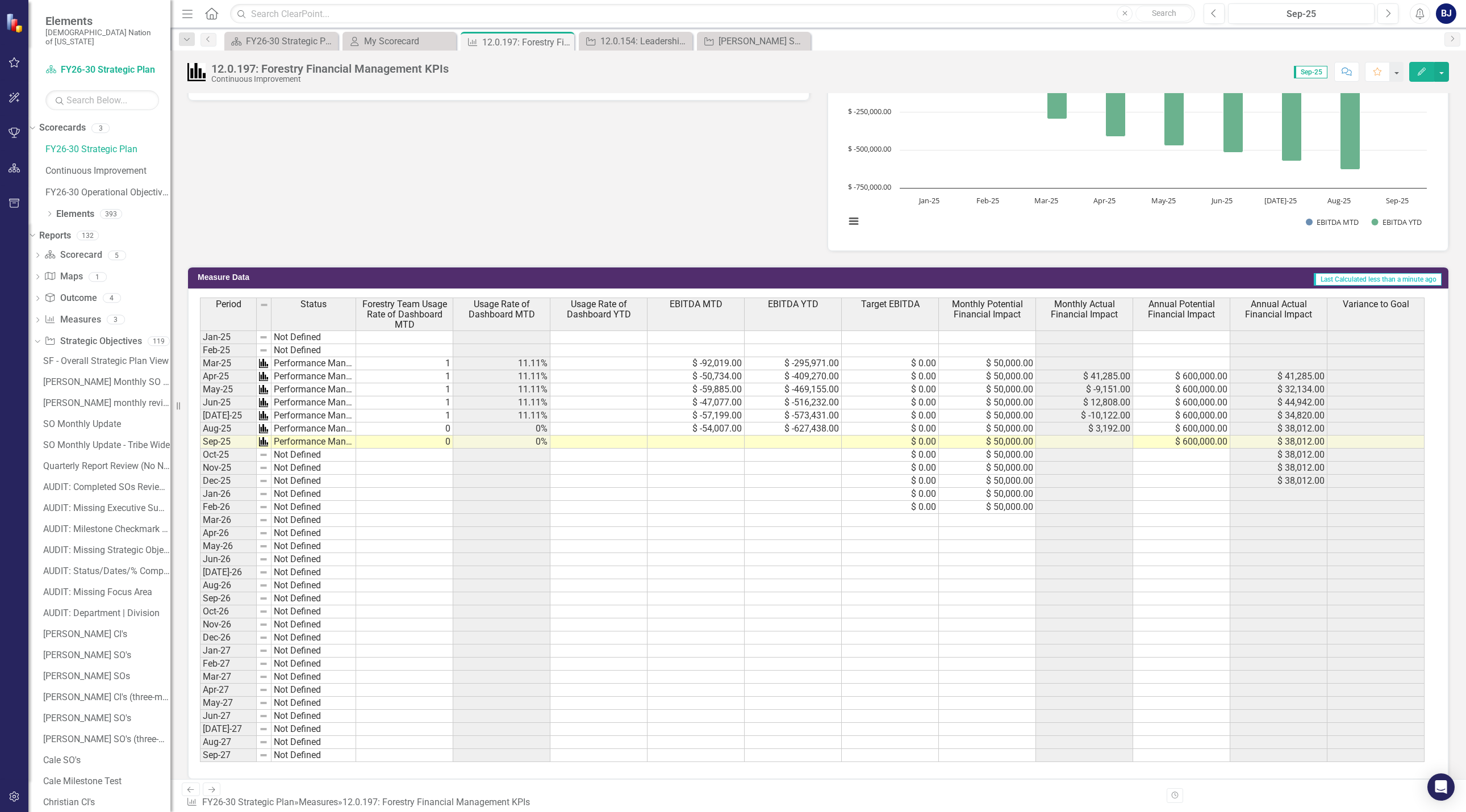
click at [748, 36] on div "[PERSON_NAME] SO's (three-month view)" at bounding box center [756, 41] width 75 height 14
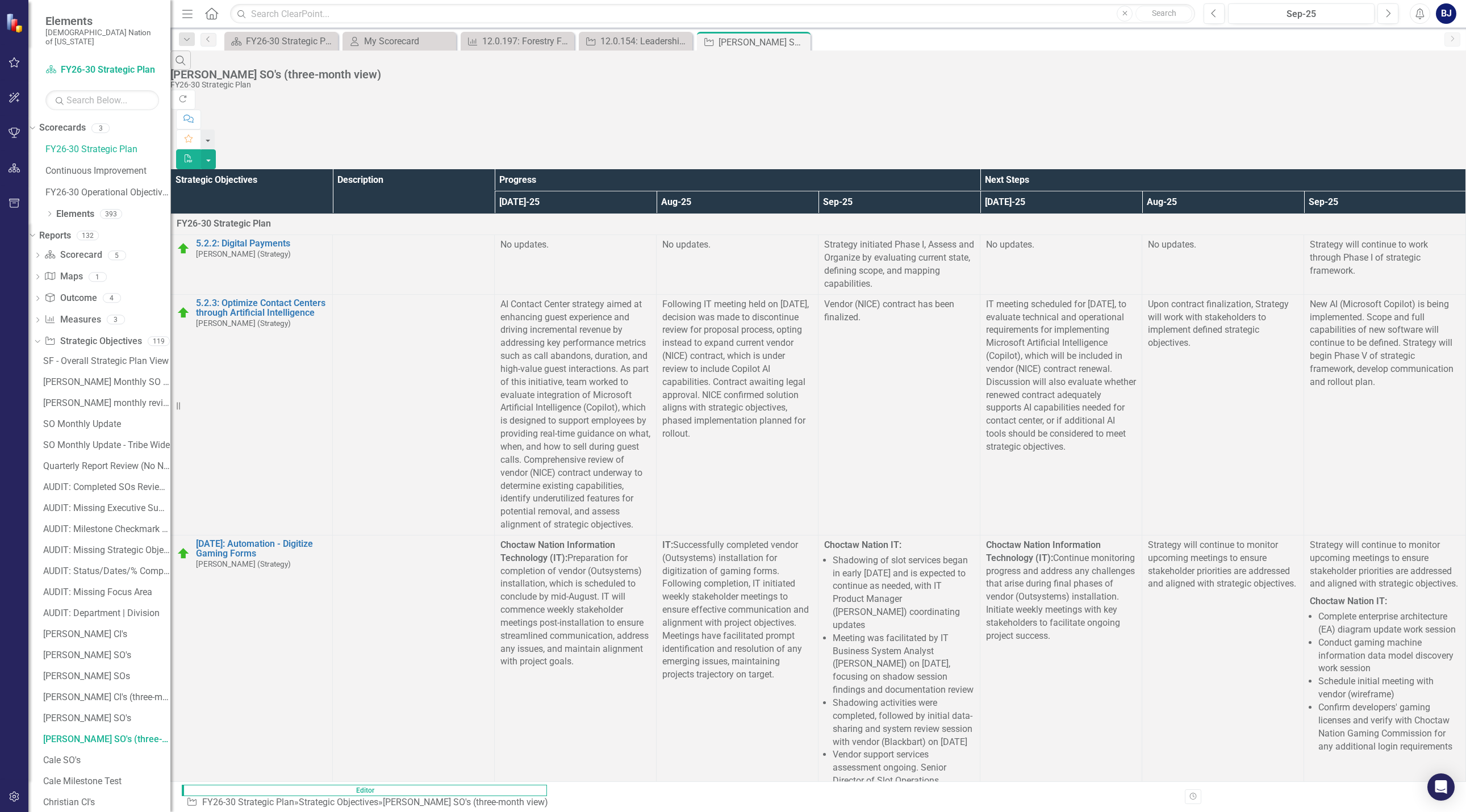
scroll to position [4314, 0]
